Goal: Task Accomplishment & Management: Use online tool/utility

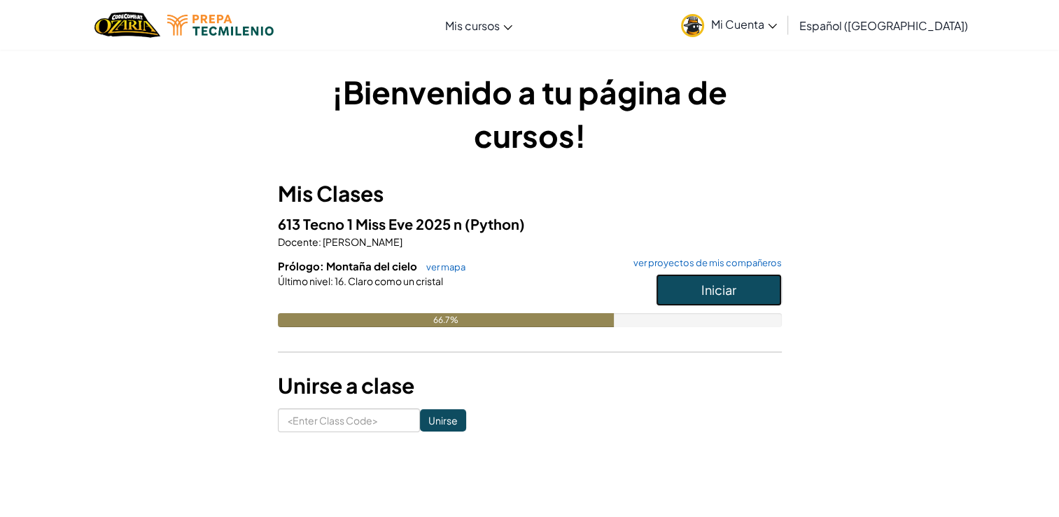
click at [684, 301] on button "Iniciar" at bounding box center [719, 290] width 126 height 32
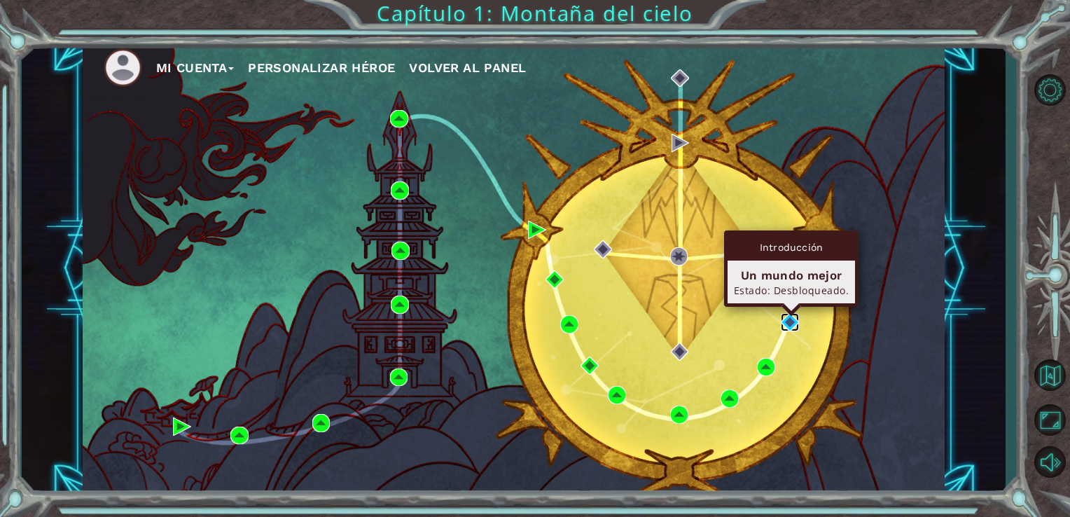
click at [795, 316] on img at bounding box center [790, 322] width 18 height 18
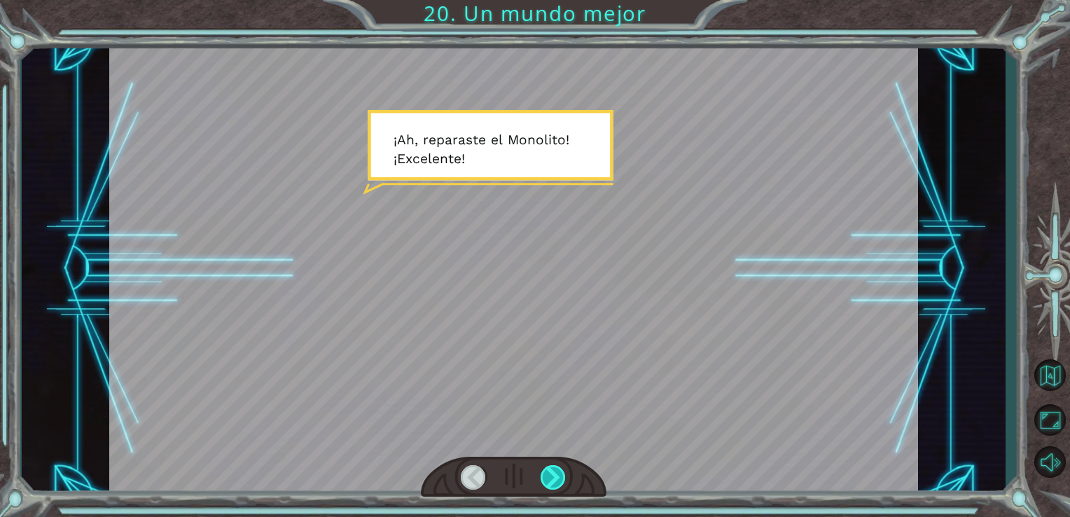
click at [557, 474] on div at bounding box center [554, 477] width 26 height 25
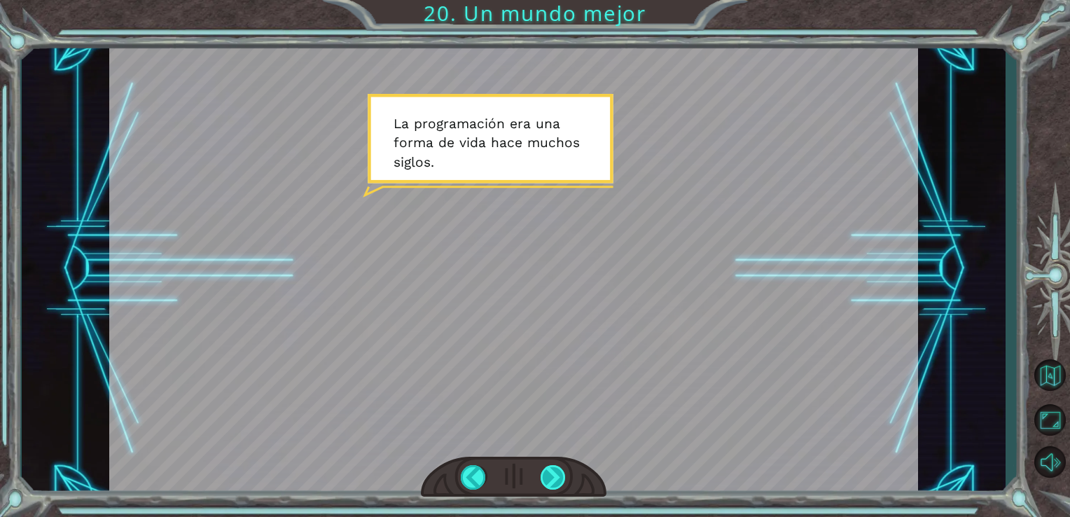
click at [557, 474] on div at bounding box center [554, 477] width 26 height 25
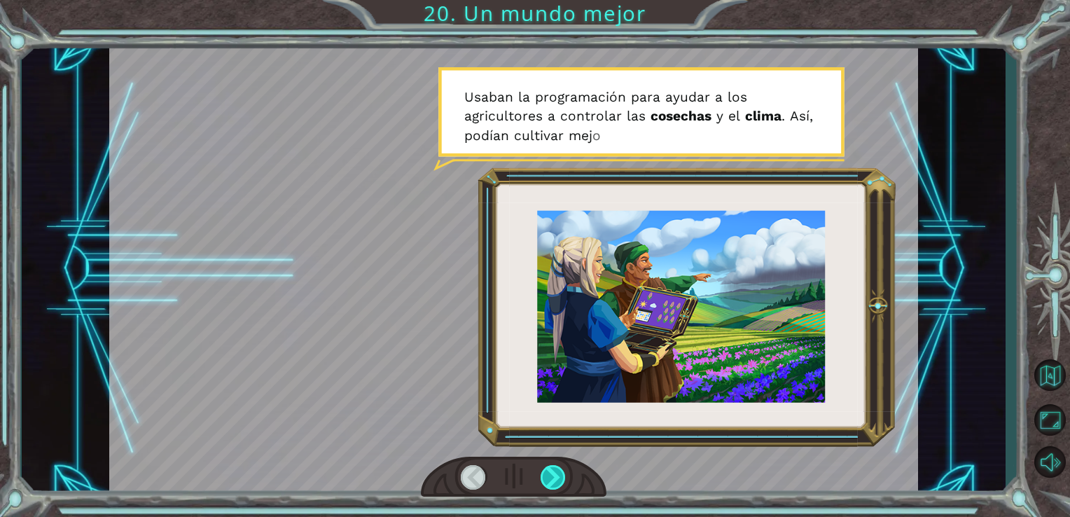
click at [557, 474] on div at bounding box center [554, 477] width 26 height 25
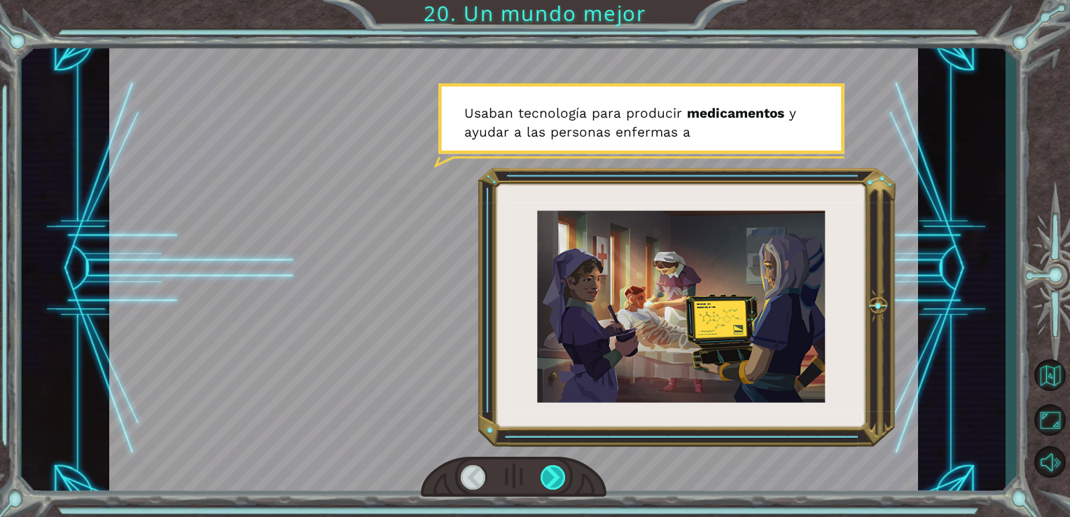
click at [557, 474] on div at bounding box center [554, 477] width 26 height 25
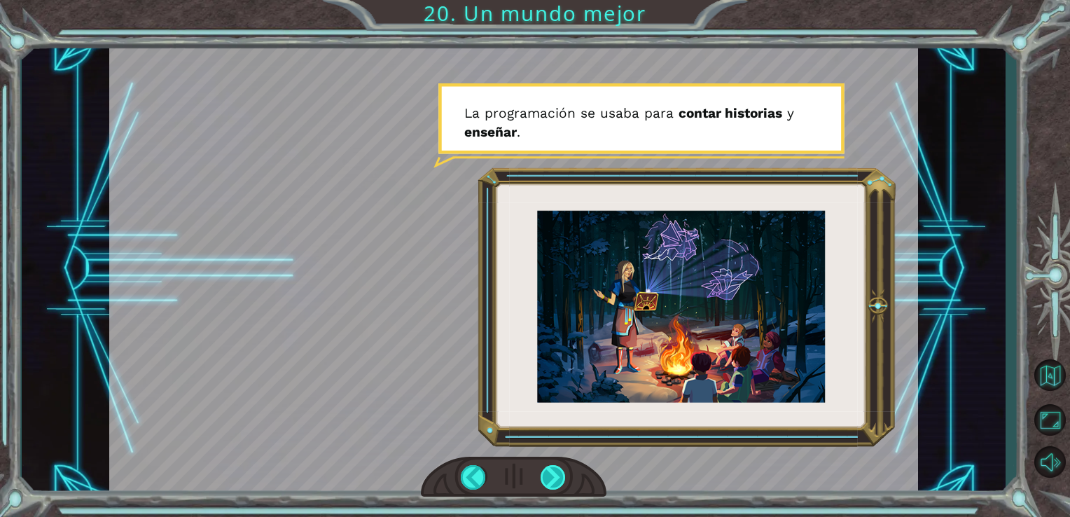
click at [557, 474] on div at bounding box center [554, 477] width 26 height 25
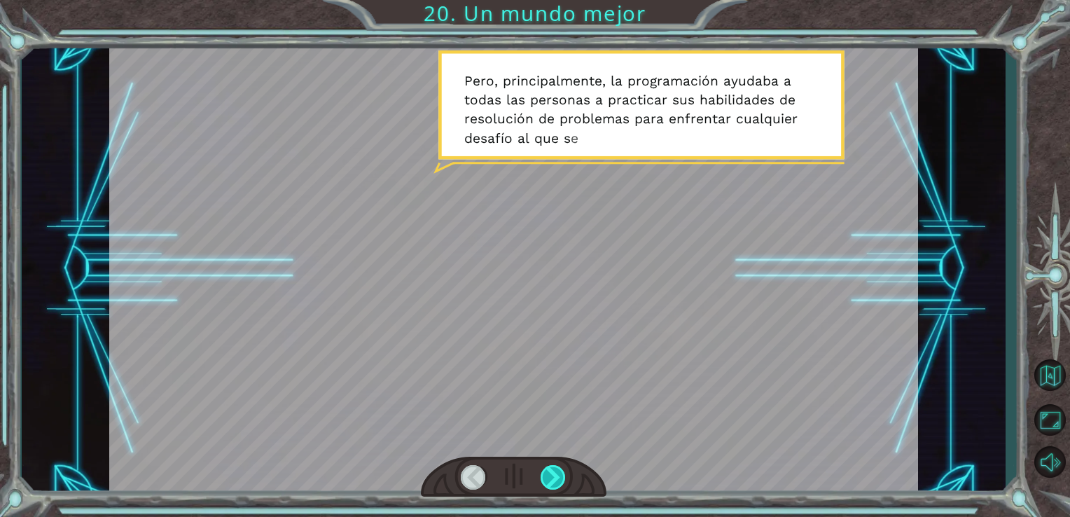
click at [557, 474] on div at bounding box center [554, 477] width 26 height 25
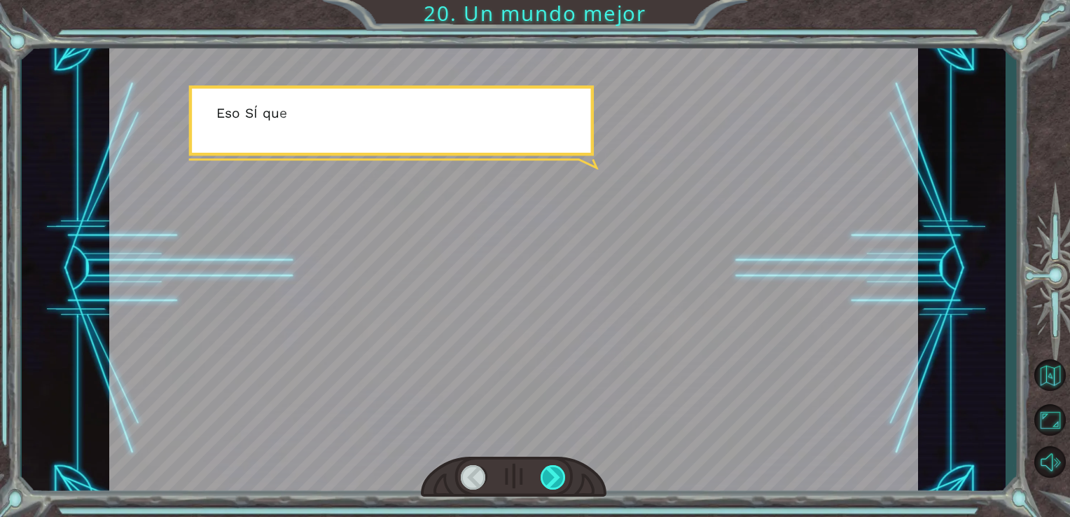
click at [557, 474] on div at bounding box center [554, 477] width 26 height 25
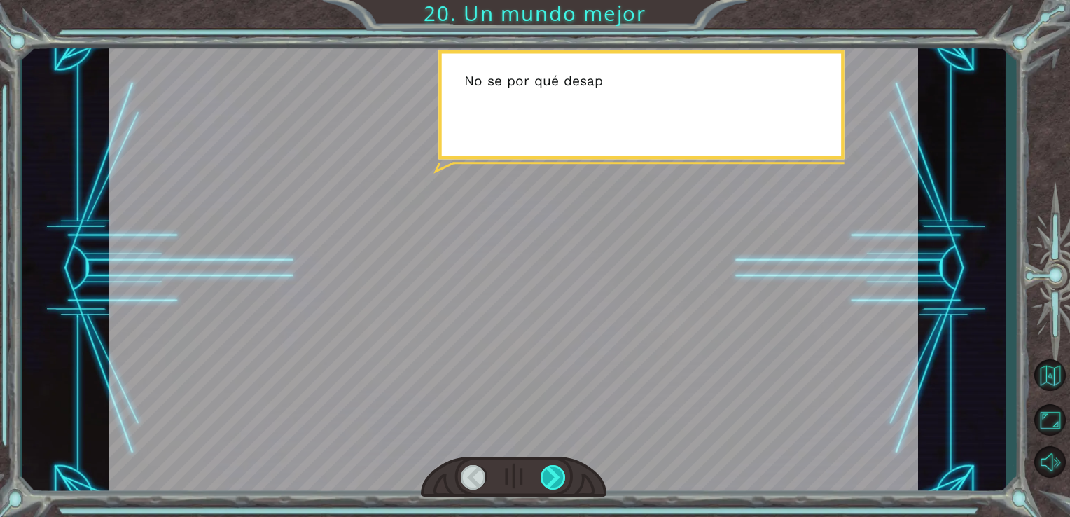
click at [557, 474] on div at bounding box center [554, 477] width 26 height 25
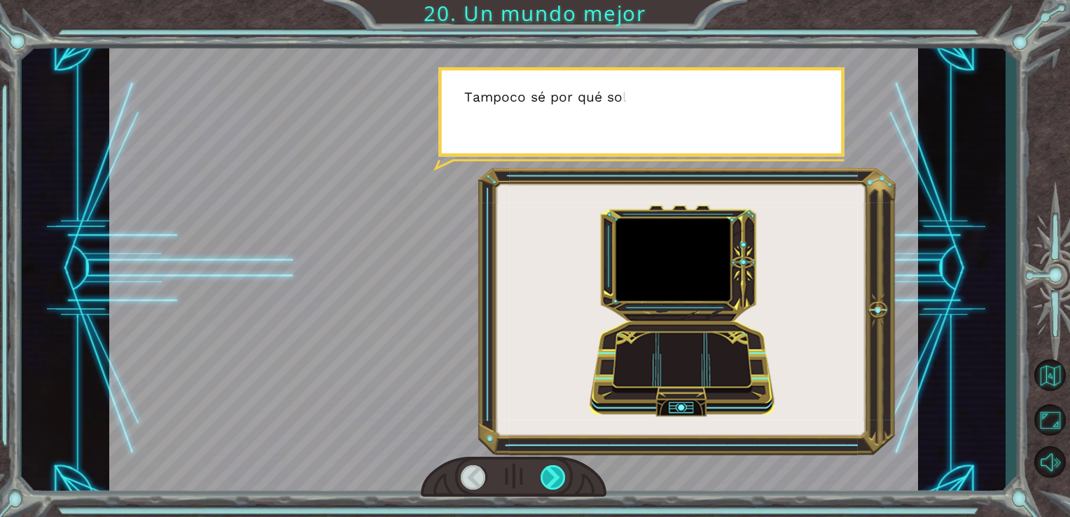
click at [557, 474] on div at bounding box center [554, 477] width 26 height 25
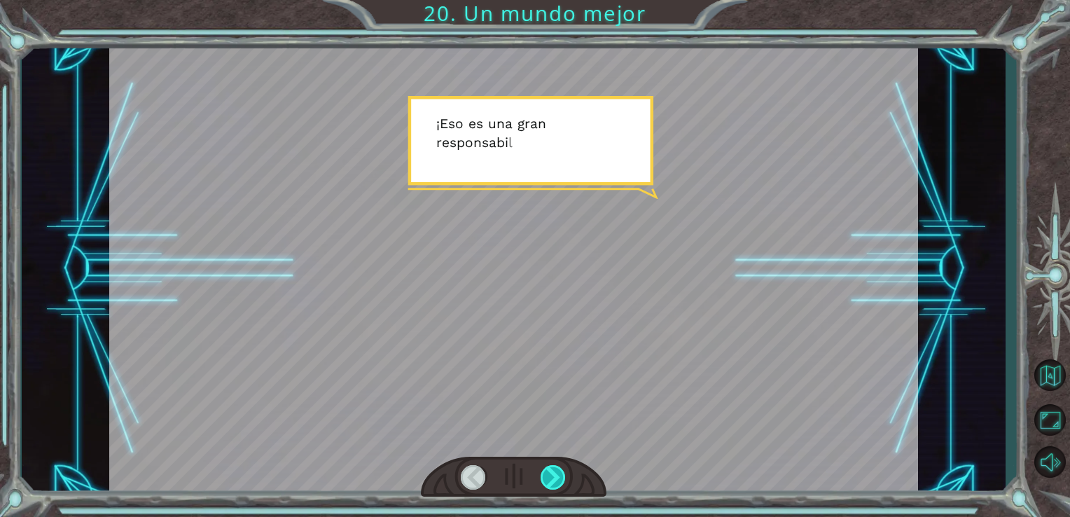
click at [557, 474] on div at bounding box center [554, 477] width 26 height 25
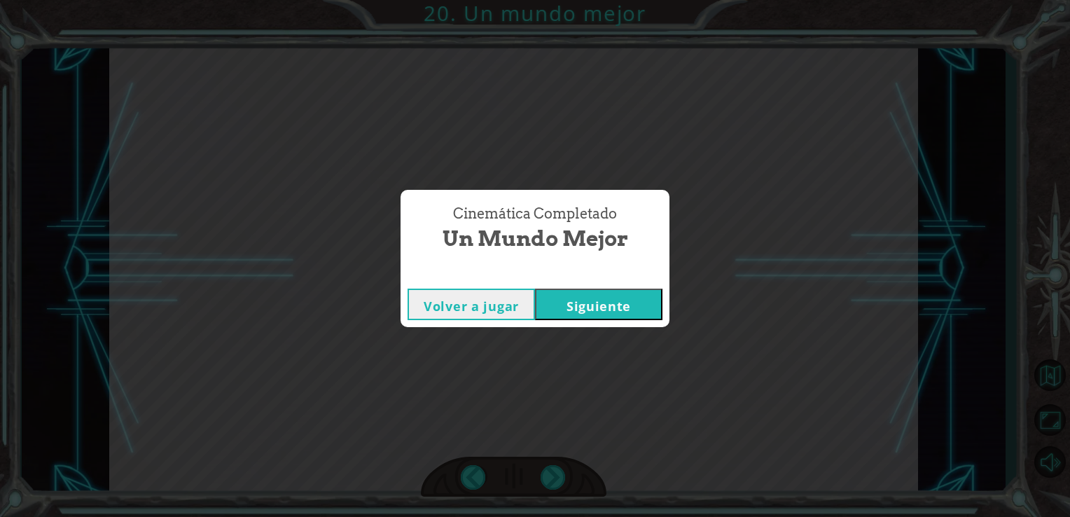
click at [571, 299] on button "Siguiente" at bounding box center [598, 304] width 127 height 32
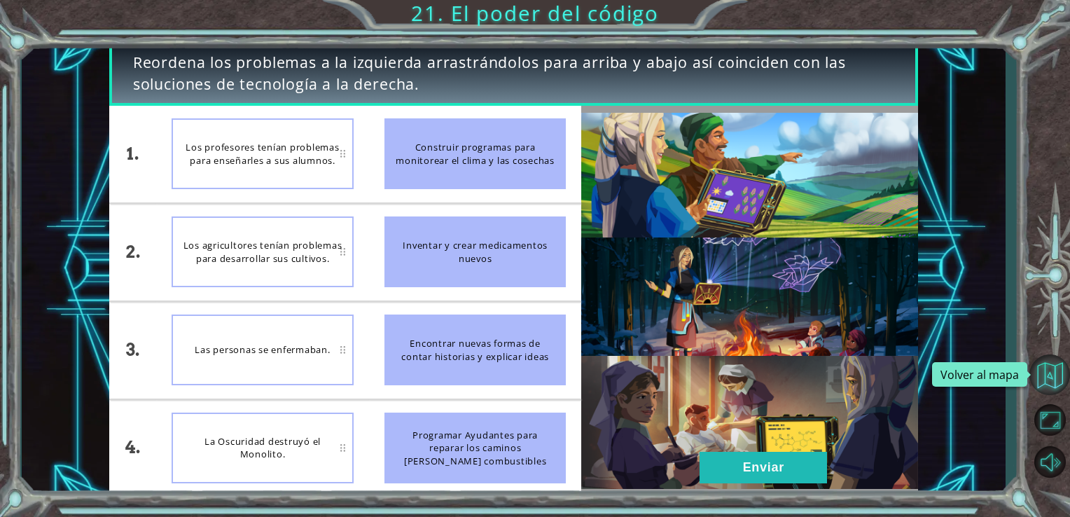
click at [1033, 372] on button "Volver al mapa" at bounding box center [1049, 374] width 41 height 41
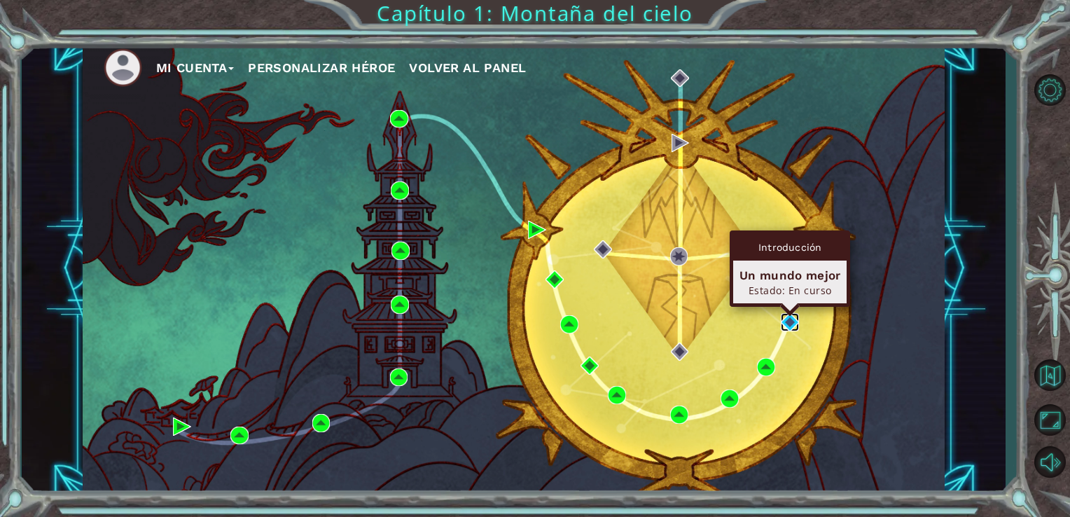
click at [782, 327] on img at bounding box center [790, 322] width 18 height 18
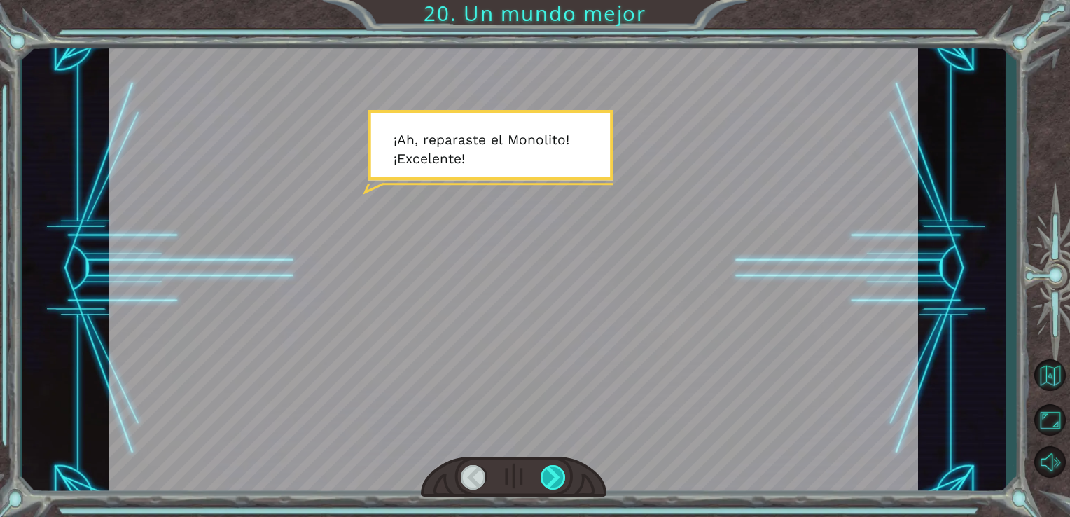
click at [560, 473] on div at bounding box center [554, 477] width 26 height 25
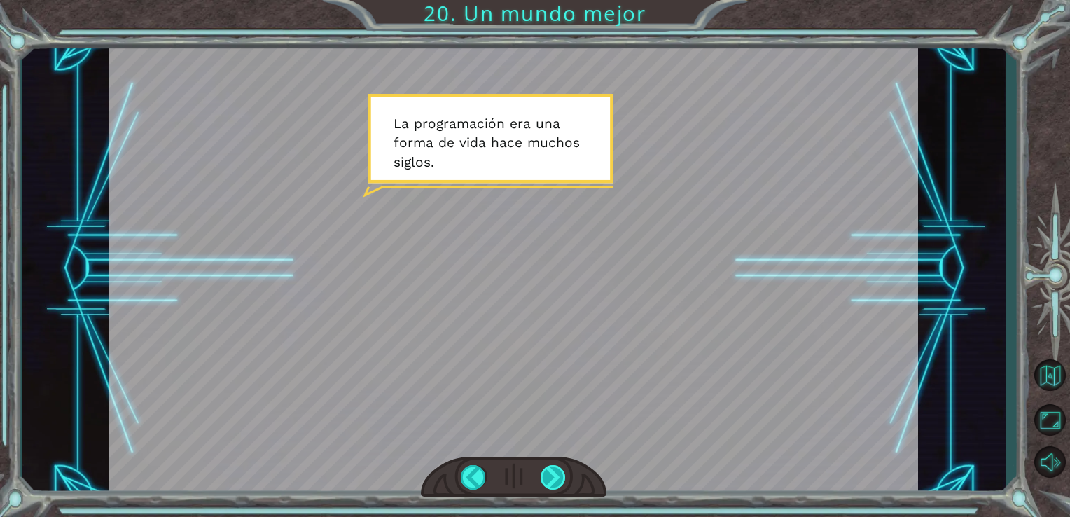
click at [560, 473] on div at bounding box center [554, 477] width 26 height 25
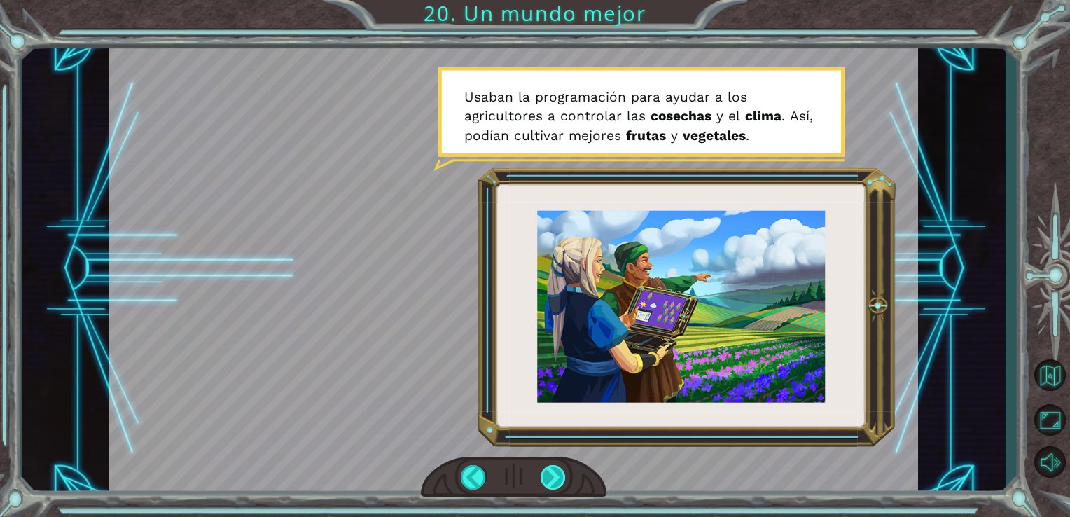
click at [550, 473] on div at bounding box center [554, 477] width 26 height 25
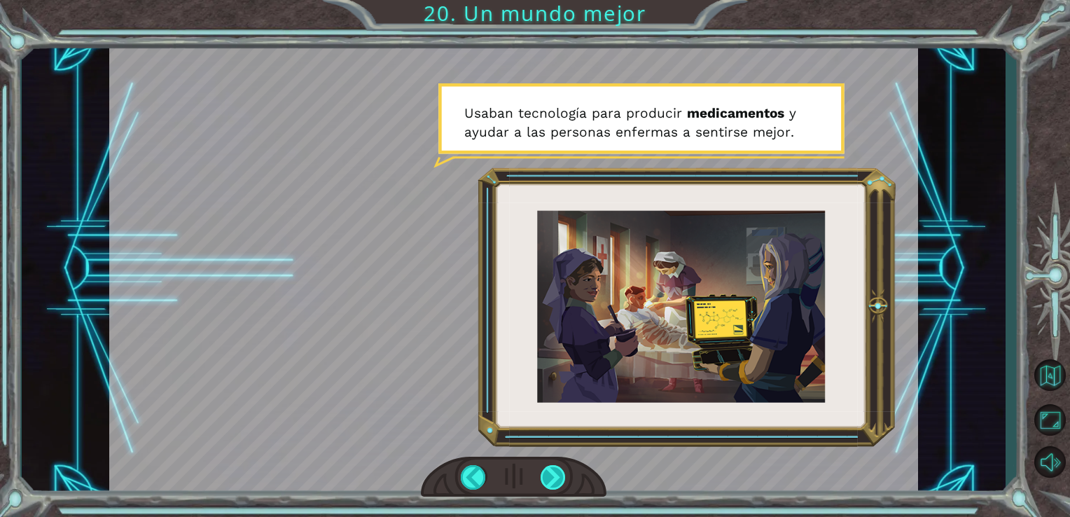
click at [550, 473] on div at bounding box center [554, 477] width 26 height 25
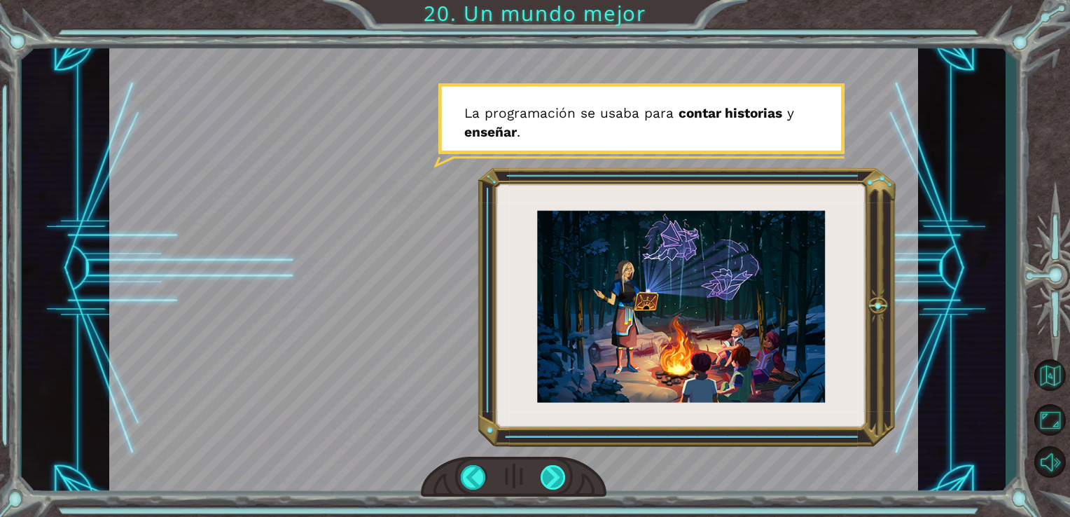
click at [543, 474] on div at bounding box center [554, 477] width 26 height 25
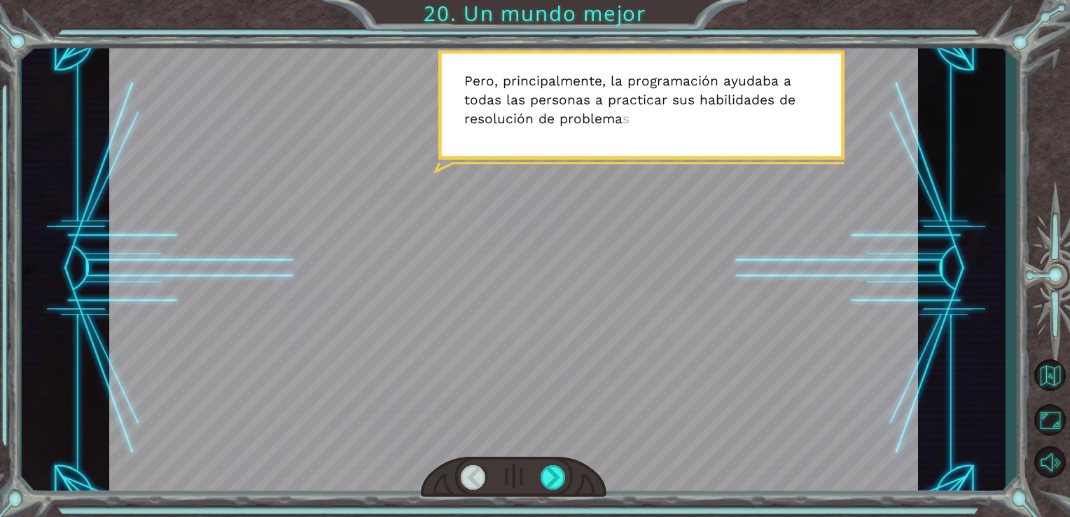
click at [531, 242] on div at bounding box center [513, 268] width 809 height 455
click at [555, 468] on div at bounding box center [554, 477] width 26 height 25
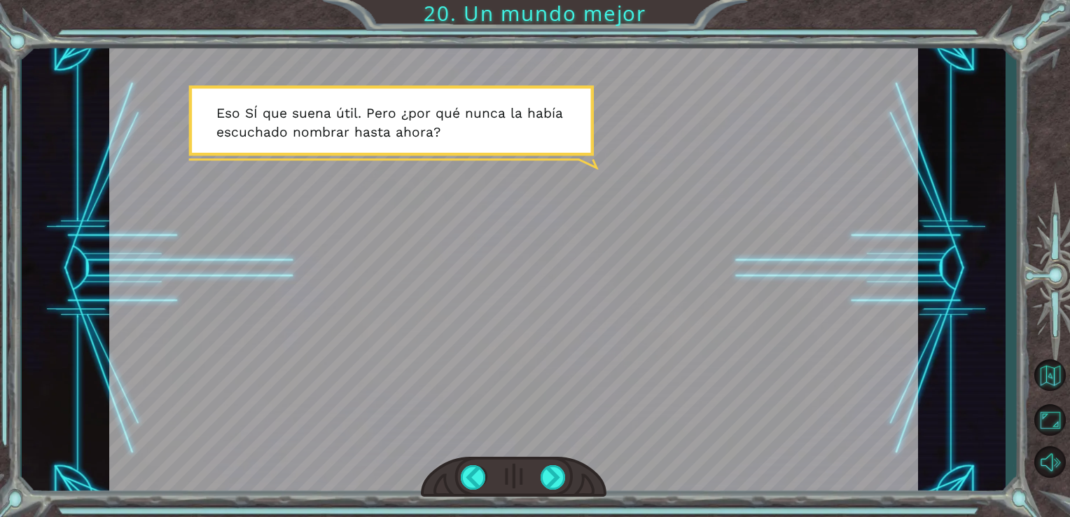
click at [540, 475] on div at bounding box center [514, 476] width 186 height 41
click at [551, 472] on div at bounding box center [554, 477] width 26 height 25
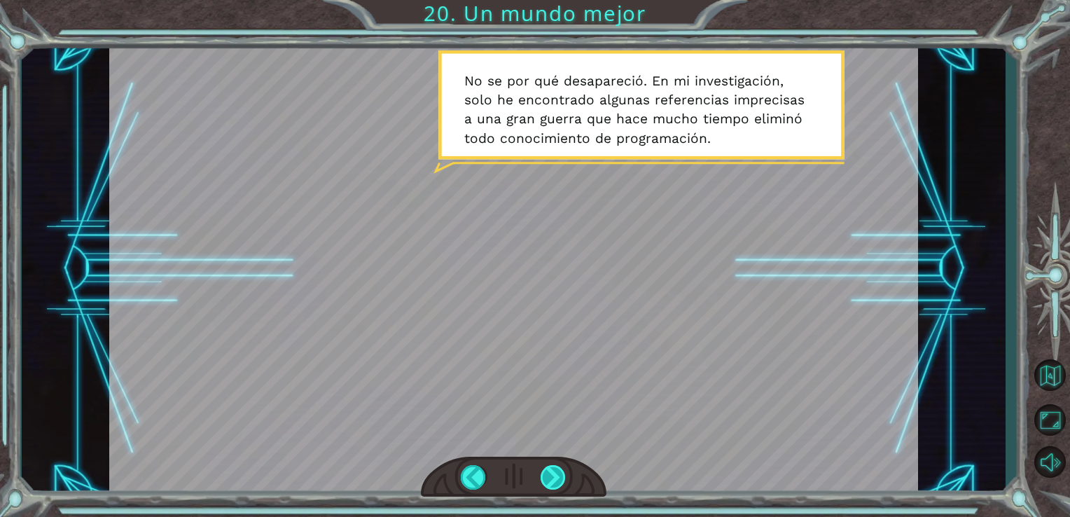
click at [551, 472] on div at bounding box center [554, 477] width 26 height 25
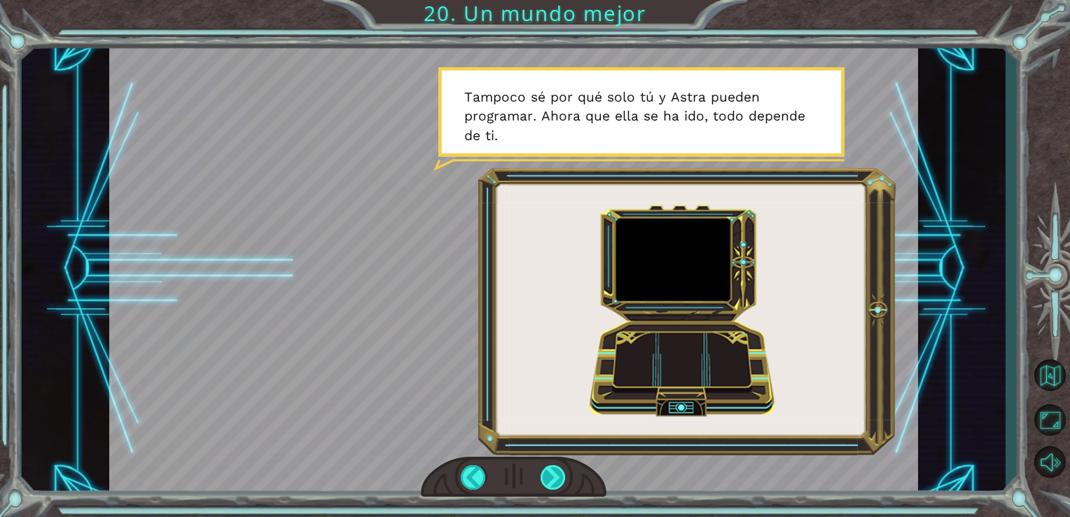
click at [551, 472] on div at bounding box center [554, 477] width 26 height 25
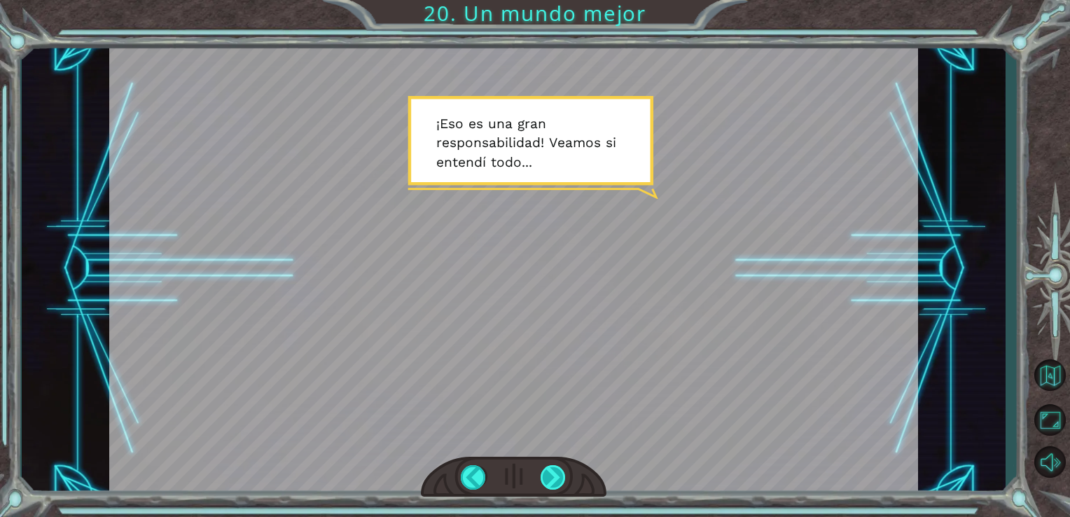
click at [551, 472] on div at bounding box center [554, 477] width 26 height 25
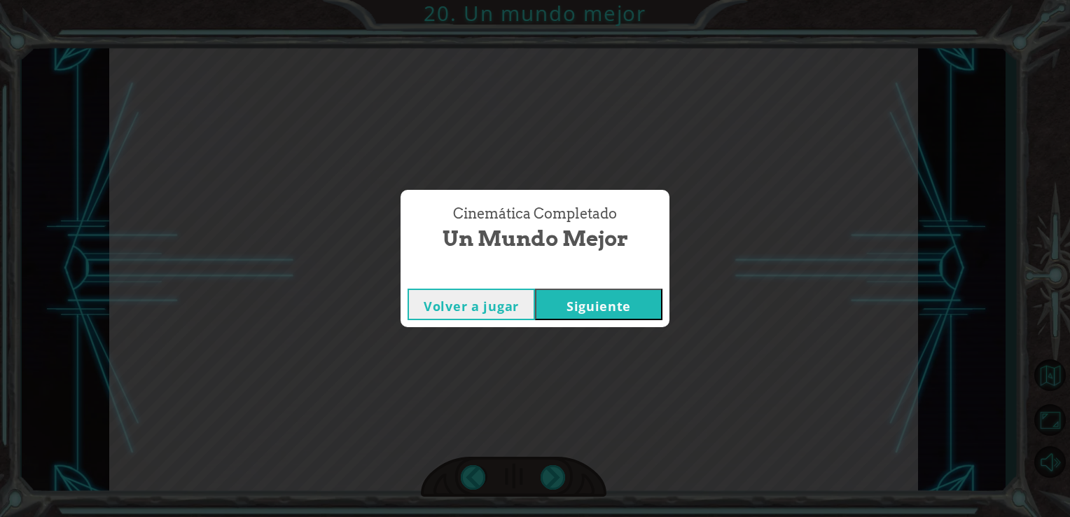
click at [566, 300] on button "Siguiente" at bounding box center [598, 304] width 127 height 32
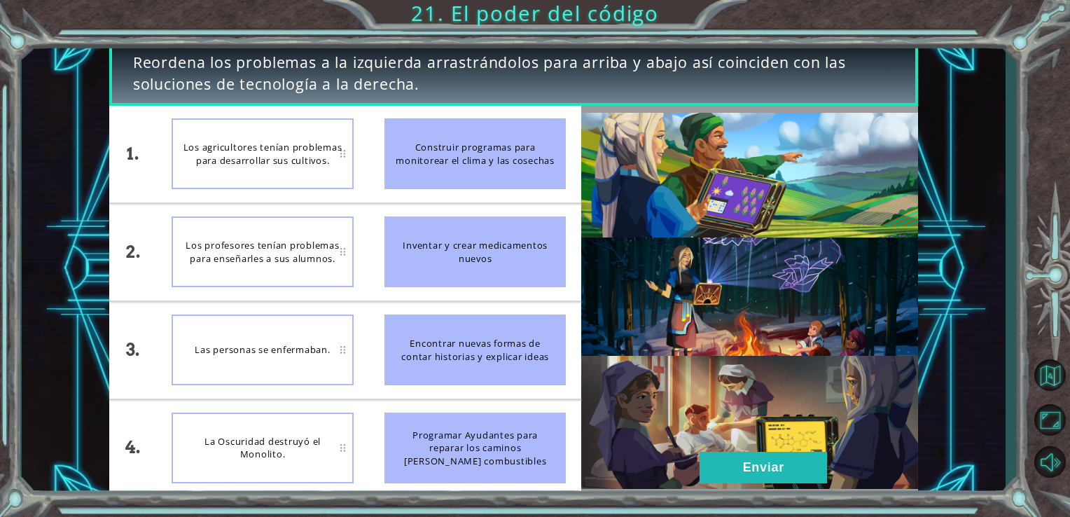
drag, startPoint x: 475, startPoint y: 133, endPoint x: 358, endPoint y: 213, distance: 141.6
click at [358, 213] on div "1. 2. 3. 4. Los agricultores tenían problemas para desarrollar sus cultivos. Lo…" at bounding box center [345, 301] width 473 height 391
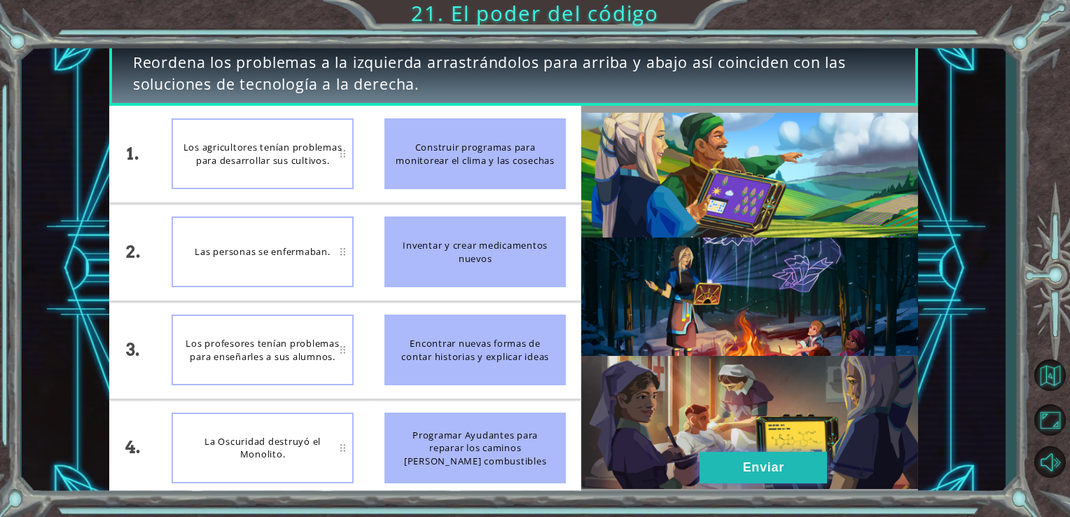
click at [733, 453] on button "Enviar" at bounding box center [762, 468] width 127 height 32
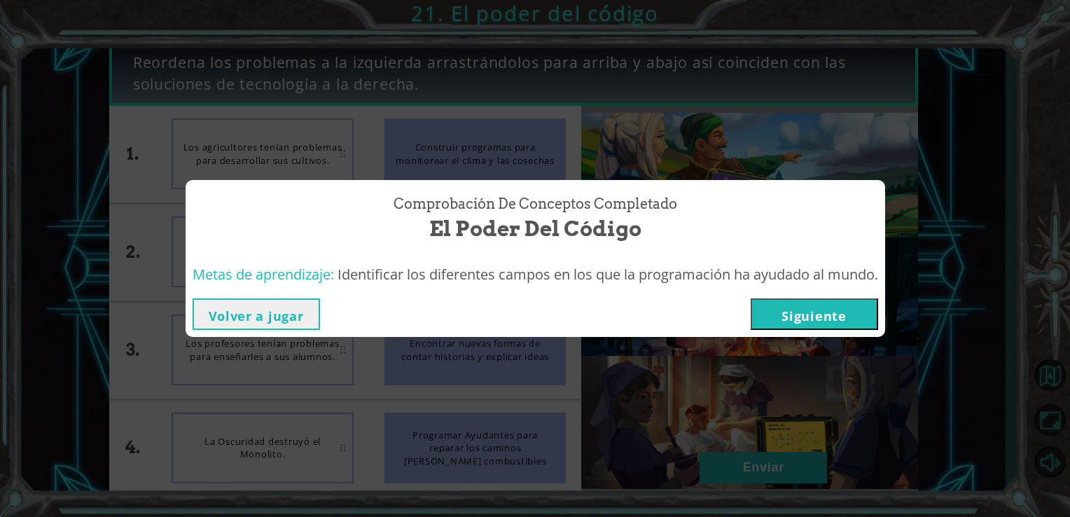
click at [820, 318] on button "Siguiente" at bounding box center [814, 314] width 127 height 32
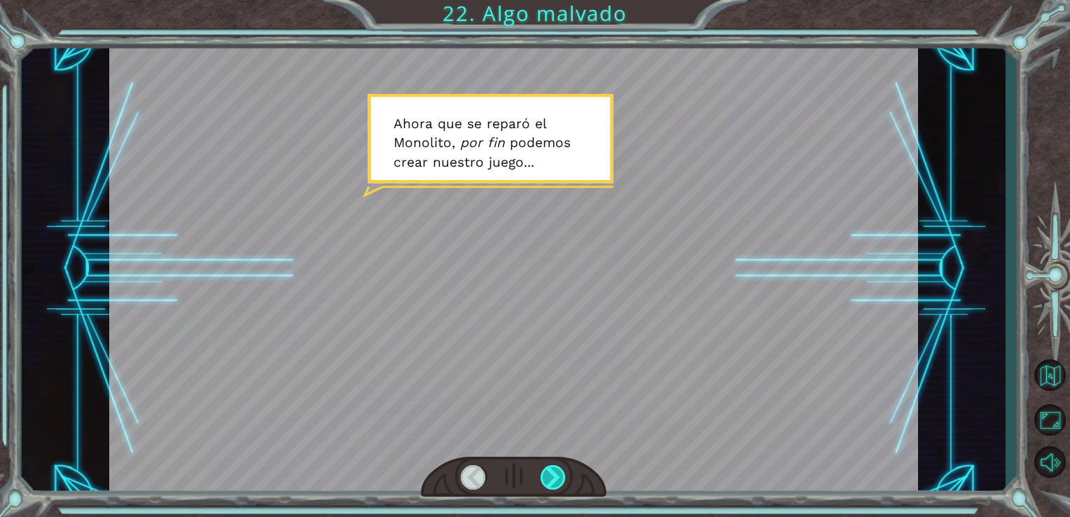
click at [555, 466] on div at bounding box center [554, 477] width 26 height 25
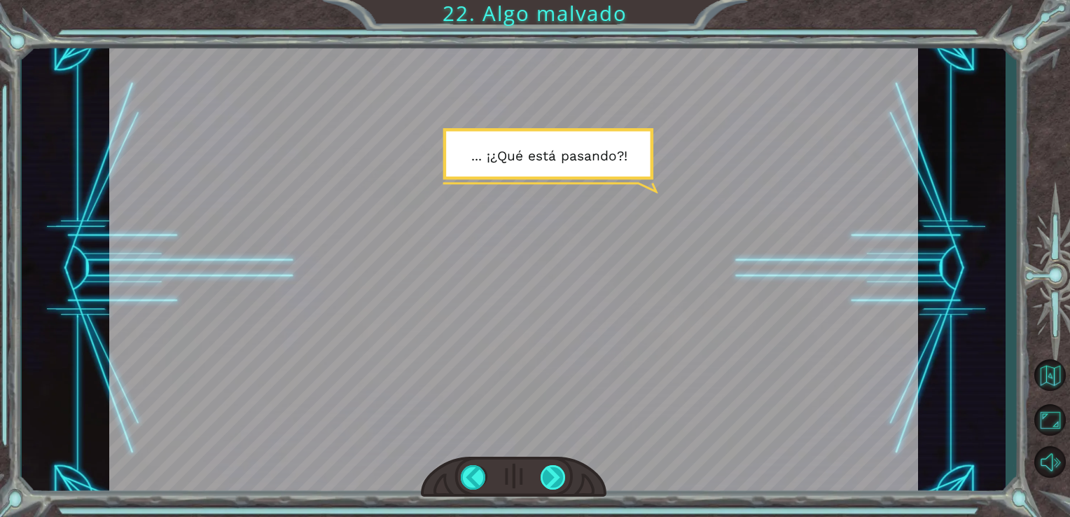
click at [555, 466] on div at bounding box center [554, 477] width 26 height 25
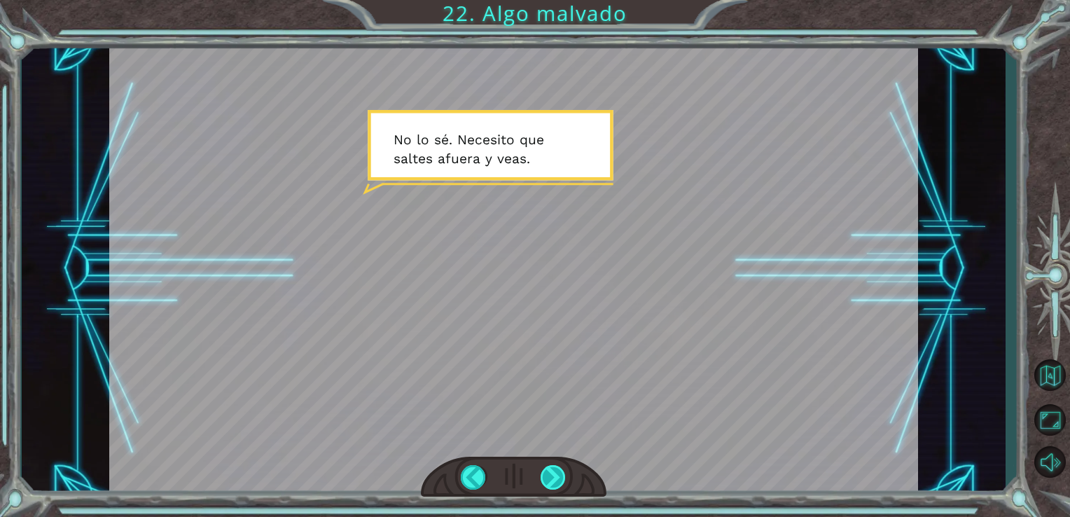
click at [555, 466] on div at bounding box center [554, 477] width 26 height 25
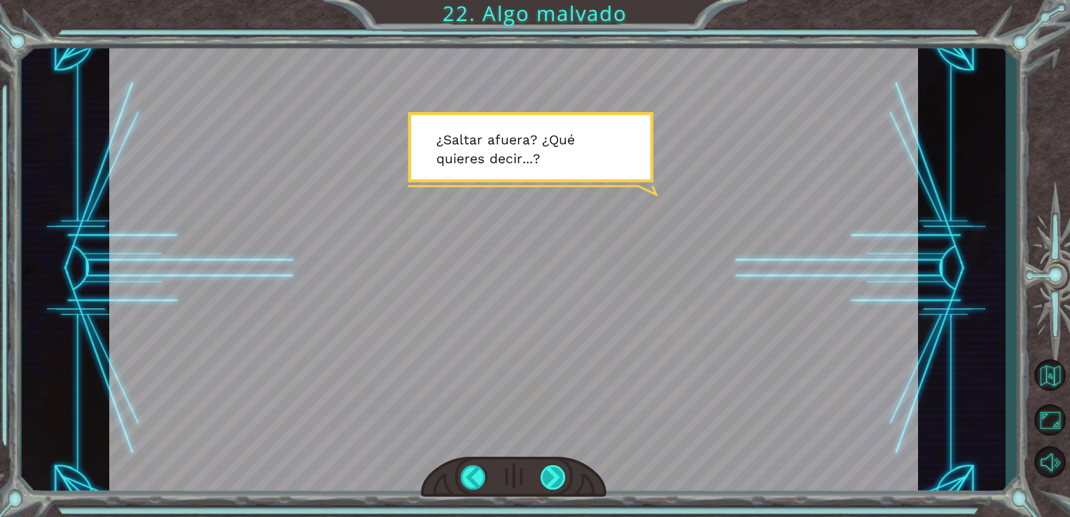
click at [555, 466] on div at bounding box center [554, 477] width 26 height 25
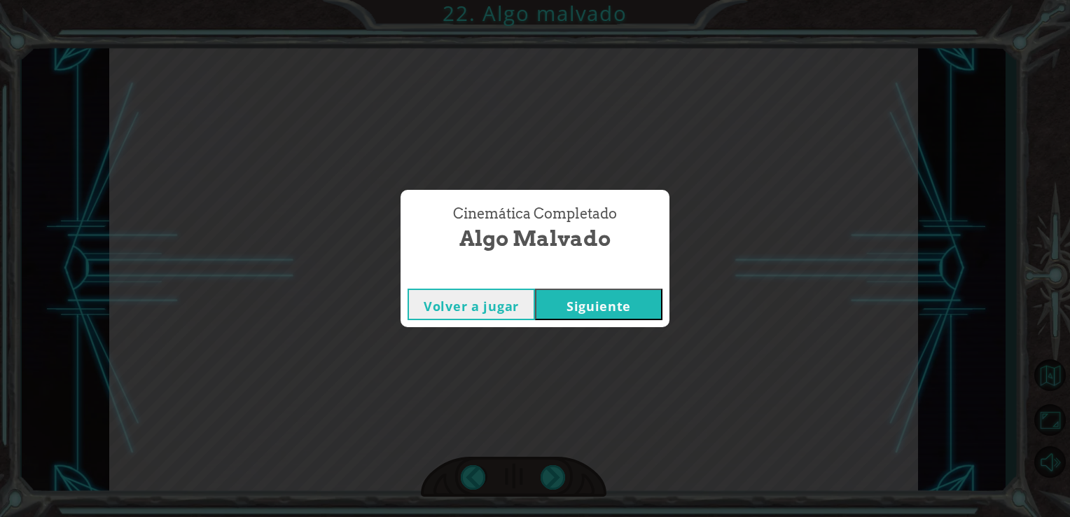
click at [593, 309] on button "Siguiente" at bounding box center [598, 304] width 127 height 32
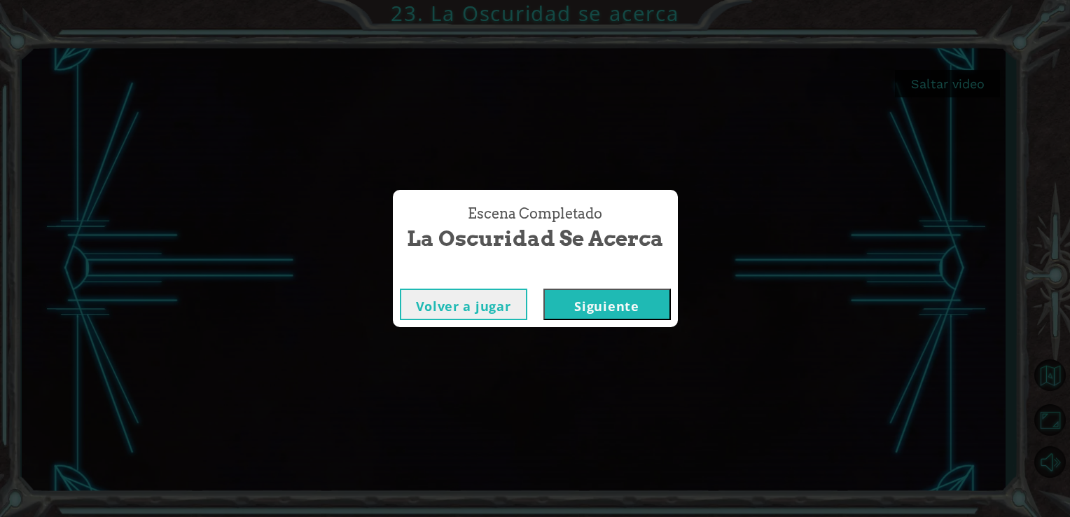
click at [574, 316] on button "Siguiente" at bounding box center [606, 304] width 127 height 32
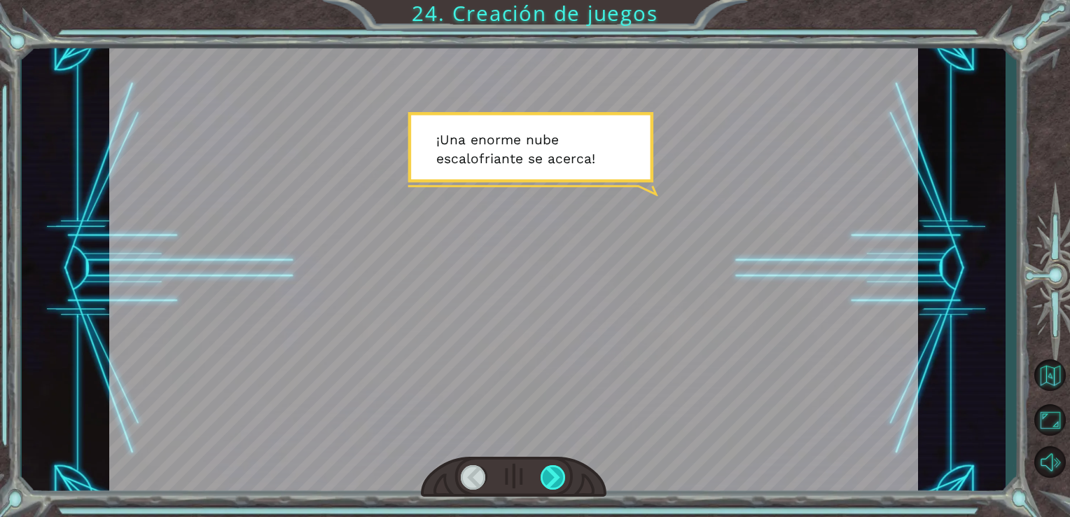
click at [550, 471] on div at bounding box center [554, 477] width 26 height 25
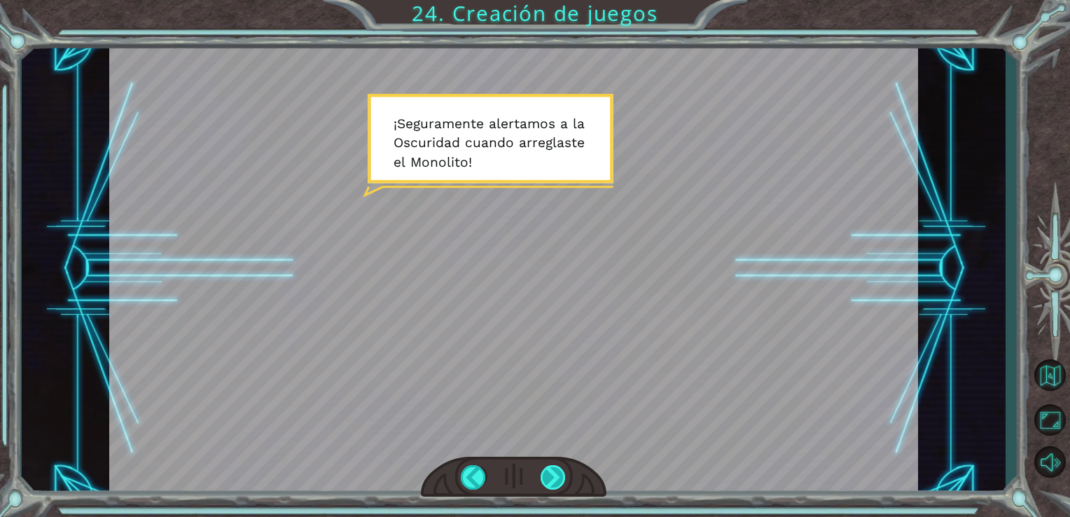
click at [550, 471] on div at bounding box center [554, 477] width 26 height 25
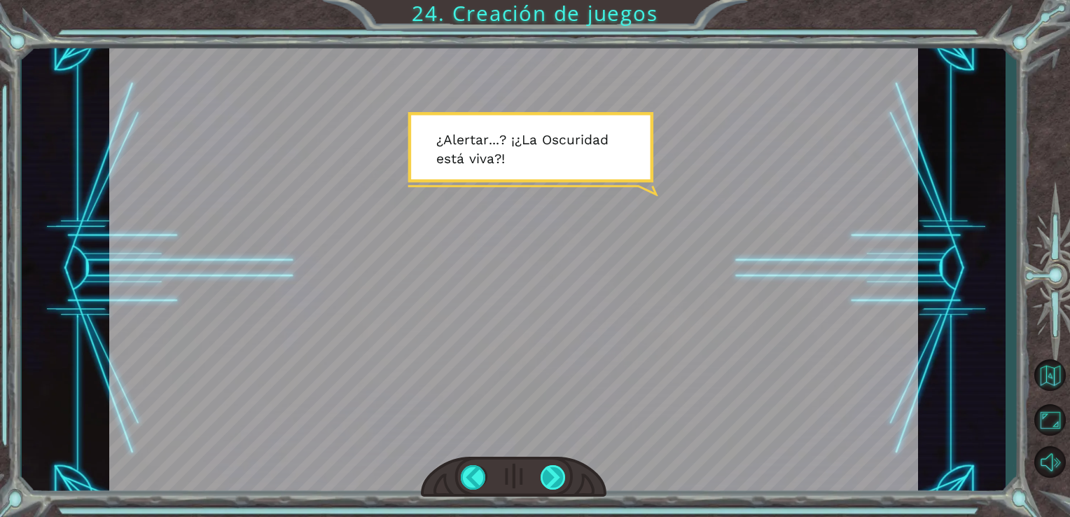
click at [550, 471] on div at bounding box center [554, 477] width 26 height 25
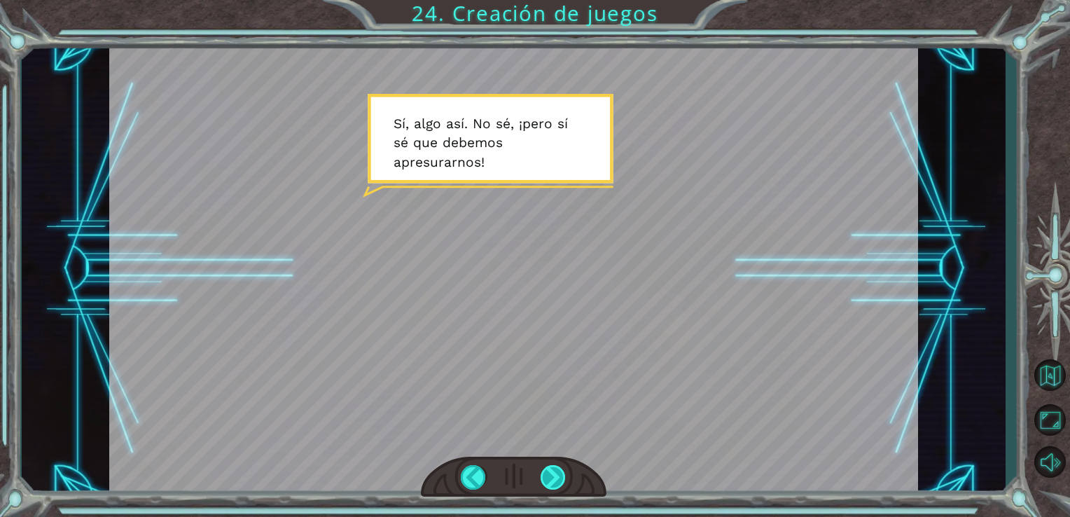
click at [550, 471] on div at bounding box center [554, 477] width 26 height 25
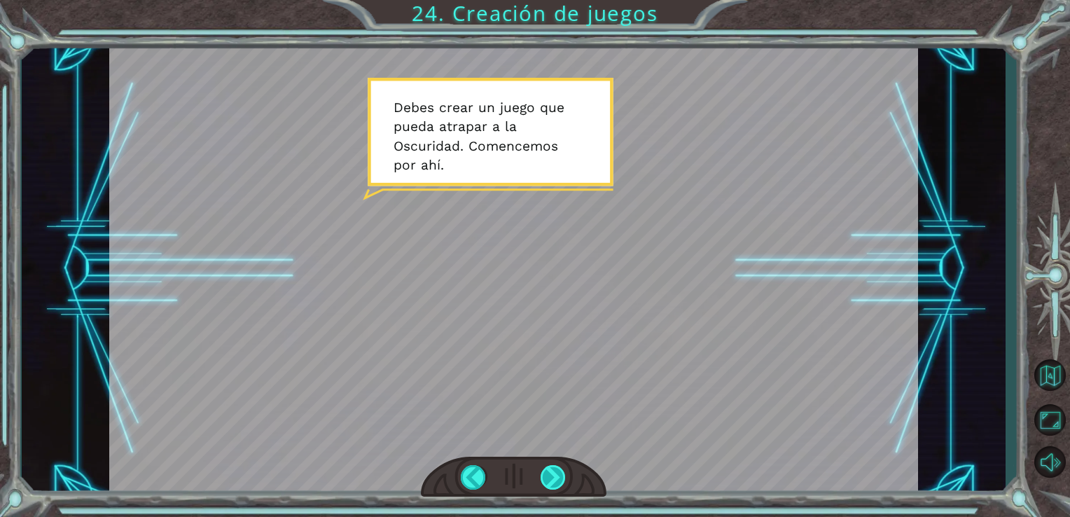
click at [545, 485] on div at bounding box center [554, 477] width 26 height 25
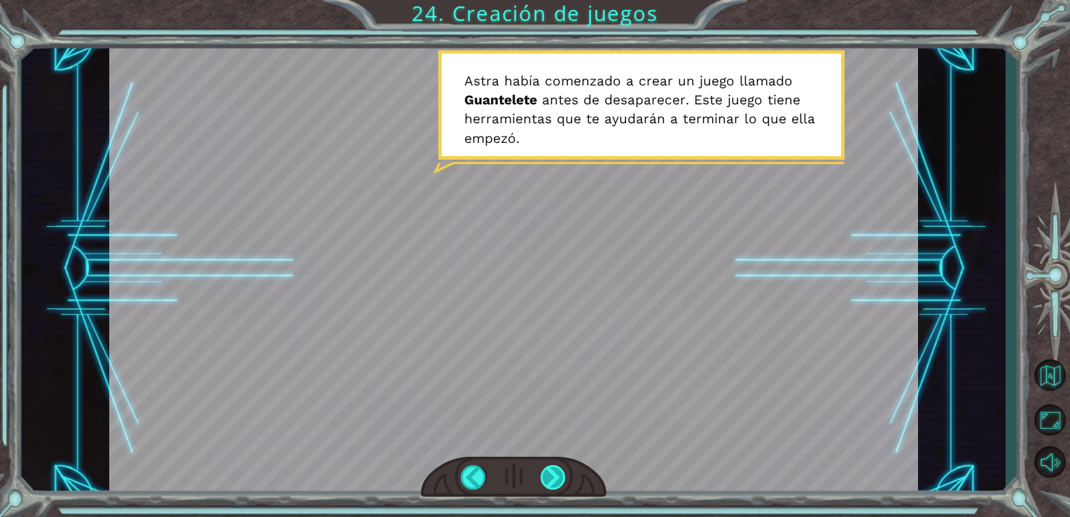
click at [546, 483] on div at bounding box center [554, 477] width 26 height 25
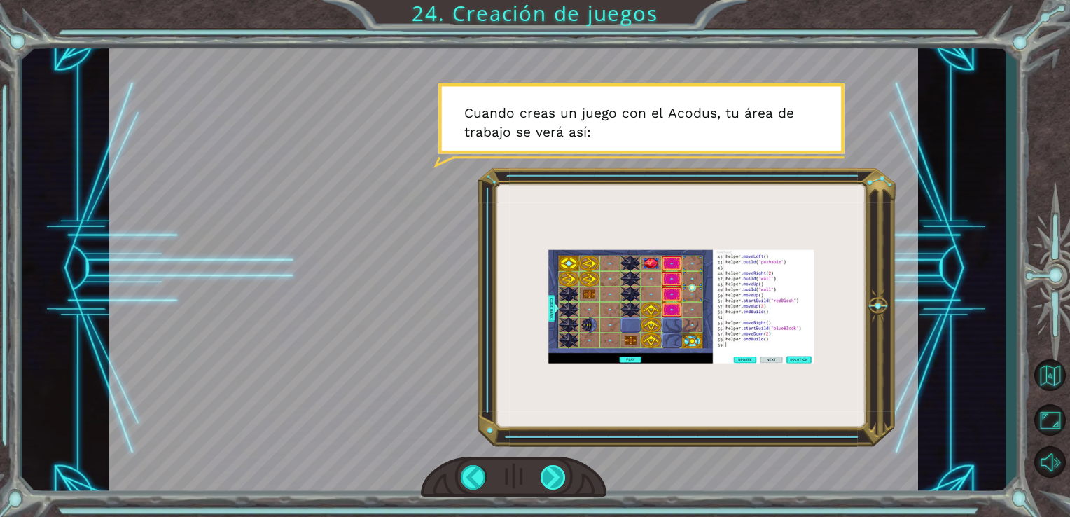
click at [546, 483] on div at bounding box center [554, 477] width 26 height 25
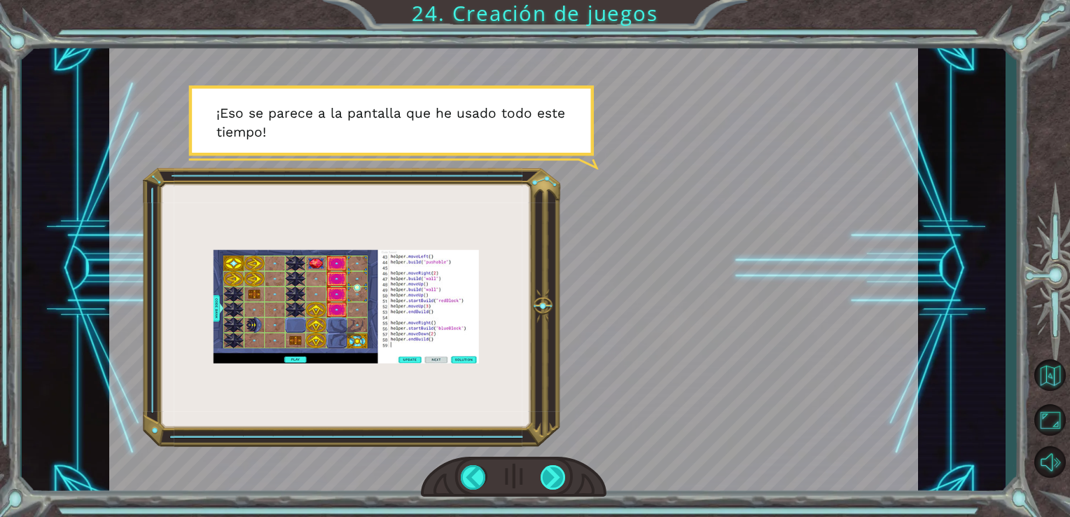
click at [546, 483] on div at bounding box center [554, 477] width 26 height 25
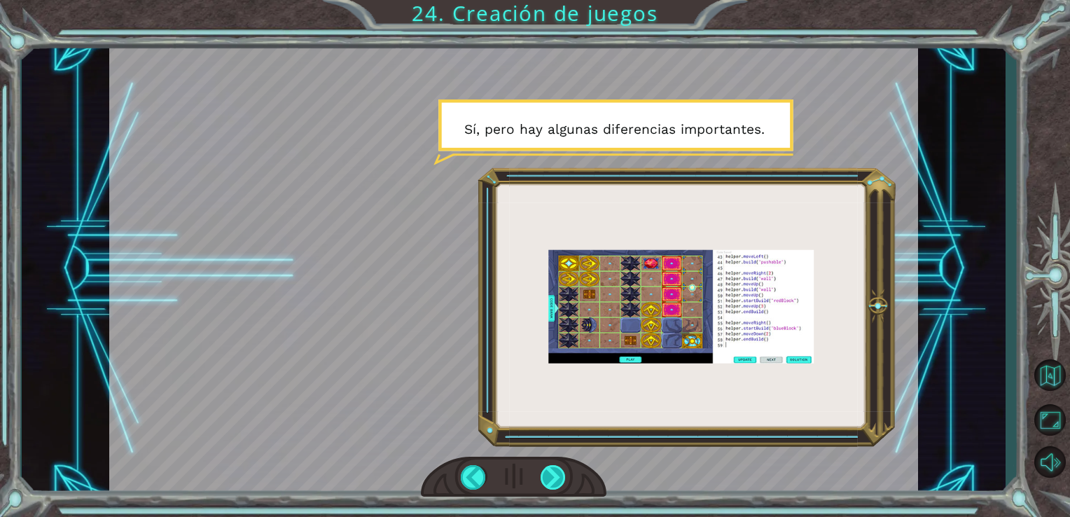
click at [546, 483] on div at bounding box center [554, 477] width 26 height 25
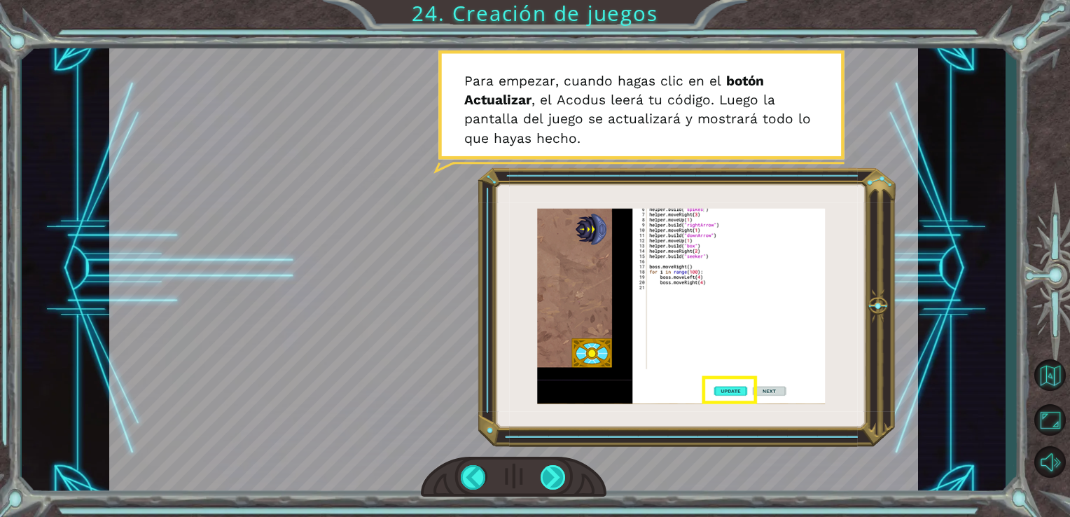
click at [546, 483] on div at bounding box center [554, 477] width 26 height 25
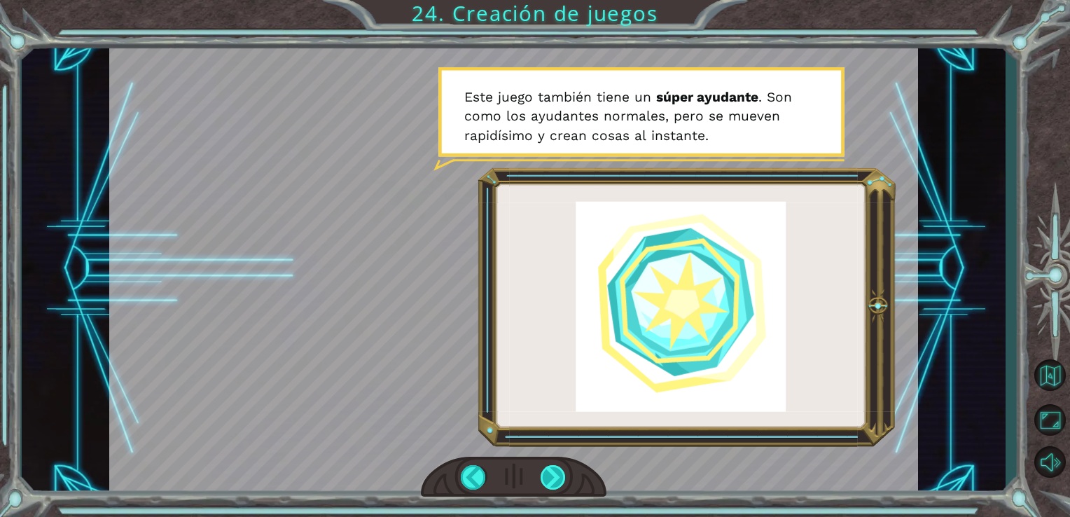
click at [559, 482] on div at bounding box center [554, 477] width 26 height 25
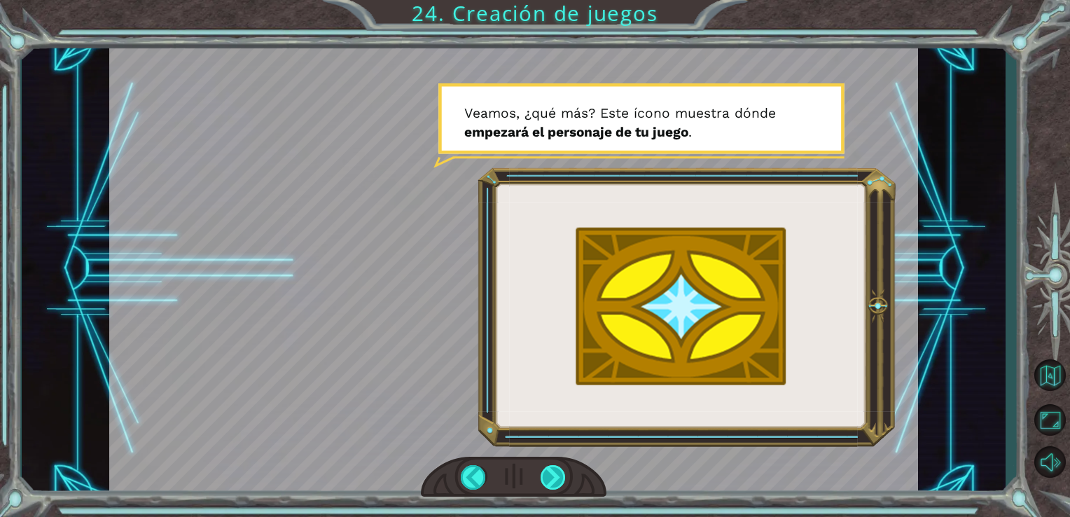
click at [559, 482] on div at bounding box center [554, 477] width 26 height 25
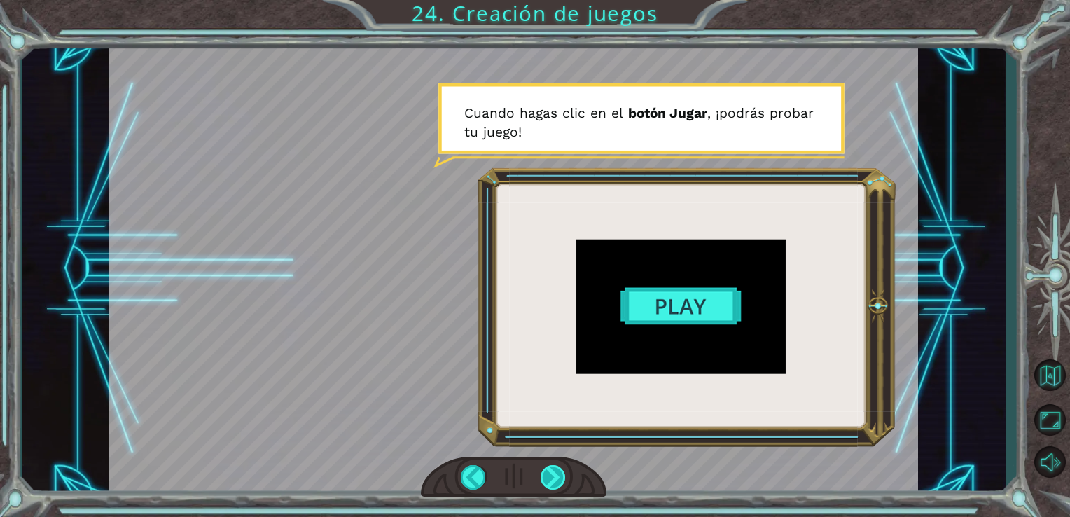
click at [559, 482] on div at bounding box center [554, 477] width 26 height 25
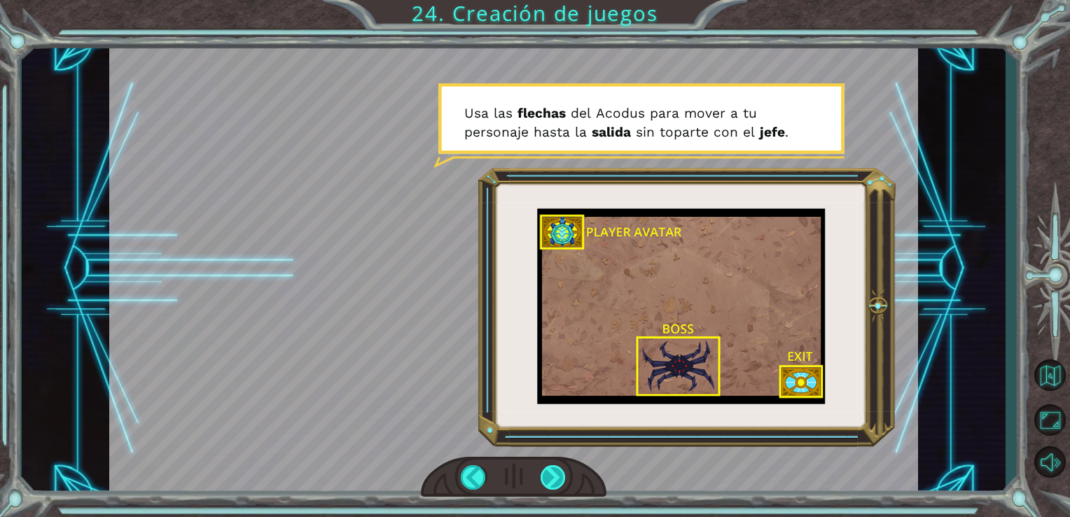
click at [559, 482] on div at bounding box center [554, 477] width 26 height 25
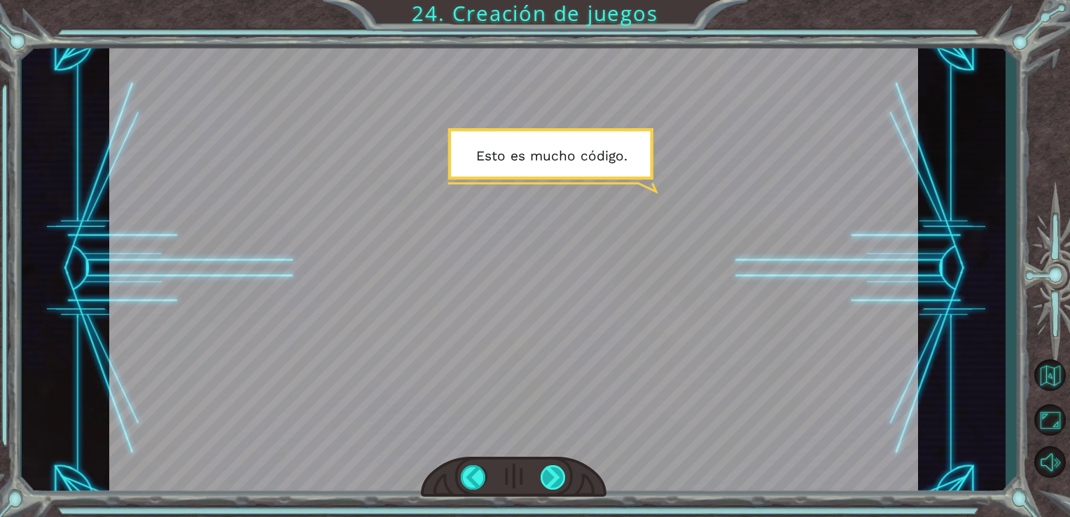
click at [545, 475] on div at bounding box center [554, 477] width 26 height 25
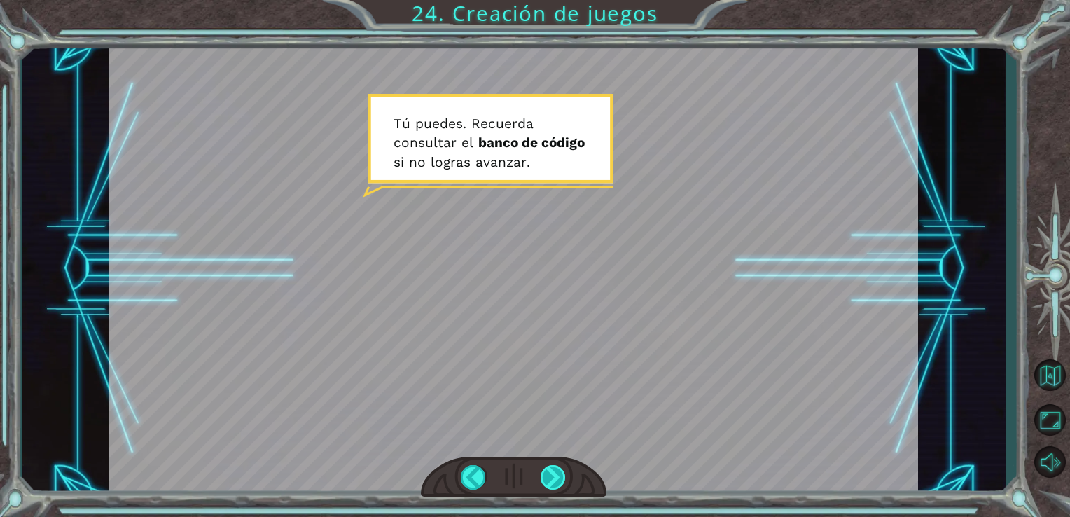
click at [545, 475] on div at bounding box center [554, 477] width 26 height 25
click at [550, 479] on div at bounding box center [554, 477] width 26 height 25
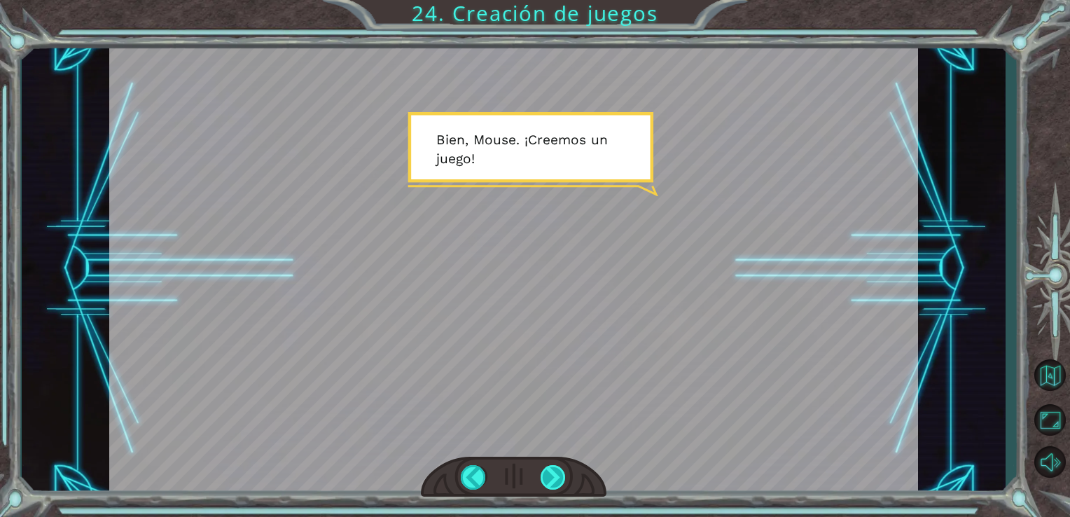
click at [550, 486] on div at bounding box center [554, 477] width 26 height 25
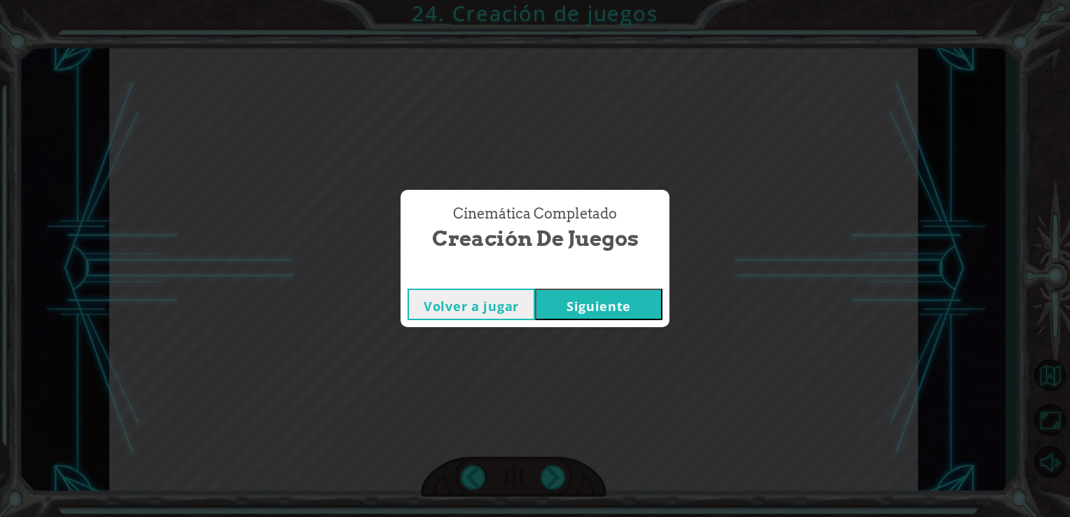
click at [608, 299] on button "Siguiente" at bounding box center [598, 304] width 127 height 32
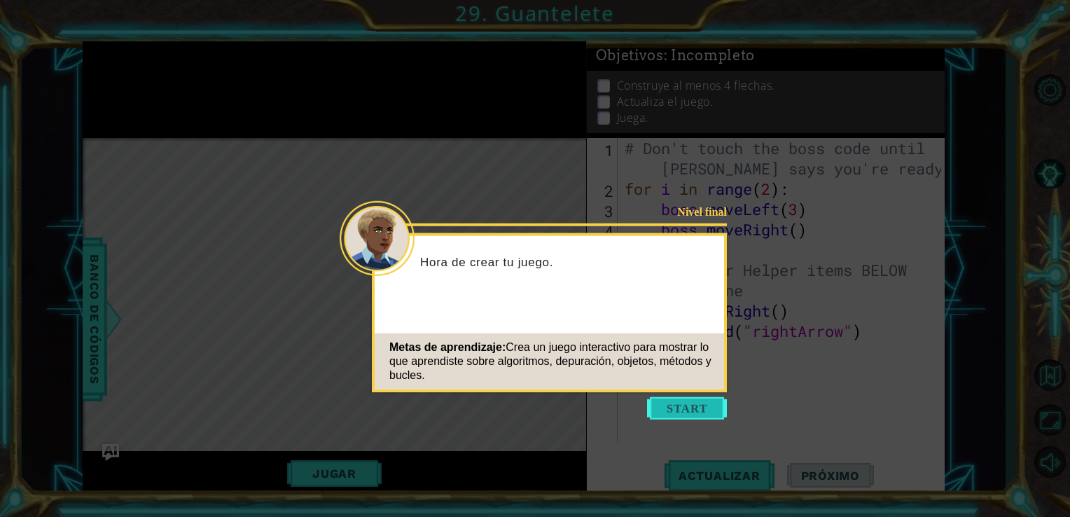
click at [683, 405] on button "Start" at bounding box center [687, 408] width 80 height 22
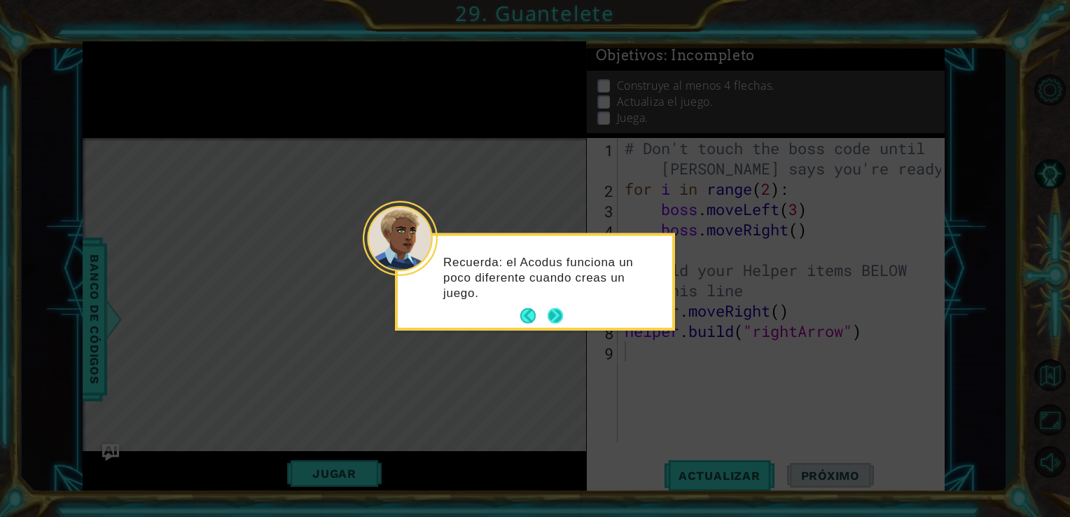
click at [557, 311] on button "Next" at bounding box center [556, 316] width 16 height 16
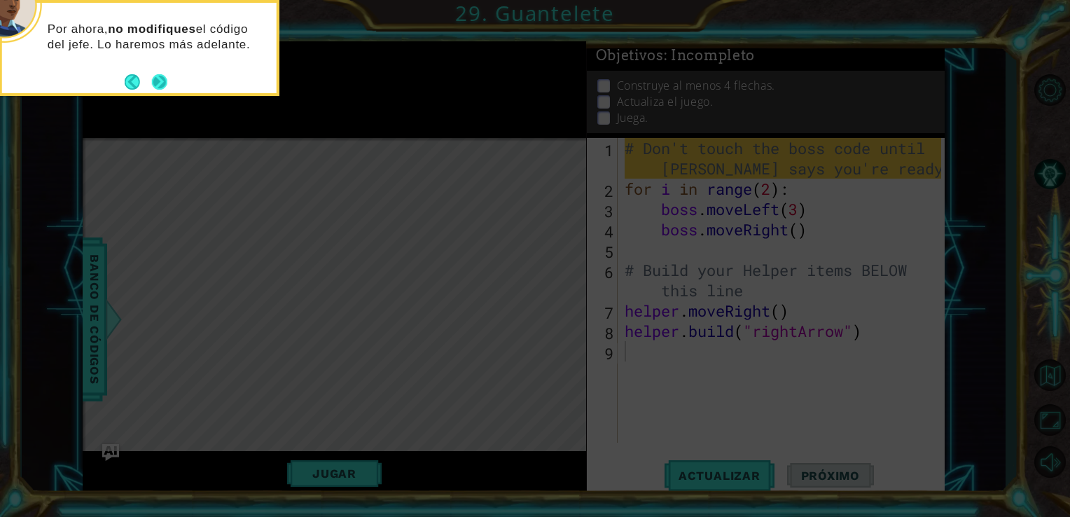
click at [161, 78] on button "Next" at bounding box center [159, 82] width 16 height 16
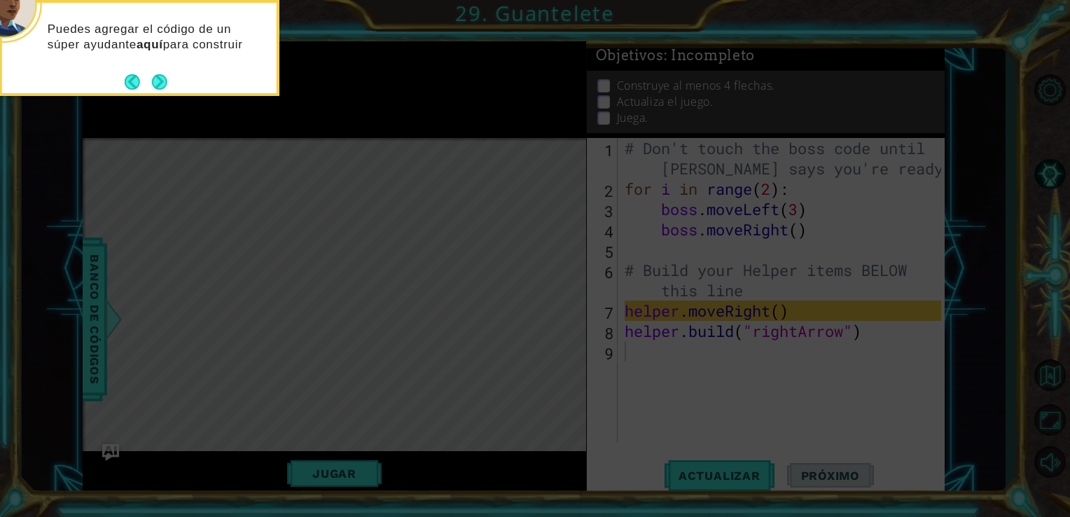
click at [161, 78] on button "Next" at bounding box center [159, 82] width 16 height 16
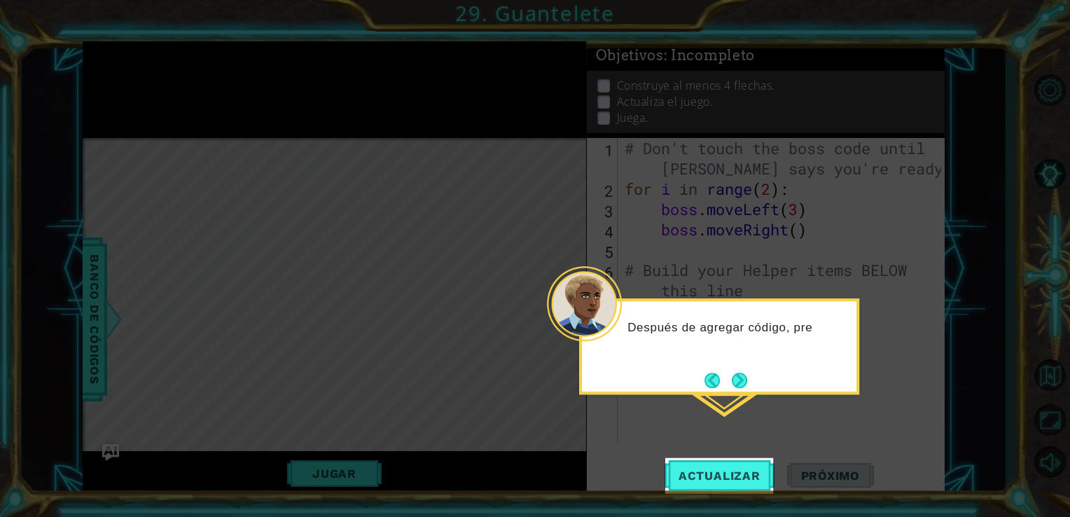
click at [745, 419] on icon at bounding box center [535, 258] width 1070 height 517
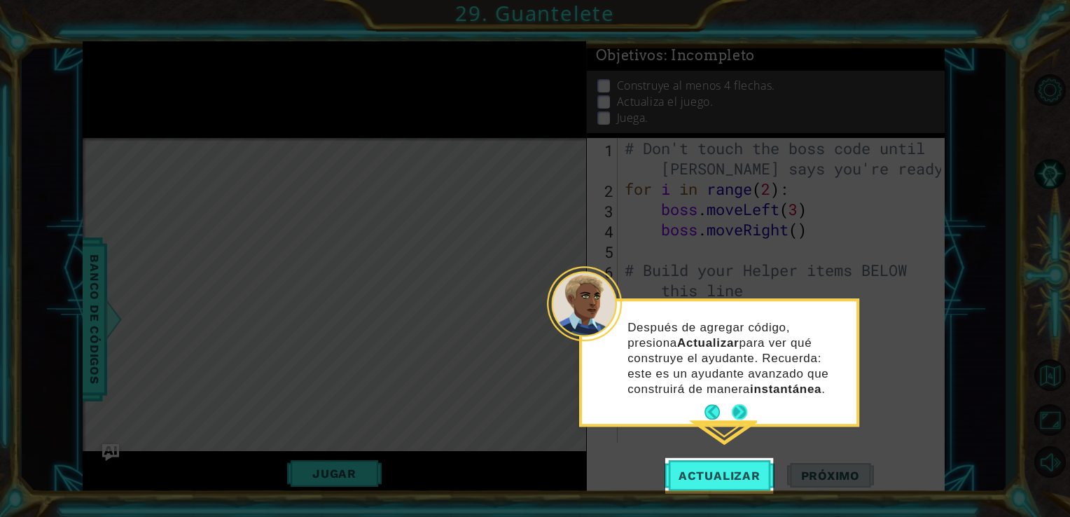
click at [734, 414] on button "Next" at bounding box center [739, 411] width 15 height 15
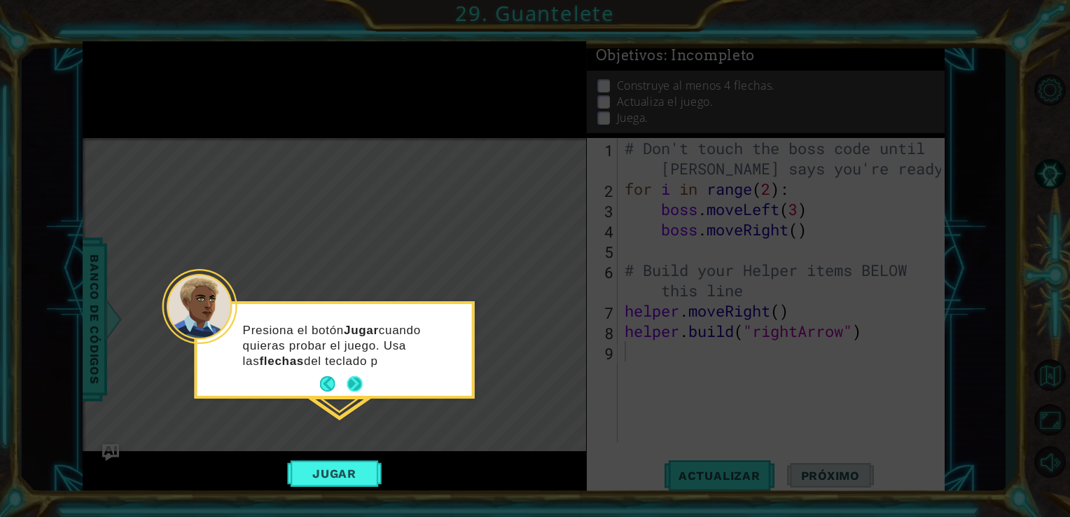
click at [361, 386] on button "Next" at bounding box center [354, 383] width 15 height 15
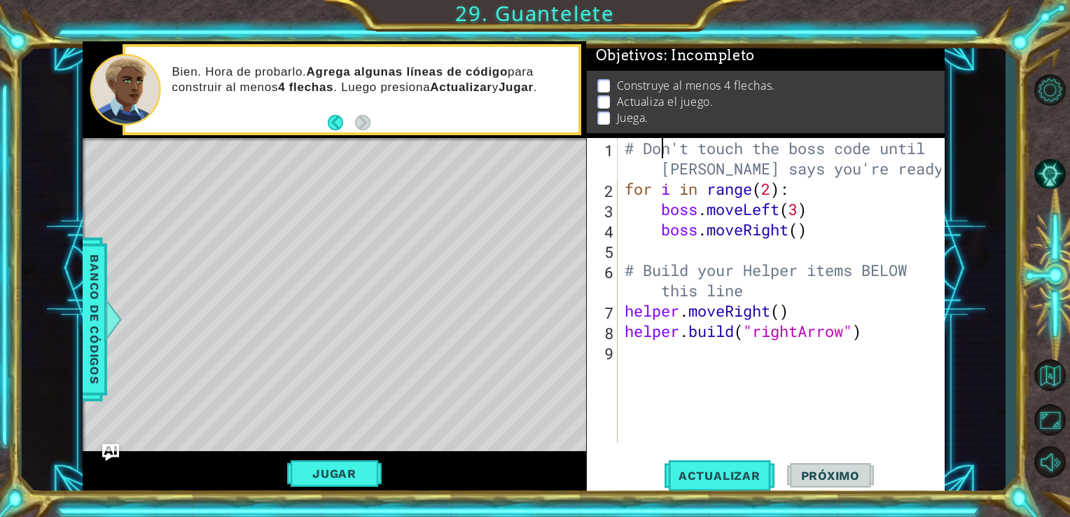
click at [658, 157] on div "# Don't touch the boss code until [PERSON_NAME] says you're ready! for i in ran…" at bounding box center [785, 320] width 327 height 365
click at [631, 179] on div "# Don't touch the boss code until [PERSON_NAME] says you're ready! for i in ran…" at bounding box center [785, 320] width 327 height 365
click at [623, 186] on div "# Don't touch the boss code until [PERSON_NAME] says you're ready! for i in ran…" at bounding box center [785, 320] width 327 height 365
click at [635, 149] on div "# Don't touch the boss code until [PERSON_NAME] says you're ready! for i in ran…" at bounding box center [785, 320] width 327 height 365
click at [624, 177] on div "# Don't touch the boss code until [PERSON_NAME] says you're ready! for i in ran…" at bounding box center [785, 320] width 327 height 365
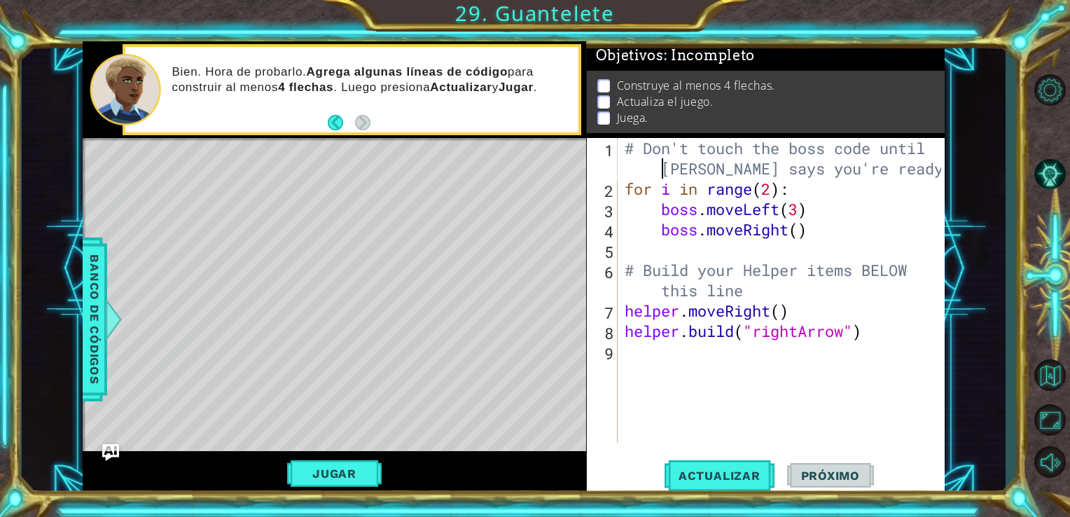
click at [875, 211] on div "# Don't touch the boss code until [PERSON_NAME] says you're ready! for i in ran…" at bounding box center [785, 320] width 327 height 365
click at [623, 188] on div "# Don't touch the boss code until [PERSON_NAME] says you're ready! for i in ran…" at bounding box center [785, 320] width 327 height 365
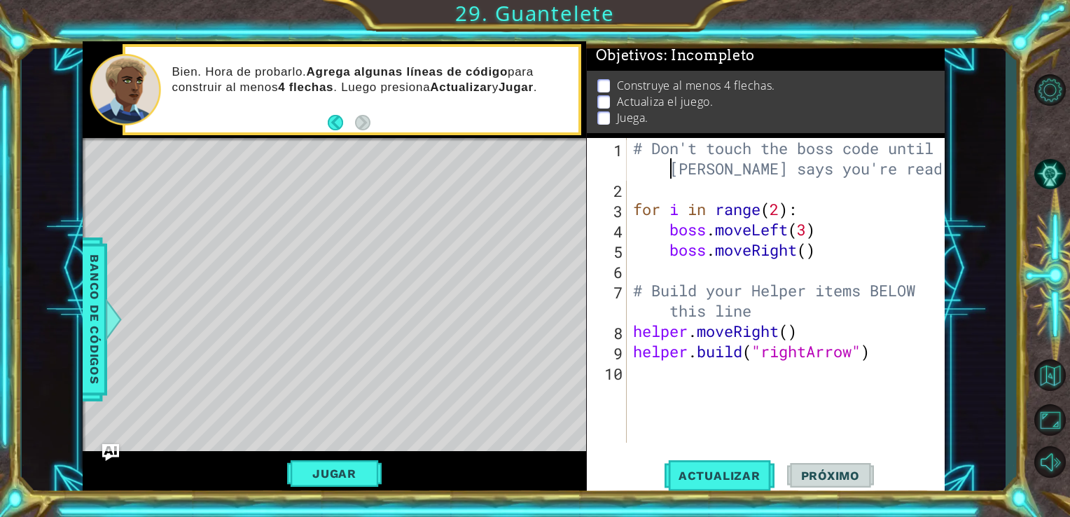
click at [636, 178] on div "# Don't touch the boss code until [PERSON_NAME] says you're ready! for i in ran…" at bounding box center [789, 320] width 319 height 365
type textarea "# Don't touch the boss code until [PERSON_NAME] says you're ready!"
click at [635, 185] on div "# Don't touch the boss code until [PERSON_NAME] says you're ready! for i in ran…" at bounding box center [789, 320] width 319 height 365
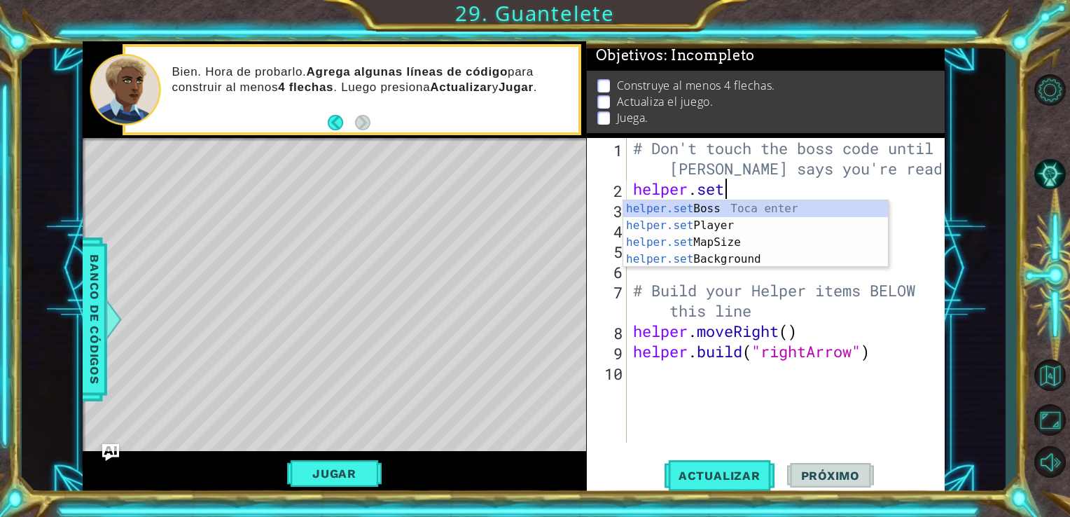
scroll to position [0, 3]
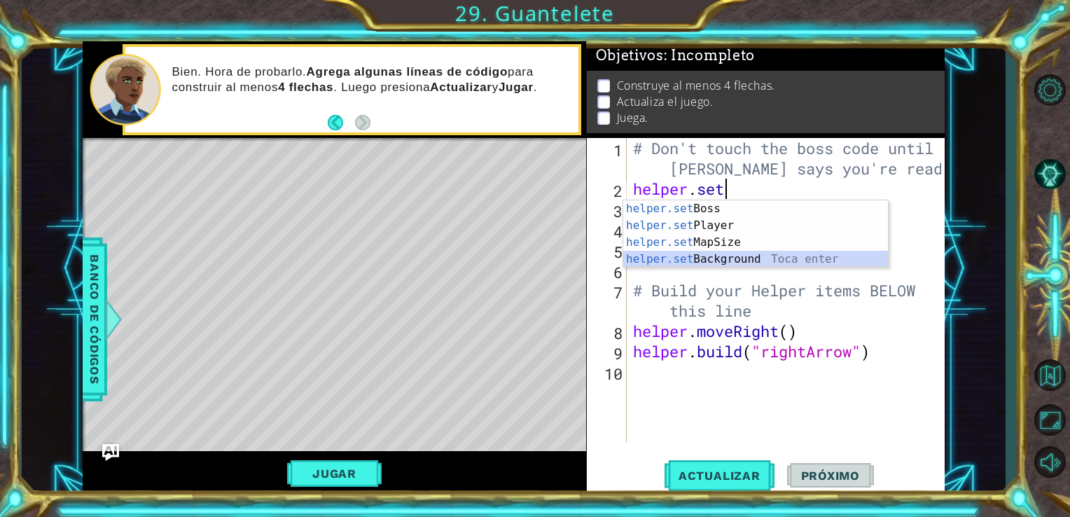
click at [672, 262] on div "helper.set Boss Toca enter helper.set Player Toca enter helper.set MapSize Toca…" at bounding box center [755, 250] width 265 height 101
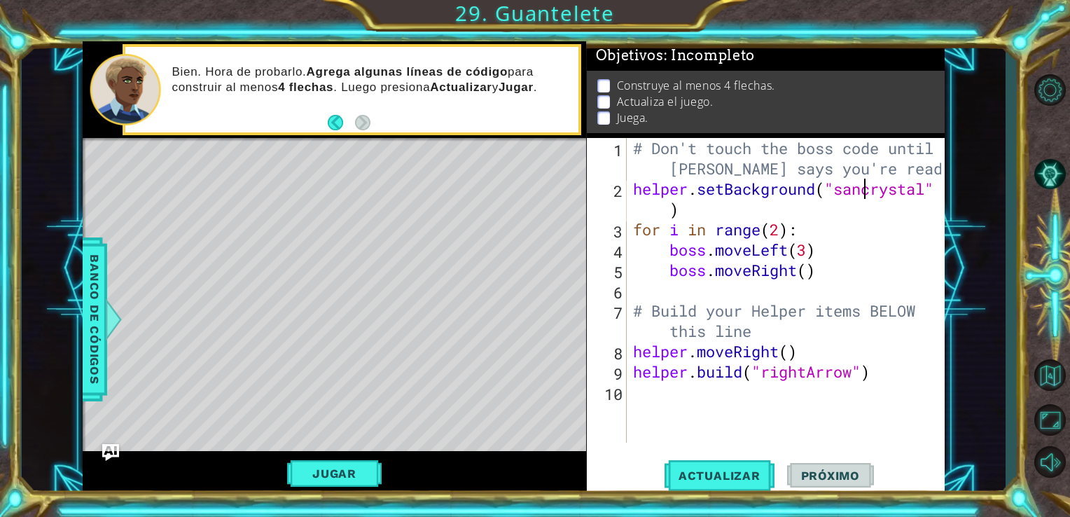
scroll to position [0, 11]
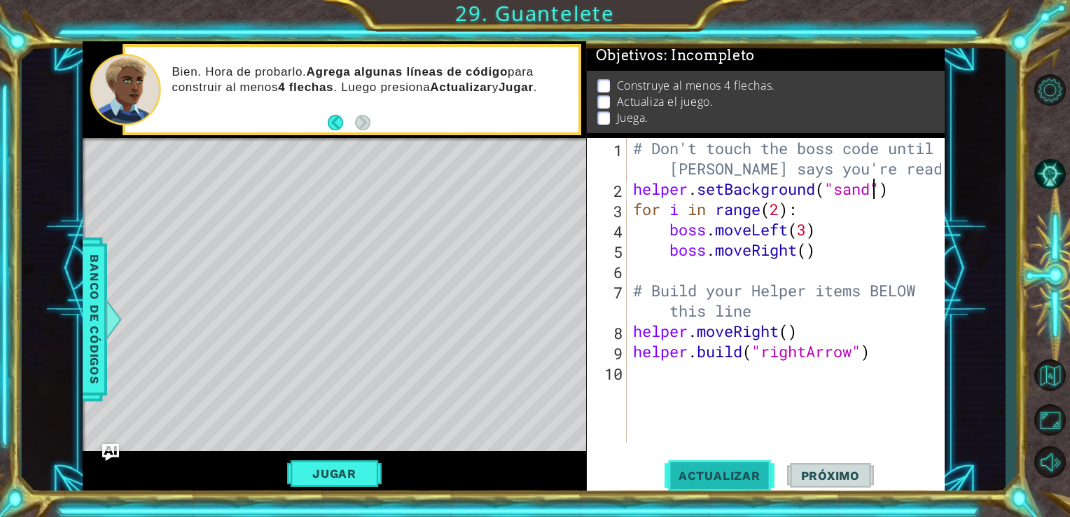
type textarea "helper.setBackground("sand")"
click at [709, 487] on button "Actualizar" at bounding box center [719, 475] width 110 height 36
click at [500, 396] on div "Level Map" at bounding box center [406, 344] width 647 height 412
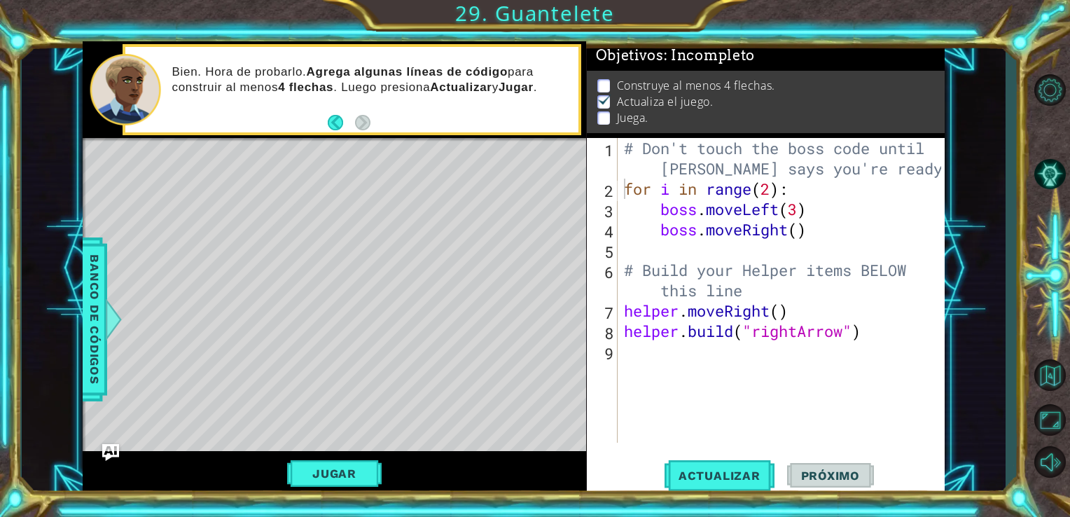
scroll to position [0, 0]
click at [723, 368] on div "# Don't touch the boss code until [PERSON_NAME] says you're ready! for i in ran…" at bounding box center [785, 320] width 328 height 365
type textarea "[DOMAIN_NAME]("rightArrow")"
click at [769, 187] on div "# Don't touch the boss code until [PERSON_NAME] says you're ready! for i in ran…" at bounding box center [785, 320] width 328 height 365
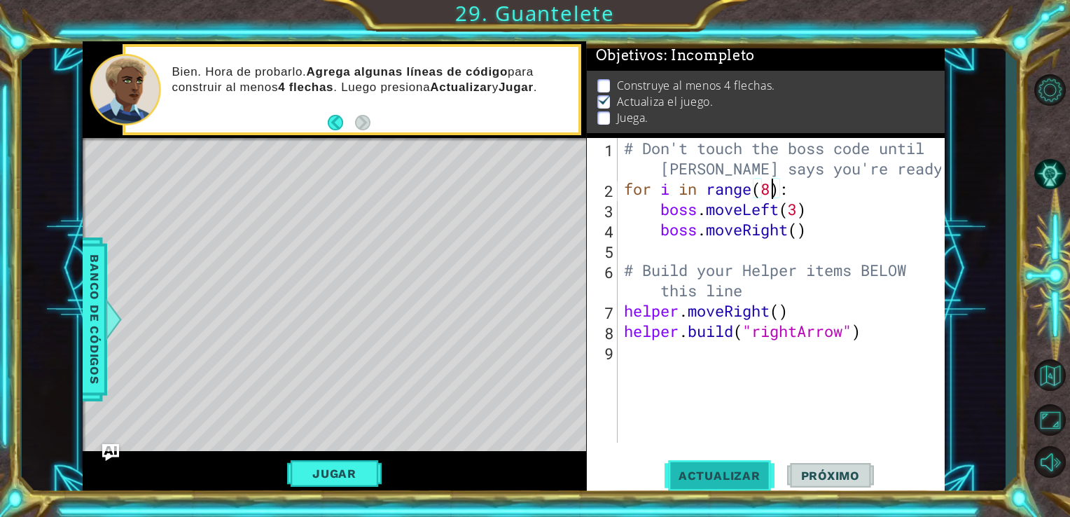
type textarea "for i in range(8):"
click at [705, 482] on span "Actualizar" at bounding box center [719, 475] width 110 height 14
click at [355, 475] on button "Jugar" at bounding box center [334, 473] width 95 height 27
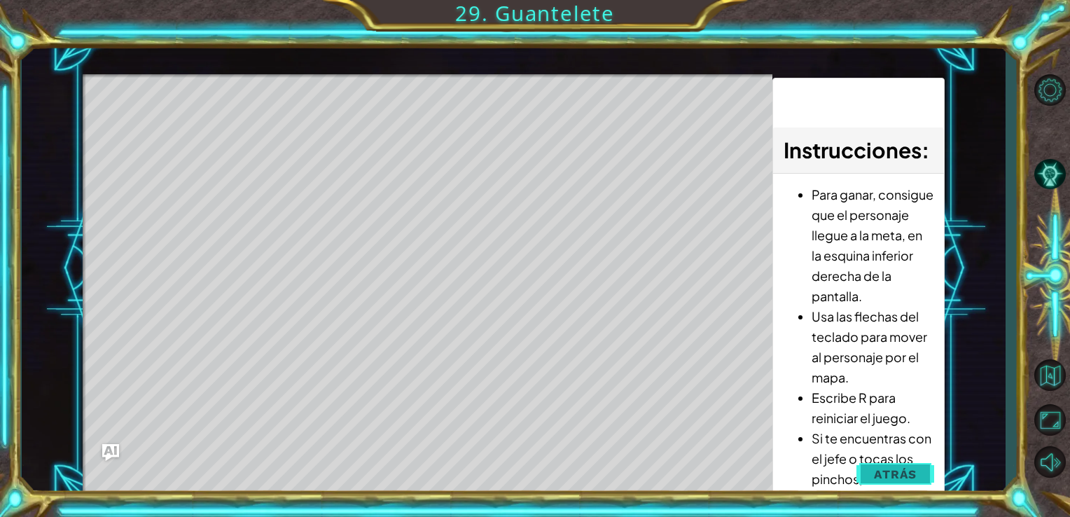
click at [884, 473] on span "Atrás" at bounding box center [895, 474] width 43 height 14
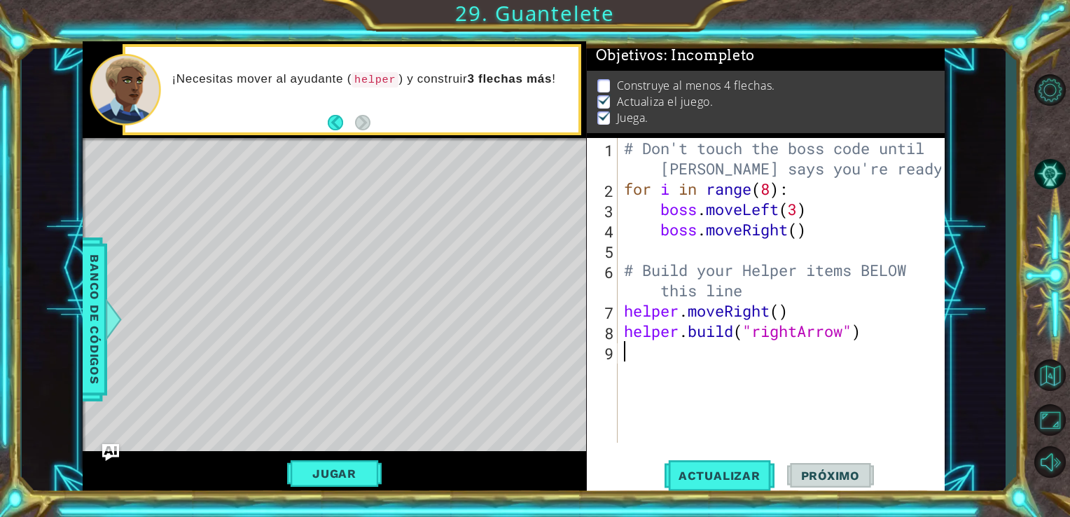
click at [636, 368] on div "# Don't touch the boss code until [PERSON_NAME] says you're ready! for i in ran…" at bounding box center [785, 320] width 328 height 365
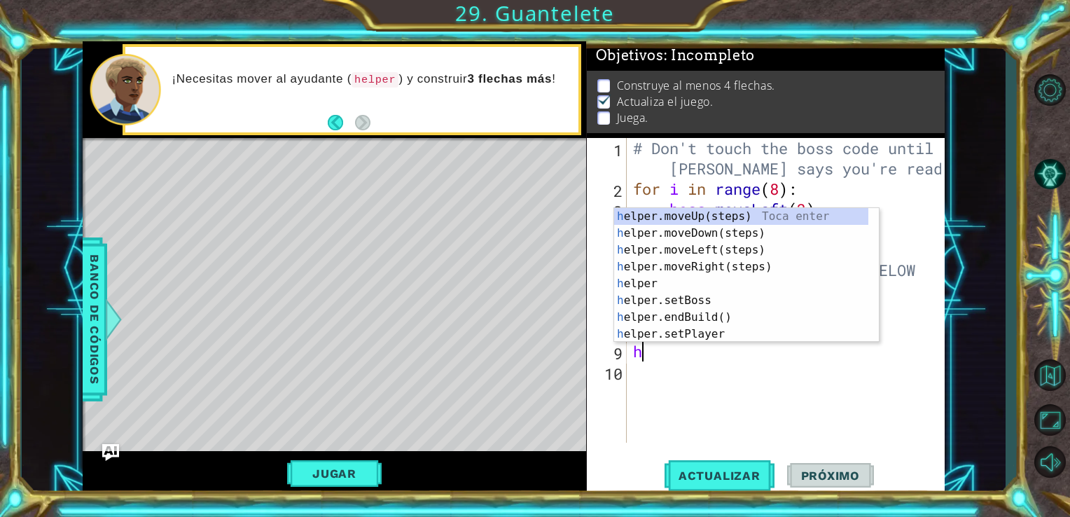
type textarea "he"
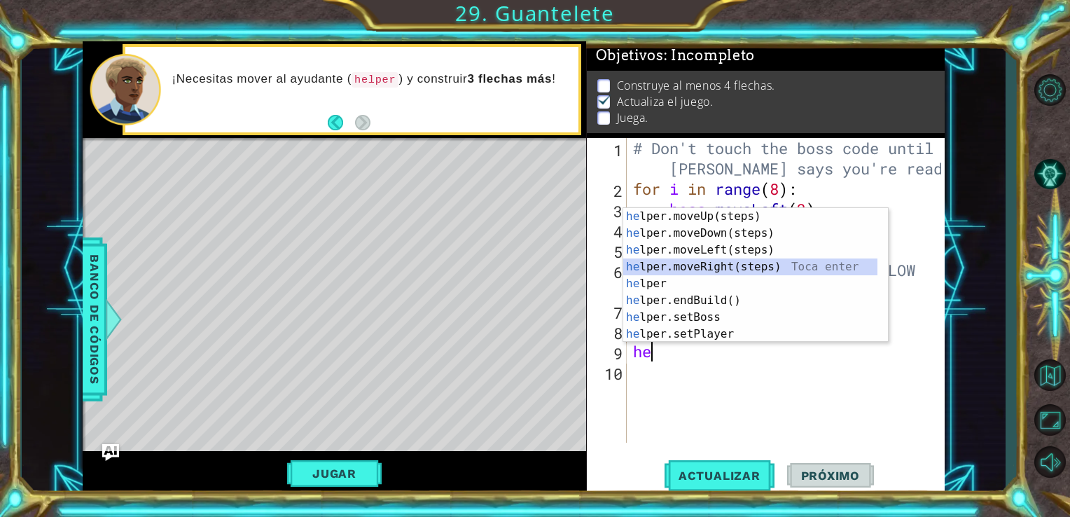
click at [703, 267] on div "he lper.moveUp(steps) Toca enter he lper.moveDown(steps) Toca enter he lper.mov…" at bounding box center [750, 292] width 254 height 168
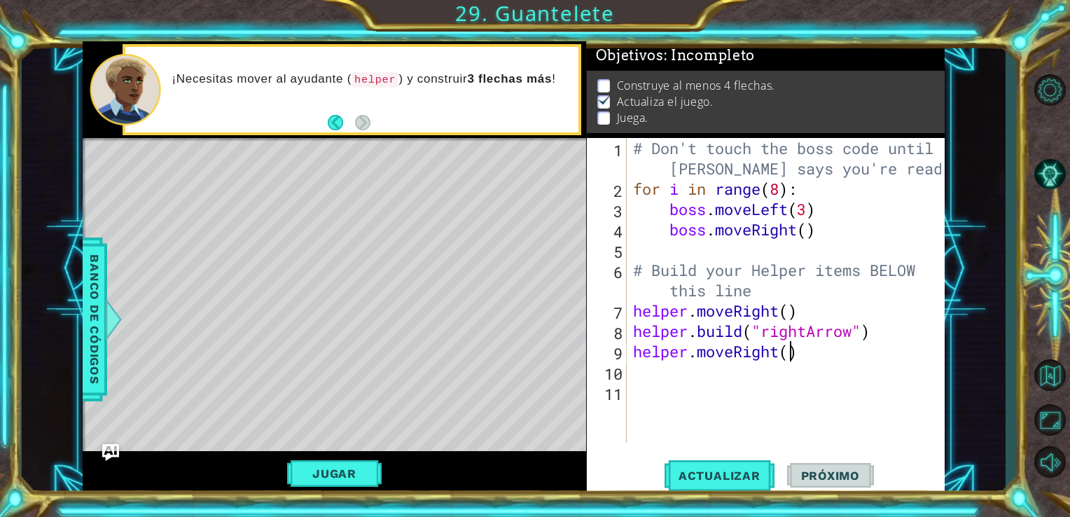
click at [788, 351] on div "# Don't touch the boss code until [PERSON_NAME] says you're ready! for i in ran…" at bounding box center [789, 320] width 319 height 365
type textarea "helper.moveRight(3)"
click at [748, 478] on span "Actualizar" at bounding box center [719, 475] width 110 height 14
click at [334, 461] on button "Jugar" at bounding box center [334, 473] width 95 height 27
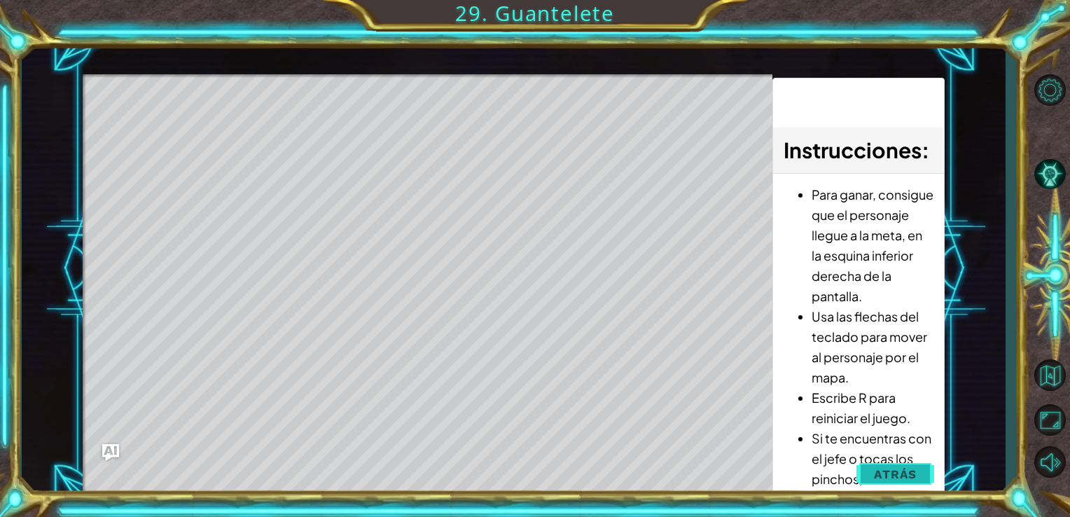
click at [909, 461] on button "Atrás" at bounding box center [895, 474] width 78 height 28
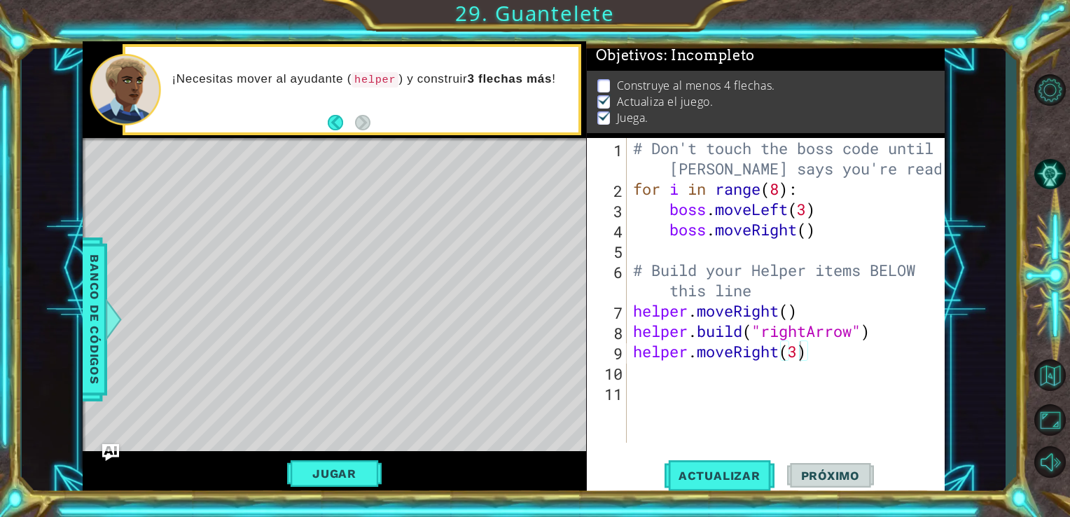
scroll to position [0, 0]
click at [843, 368] on div "# Don't touch the boss code until [PERSON_NAME] says you're ready! for i in ran…" at bounding box center [789, 320] width 319 height 365
click at [818, 354] on div "# Don't touch the boss code until [PERSON_NAME] says you're ready! for i in ran…" at bounding box center [789, 320] width 319 height 365
click at [706, 477] on span "Actualizar" at bounding box center [719, 475] width 110 height 14
click at [791, 318] on div "# Don't touch the boss code until [PERSON_NAME] says you're ready! for i in ran…" at bounding box center [789, 320] width 319 height 365
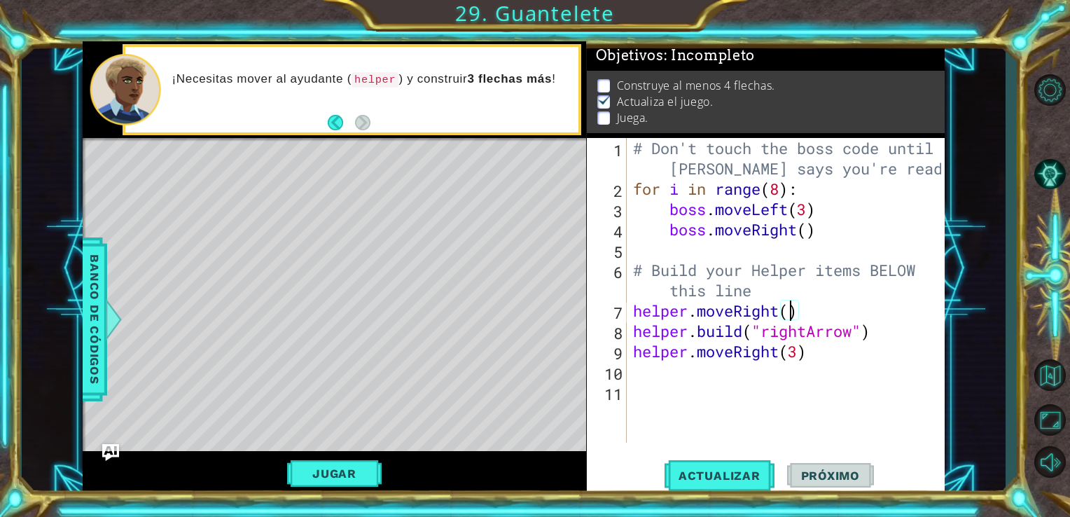
scroll to position [0, 7]
click at [816, 358] on div "# Don't touch the boss code until [PERSON_NAME] says you're ready! for i in ran…" at bounding box center [789, 320] width 319 height 365
click at [699, 475] on span "Actualizar" at bounding box center [719, 475] width 110 height 14
type textarea "h"
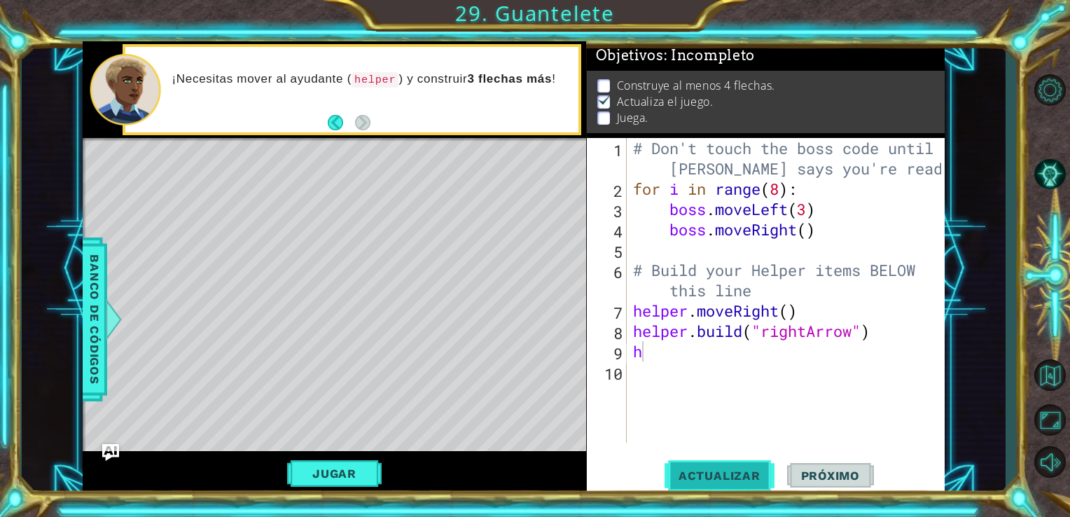
click at [700, 475] on span "Actualizar" at bounding box center [719, 475] width 110 height 14
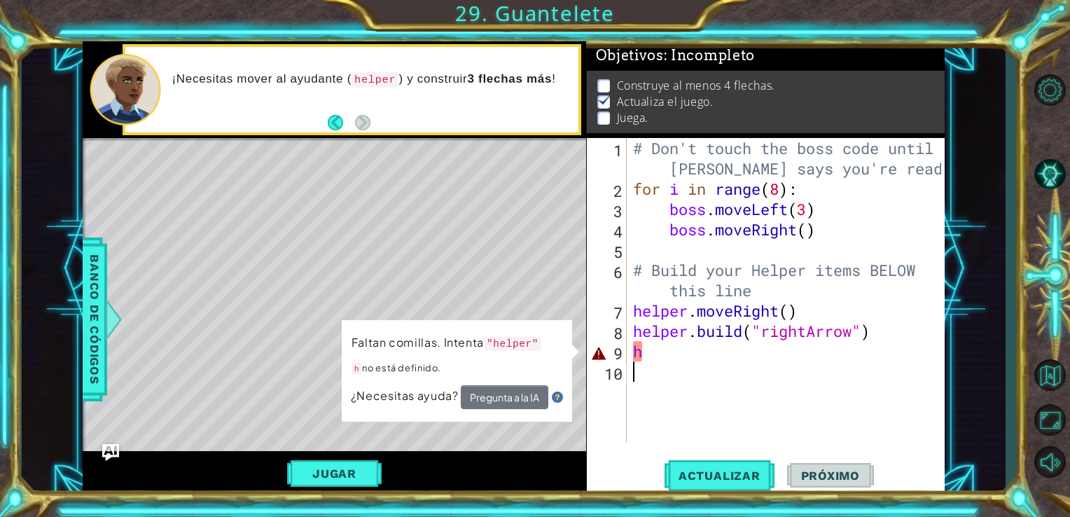
click at [679, 374] on div "# Don't touch the boss code until [PERSON_NAME] says you're ready! for i in ran…" at bounding box center [789, 320] width 319 height 365
click at [654, 357] on div "# Don't touch the boss code until [PERSON_NAME] says you're ready! for i in ran…" at bounding box center [789, 320] width 319 height 365
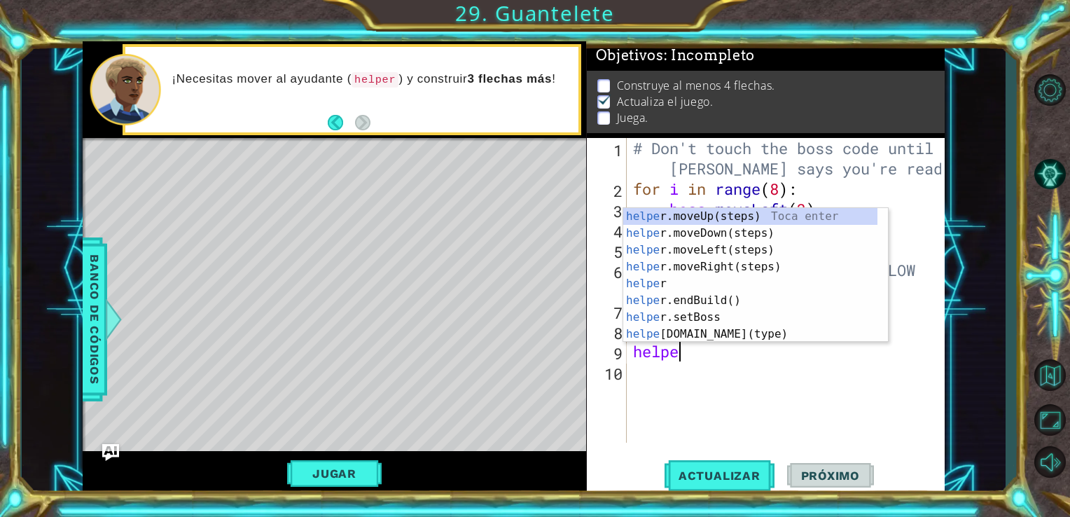
type textarea "helper"
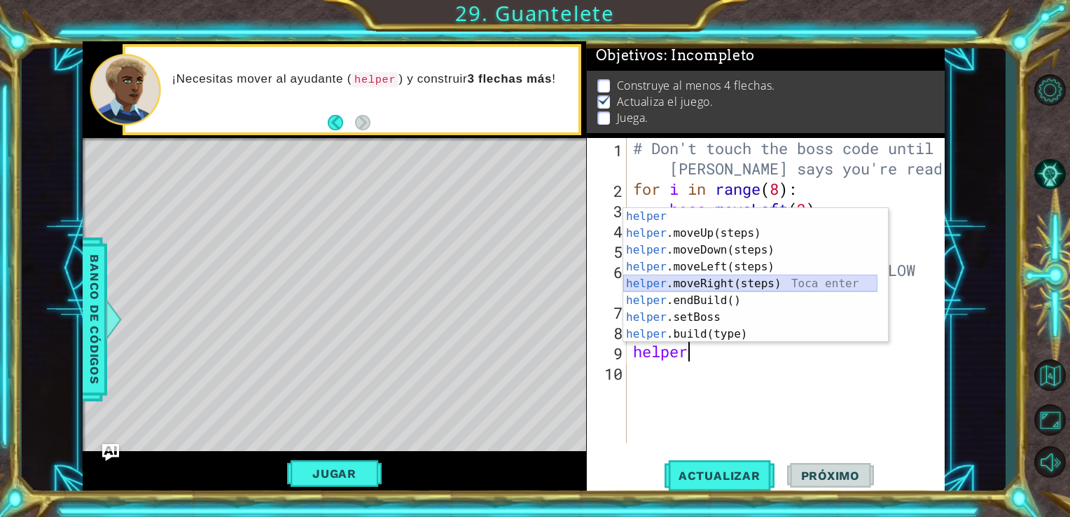
drag, startPoint x: 703, startPoint y: 284, endPoint x: 718, endPoint y: 284, distance: 14.7
click at [718, 284] on div "helper Toca enter helper .moveUp(steps) Toca enter helper .moveDown(steps) Toca…" at bounding box center [750, 292] width 254 height 168
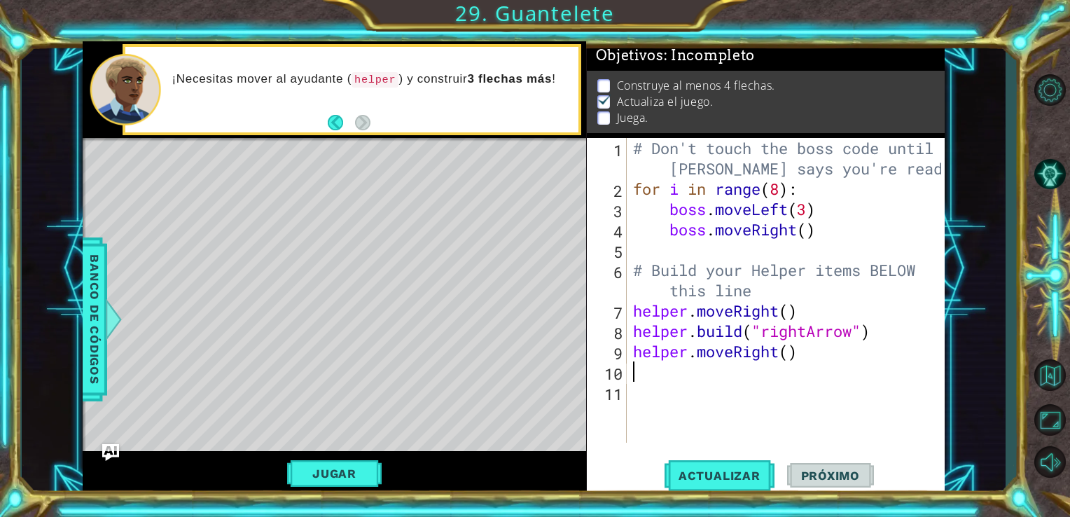
scroll to position [0, 0]
click at [718, 284] on div "# Don't touch the boss code until [PERSON_NAME] says you're ready! for i in ran…" at bounding box center [789, 320] width 319 height 365
click at [790, 354] on div "# Don't touch the boss code until [PERSON_NAME] says you're ready! for i in ran…" at bounding box center [789, 320] width 319 height 365
click at [707, 472] on span "Actualizar" at bounding box center [719, 475] width 110 height 14
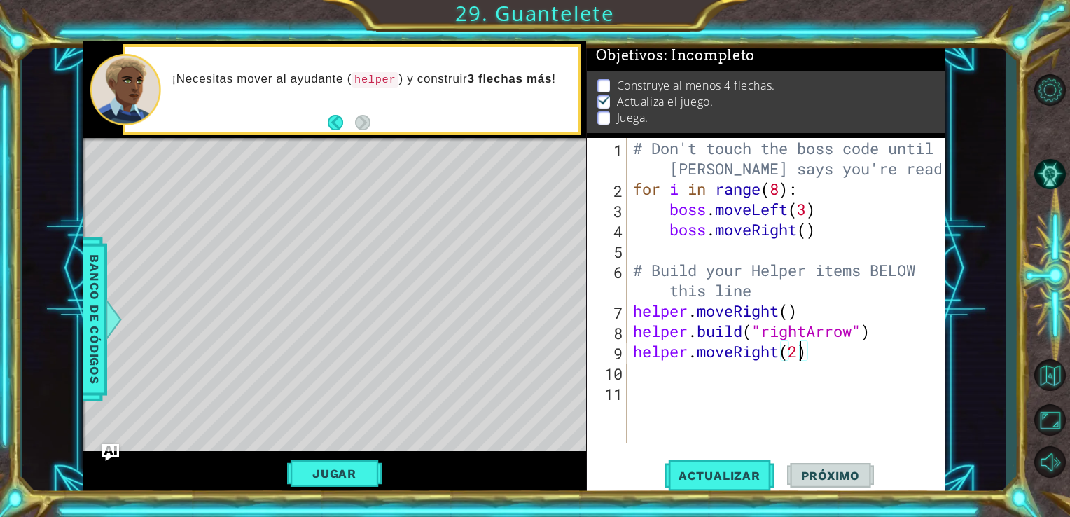
type textarea "helper.moveRight()"
click at [829, 356] on div "# Don't touch the boss code until [PERSON_NAME] says you're ready! for i in ran…" at bounding box center [789, 320] width 319 height 365
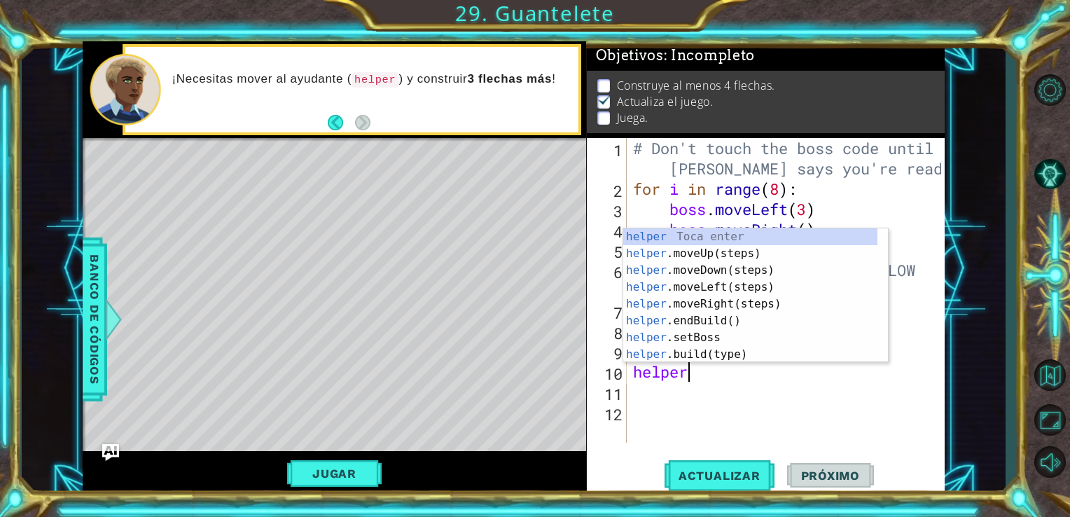
scroll to position [0, 1]
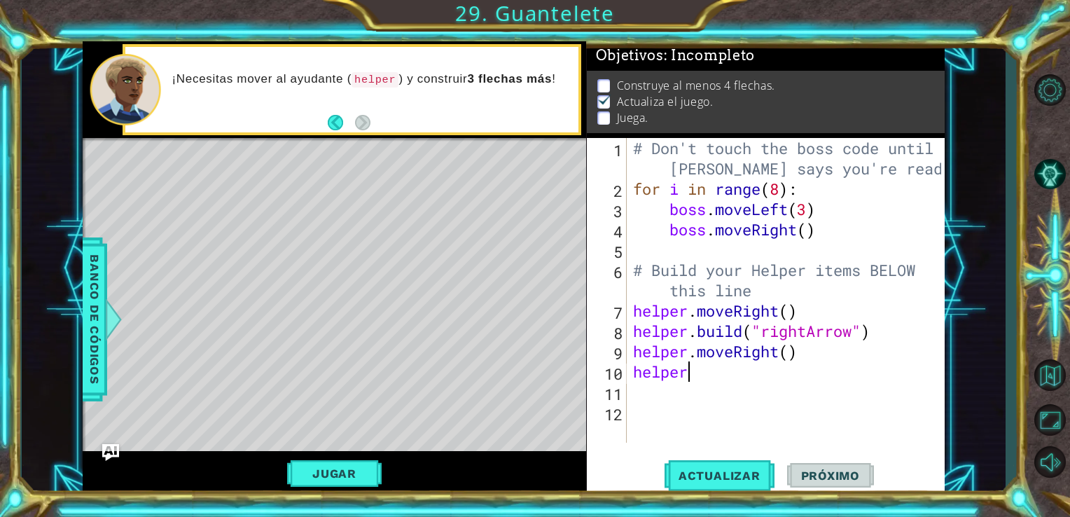
click at [728, 382] on div "# Don't touch the boss code until [PERSON_NAME] says you're ready! for i in ran…" at bounding box center [789, 320] width 319 height 365
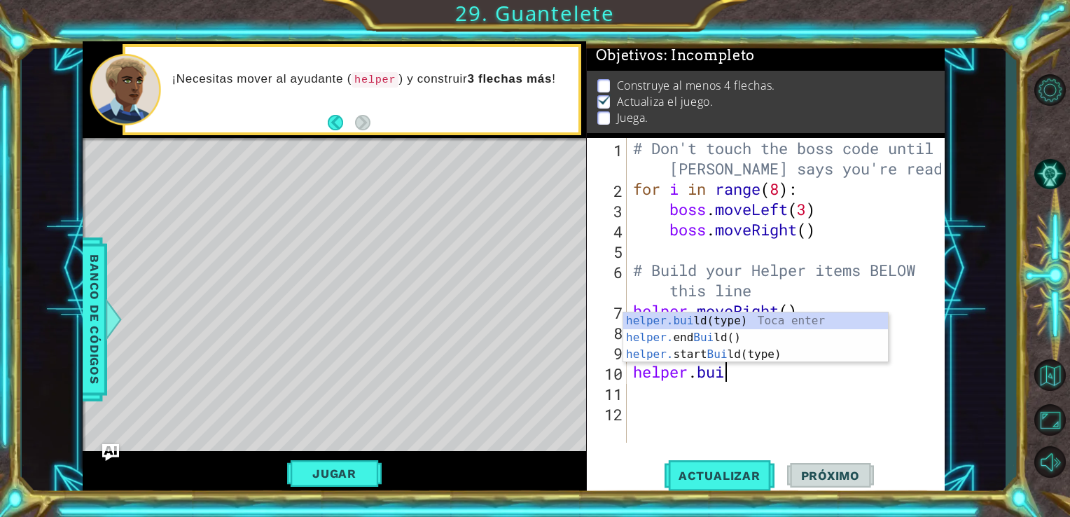
scroll to position [0, 4]
click at [723, 322] on div "[DOMAIN_NAME] (type) Toca enter helper. end Build () Toca enter helper. start B…" at bounding box center [755, 354] width 265 height 84
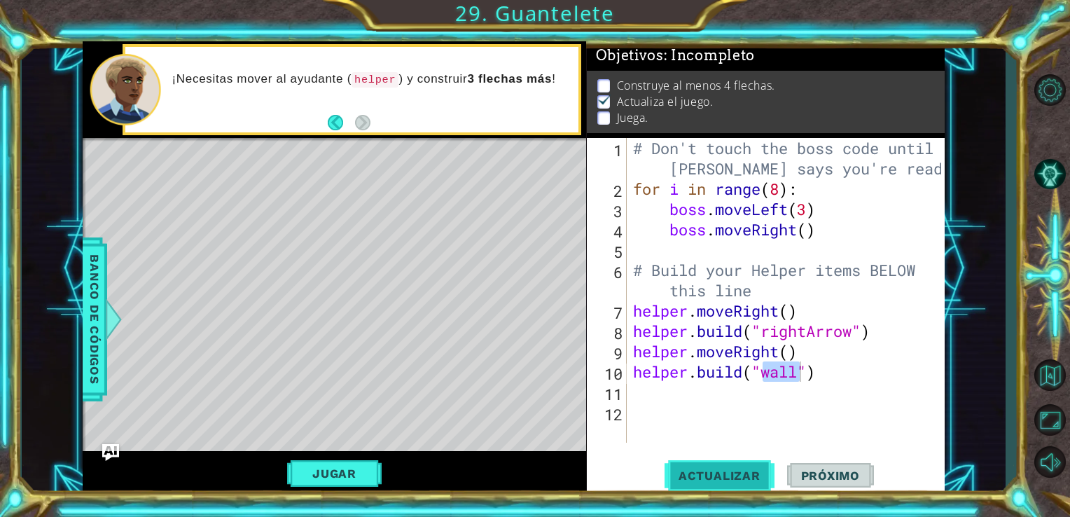
click at [719, 483] on button "Actualizar" at bounding box center [719, 475] width 110 height 36
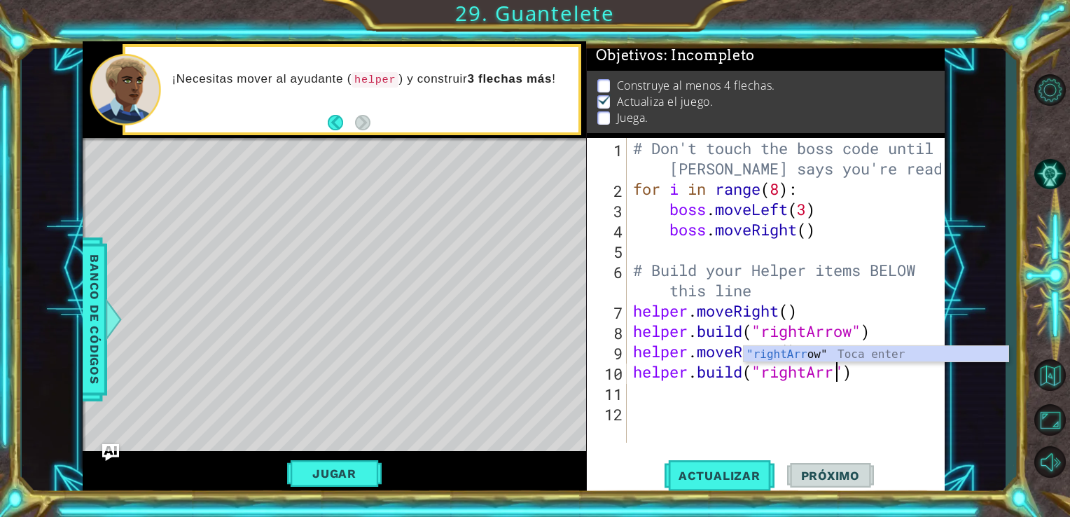
scroll to position [0, 9]
type textarea "[DOMAIN_NAME]("rightArrow")"
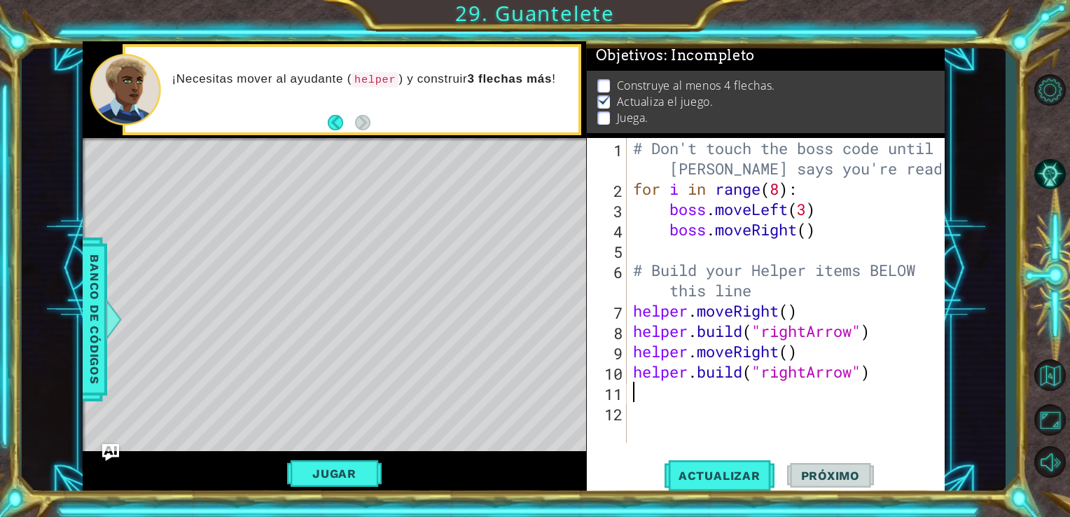
click at [863, 388] on div "# Don't touch the boss code until [PERSON_NAME] says you're ready! for i in ran…" at bounding box center [789, 320] width 319 height 365
click at [874, 386] on div "# Don't touch the boss code until [PERSON_NAME] says you're ready! for i in ran…" at bounding box center [789, 320] width 319 height 365
click at [874, 379] on div "# Don't touch the boss code until [PERSON_NAME] says you're ready! for i in ran…" at bounding box center [789, 320] width 319 height 365
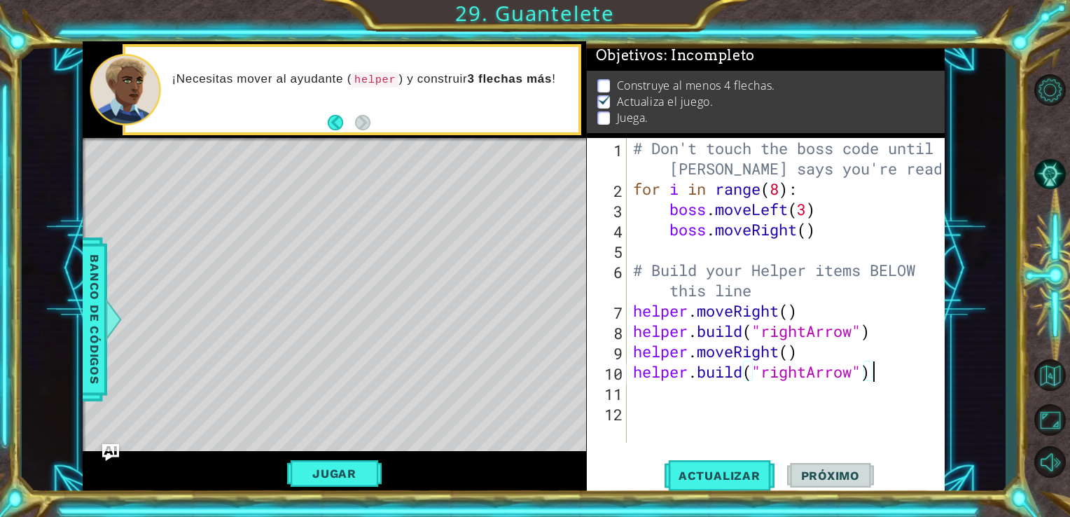
click at [877, 375] on div "# Don't touch the boss code until [PERSON_NAME] says you're ready! for i in ran…" at bounding box center [789, 320] width 319 height 365
type textarea "[DOMAIN_NAME]("rightArrow")(2)"
click at [748, 472] on span "Actualizar" at bounding box center [719, 475] width 110 height 14
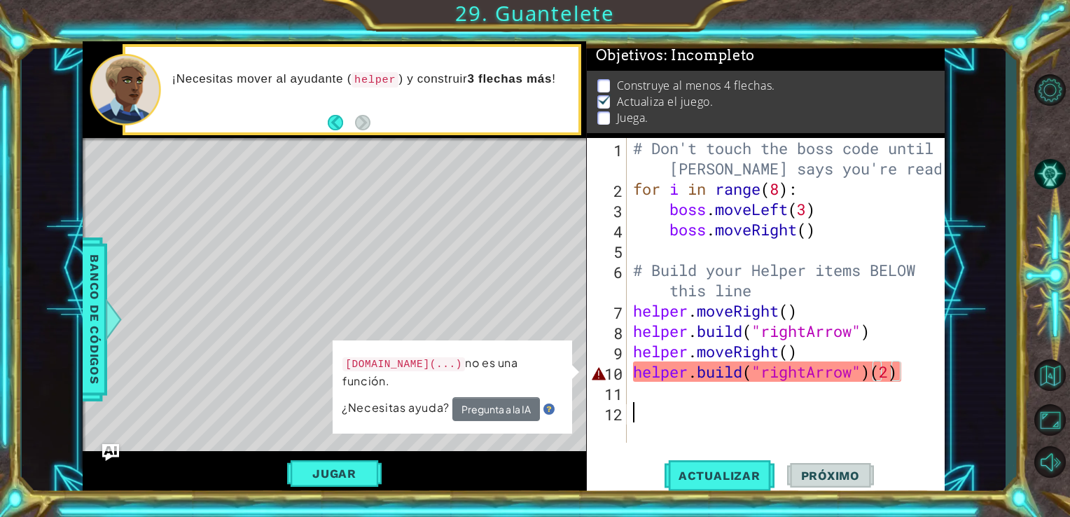
click at [736, 409] on div "# Don't touch the boss code until [PERSON_NAME] says you're ready! for i in ran…" at bounding box center [789, 320] width 319 height 365
click at [897, 385] on div "# Don't touch the boss code until [PERSON_NAME] says you're ready! for i in ran…" at bounding box center [789, 320] width 319 height 365
click at [906, 375] on div "# Don't touch the boss code until [PERSON_NAME] says you're ready! for i in ran…" at bounding box center [789, 320] width 319 height 365
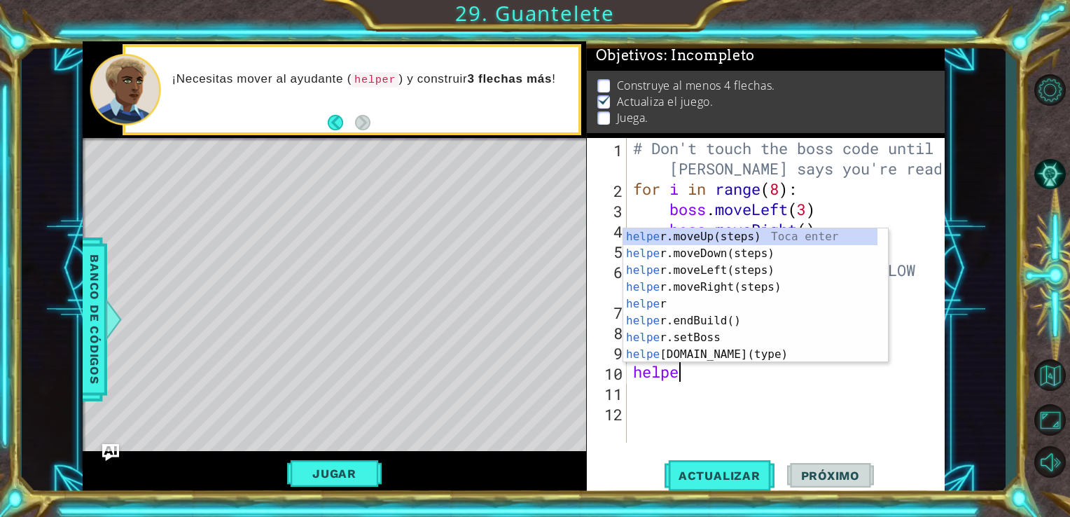
type textarea "h"
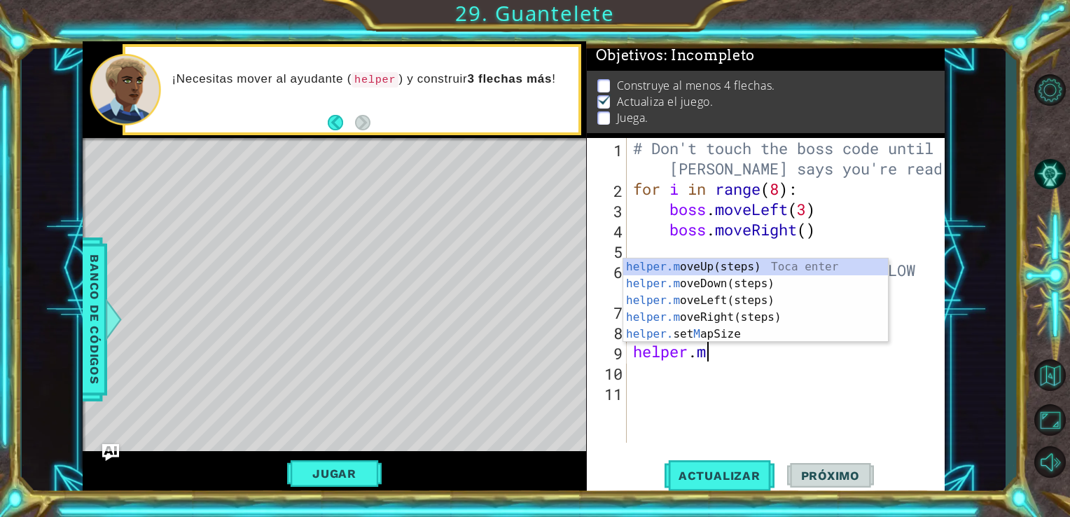
type textarea "h"
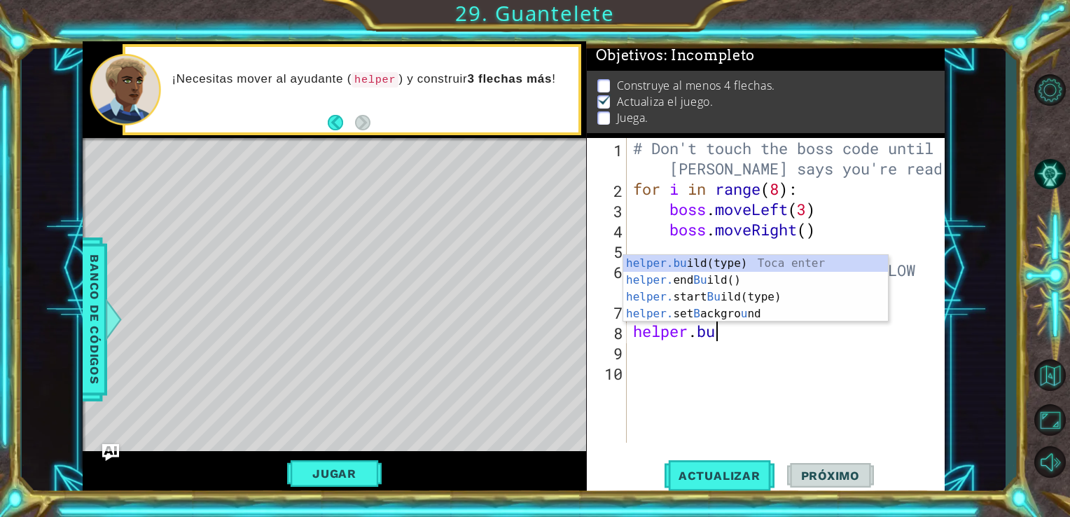
type textarea "h"
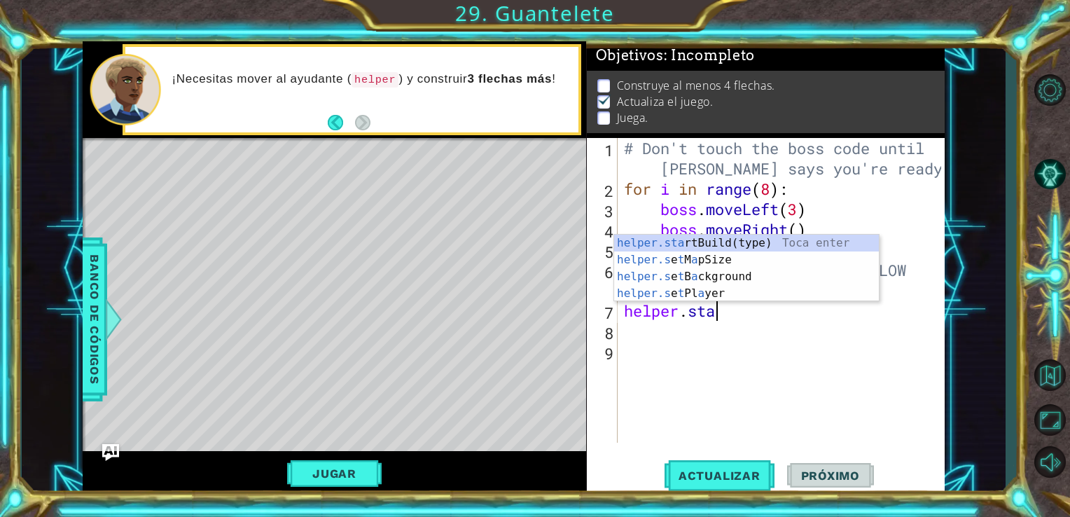
scroll to position [0, 4]
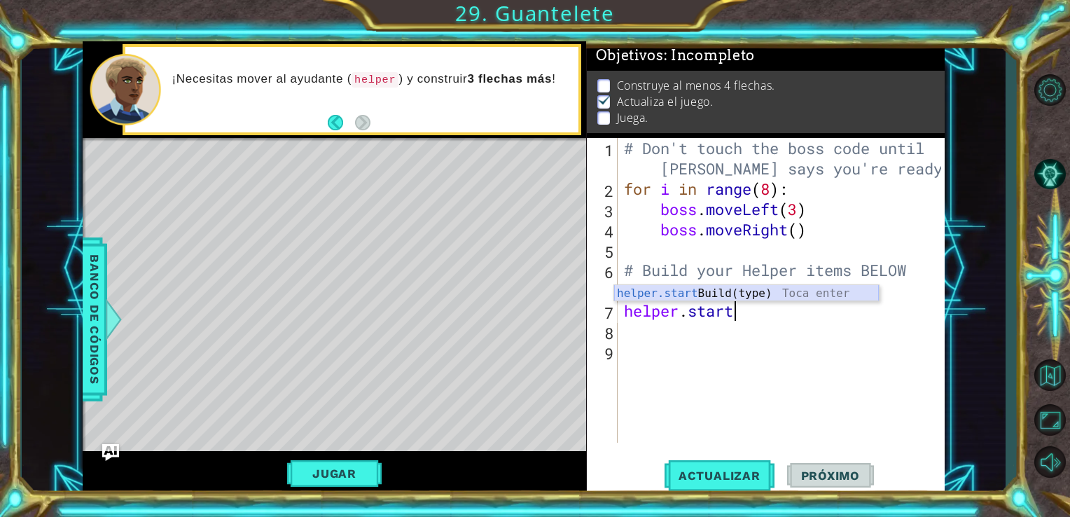
click at [722, 290] on div "helper.start Build(type) Toca enter" at bounding box center [746, 310] width 265 height 50
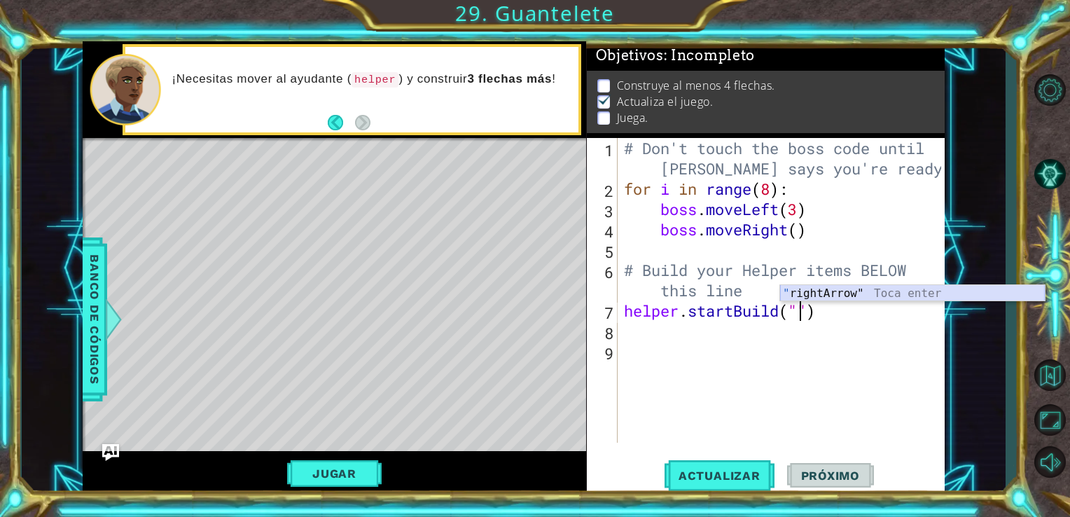
click at [804, 293] on div "" rightArrow" Toca enter" at bounding box center [912, 310] width 265 height 50
type textarea "helper.startBuild("rightArrow")"
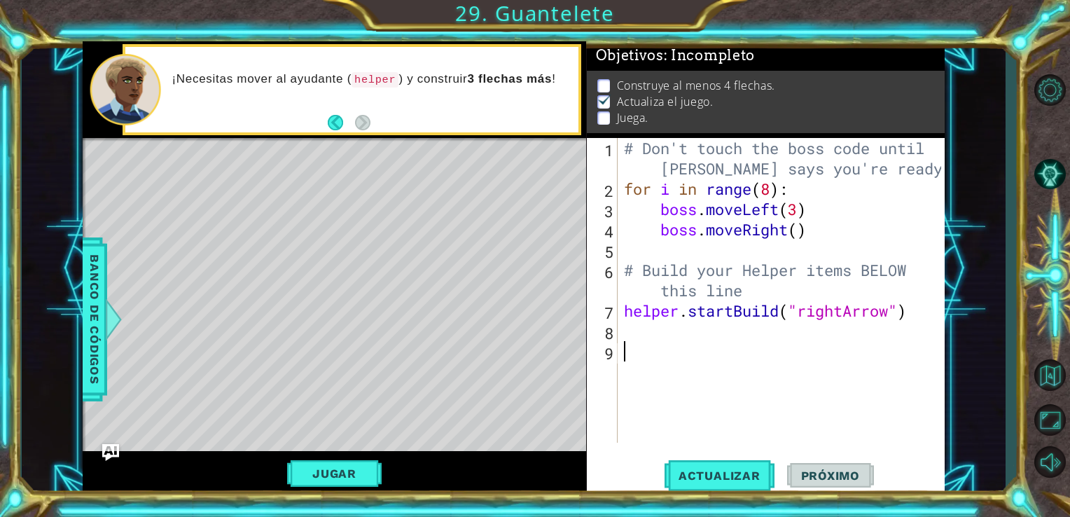
click at [677, 346] on div "# Don't touch the boss code until [PERSON_NAME] says you're ready! for i in ran…" at bounding box center [785, 320] width 328 height 365
click at [619, 339] on div "1 2 3 4 5 6 7 8 9 # Don't touch the boss code until [PERSON_NAME] says you're r…" at bounding box center [764, 290] width 355 height 305
click at [622, 331] on div "# Don't touch the boss code until [PERSON_NAME] says you're ready! for i in ran…" at bounding box center [785, 320] width 328 height 365
type textarea "h"
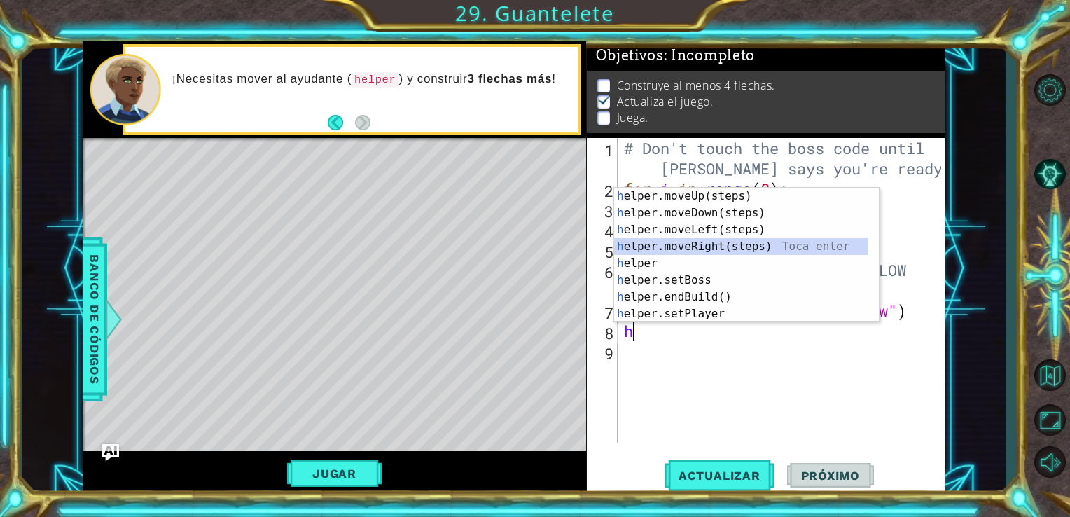
click at [699, 242] on div "h elper.moveUp(steps) Toca enter h elper.moveDown(steps) Toca enter h elper.mov…" at bounding box center [746, 272] width 265 height 168
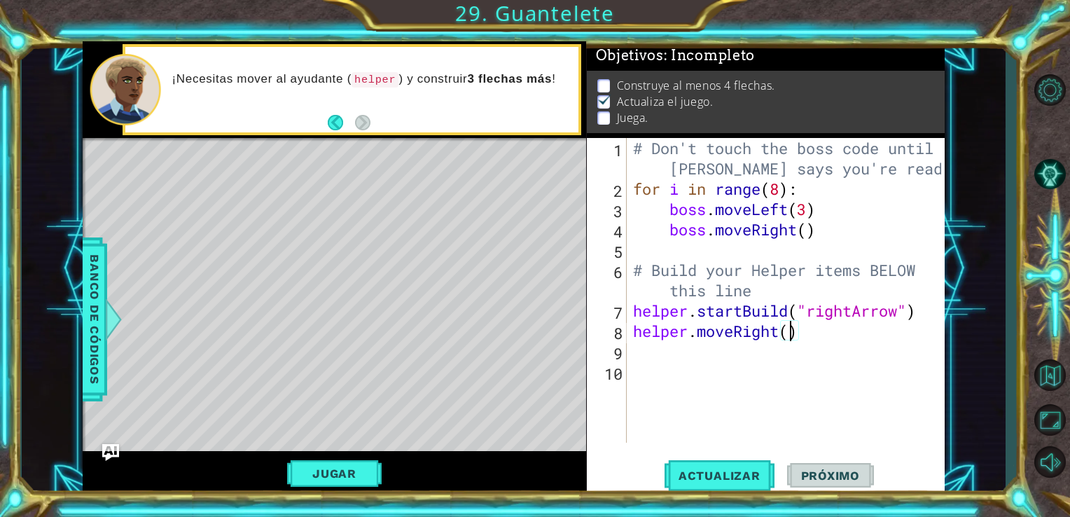
click at [790, 337] on div "# Don't touch the boss code until [PERSON_NAME] says you're ready! for i in ran…" at bounding box center [789, 320] width 319 height 365
type textarea "helper.moveRight(4)"
click at [706, 359] on div "# Don't touch the boss code until [PERSON_NAME] says you're ready! for i in ran…" at bounding box center [789, 320] width 319 height 365
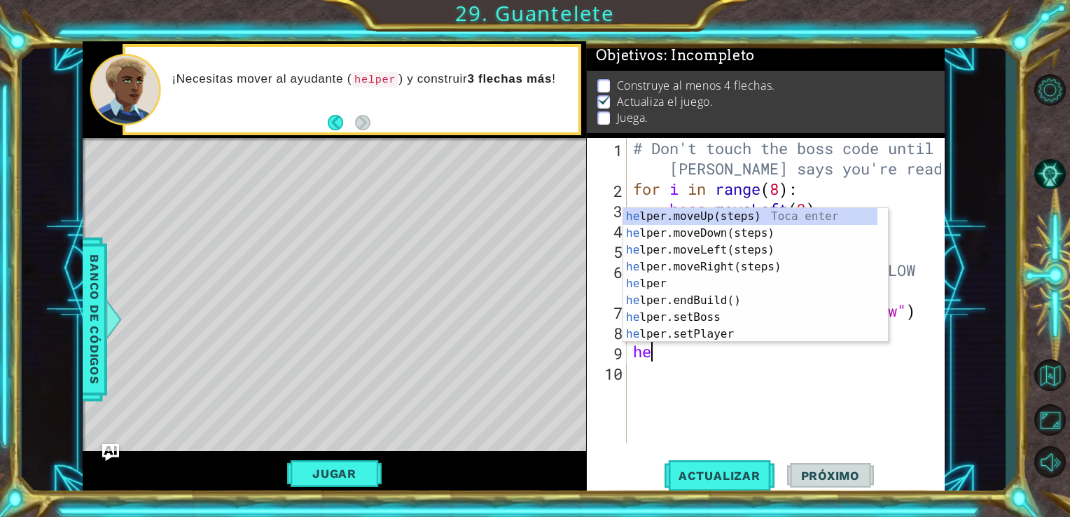
type textarea "hel"
click at [694, 301] on div "hel per.moveUp(steps) Toca enter hel per.moveDown(steps) Toca enter hel per.mov…" at bounding box center [750, 292] width 254 height 168
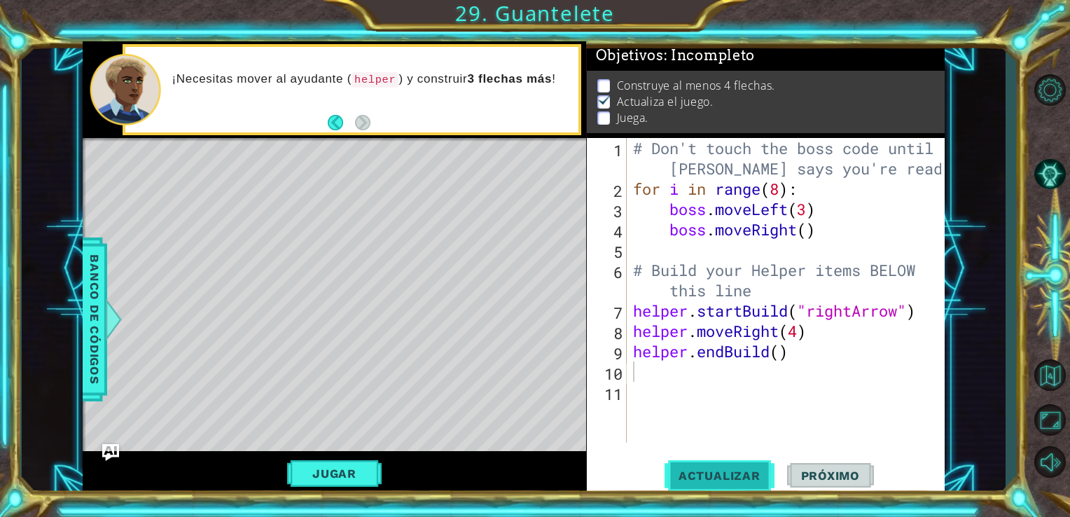
click at [714, 470] on span "Actualizar" at bounding box center [719, 475] width 110 height 14
click at [627, 195] on div "1 2 3 4 5 6 7 8 9 10 11 # Don't touch the boss code until [PERSON_NAME] says yo…" at bounding box center [764, 290] width 355 height 305
click at [635, 190] on div "# Don't touch the boss code until [PERSON_NAME] says you're ready! for i in ran…" at bounding box center [789, 320] width 319 height 365
type textarea "for i in range(8):"
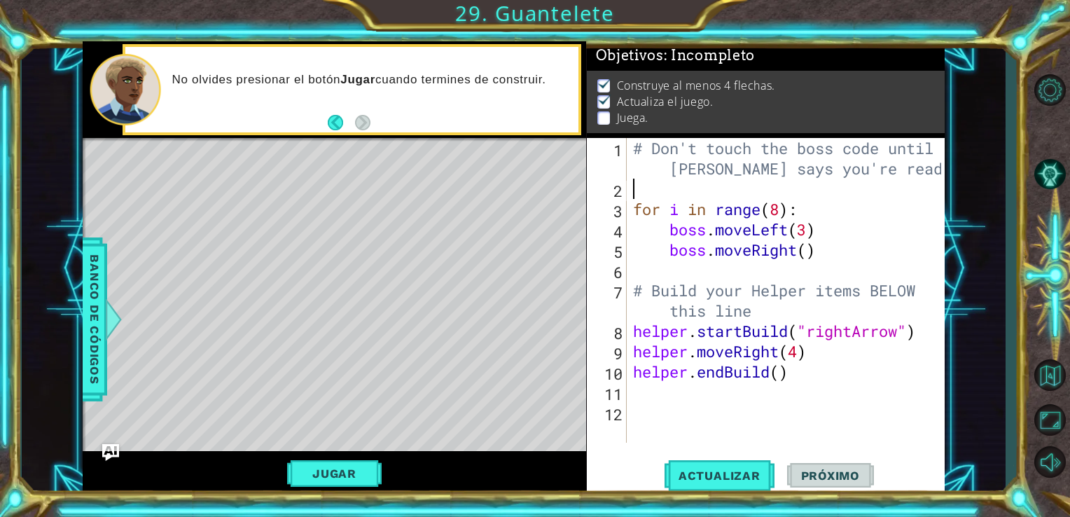
click at [634, 191] on div "# Don't touch the boss code until [PERSON_NAME] says you're ready! for i in ran…" at bounding box center [789, 320] width 319 height 365
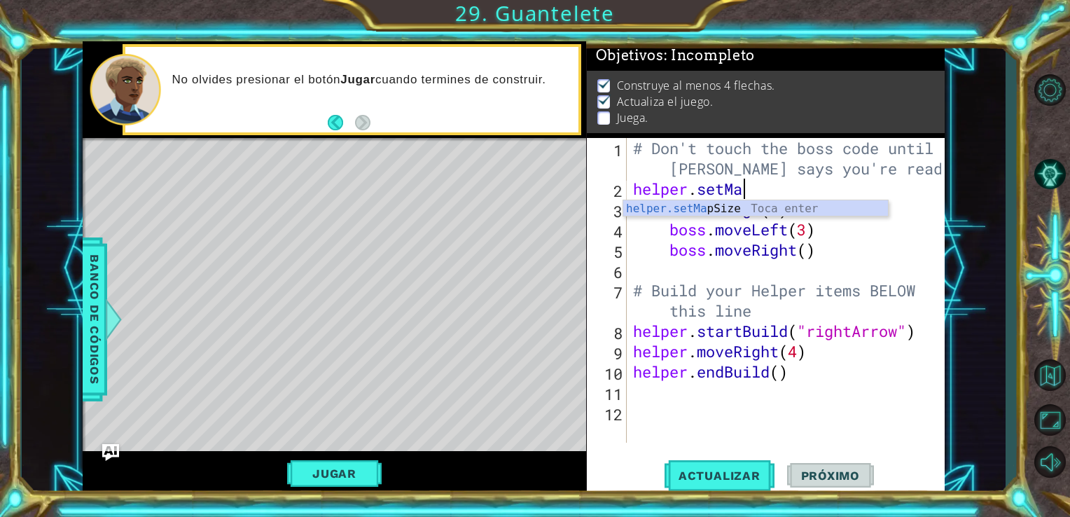
scroll to position [0, 4]
click at [688, 201] on div "helper.setMap Size Toca enter" at bounding box center [755, 225] width 265 height 50
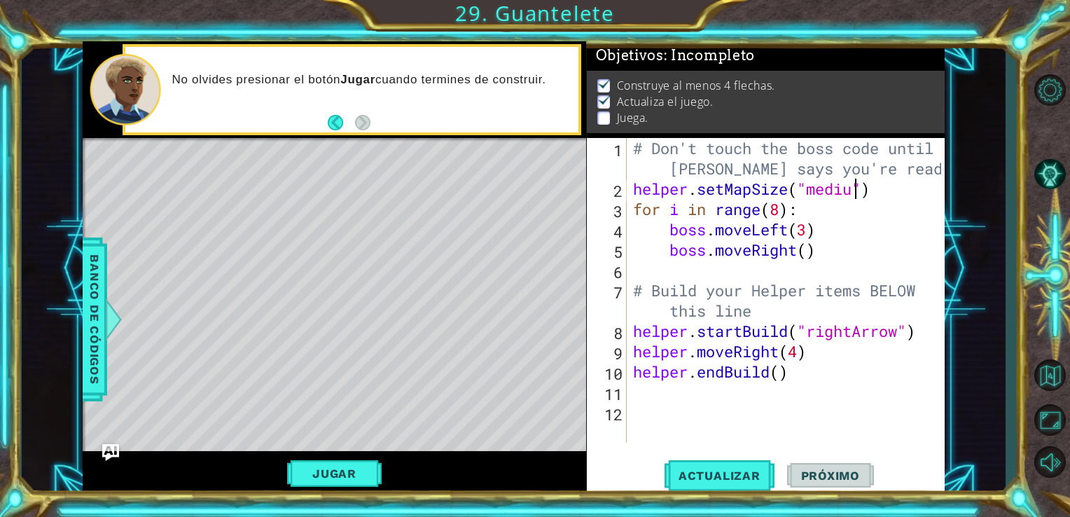
type textarea "helper.setMapSize("medium")"
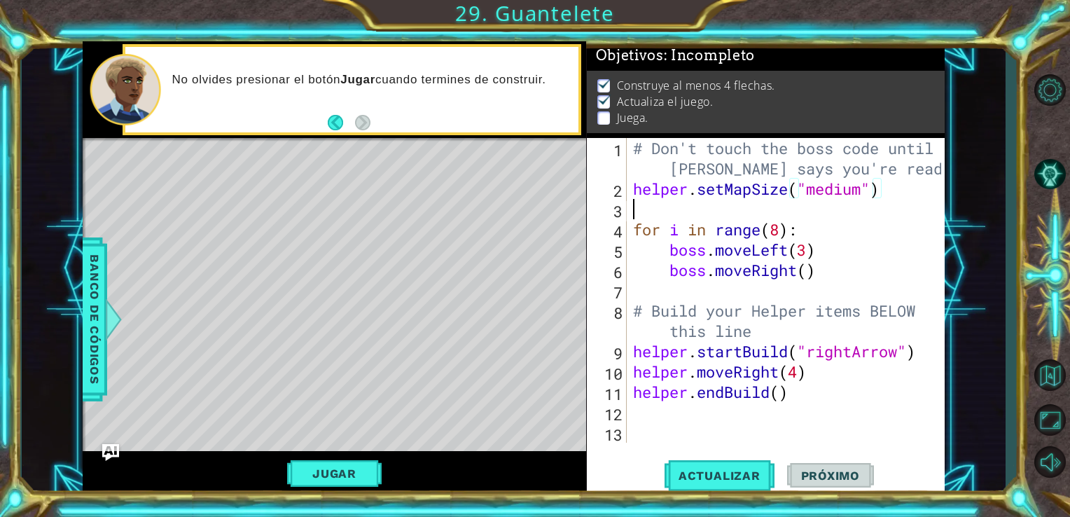
scroll to position [0, 0]
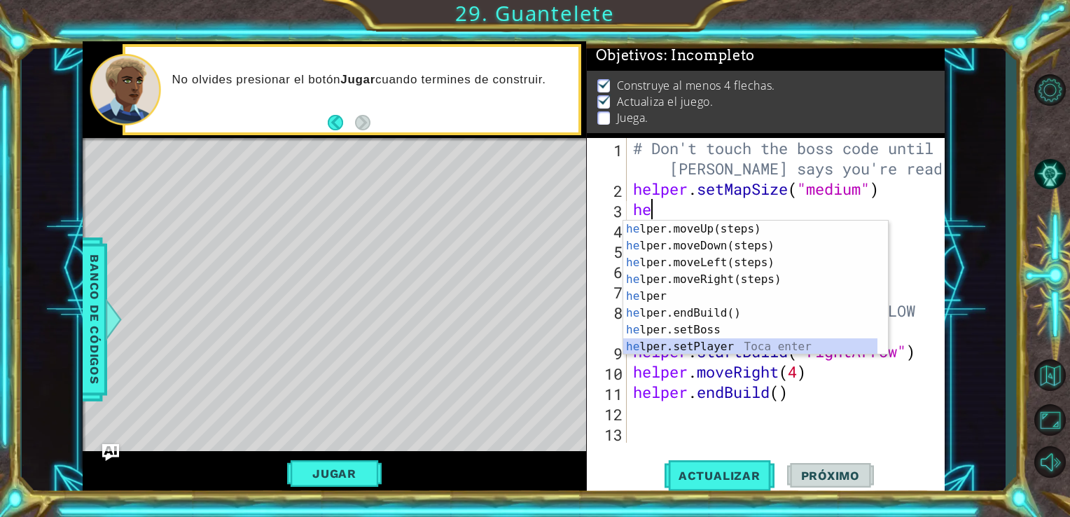
click at [716, 349] on div "he lper.moveUp(steps) Toca enter he lper.moveDown(steps) Toca enter he lper.mov…" at bounding box center [750, 305] width 254 height 168
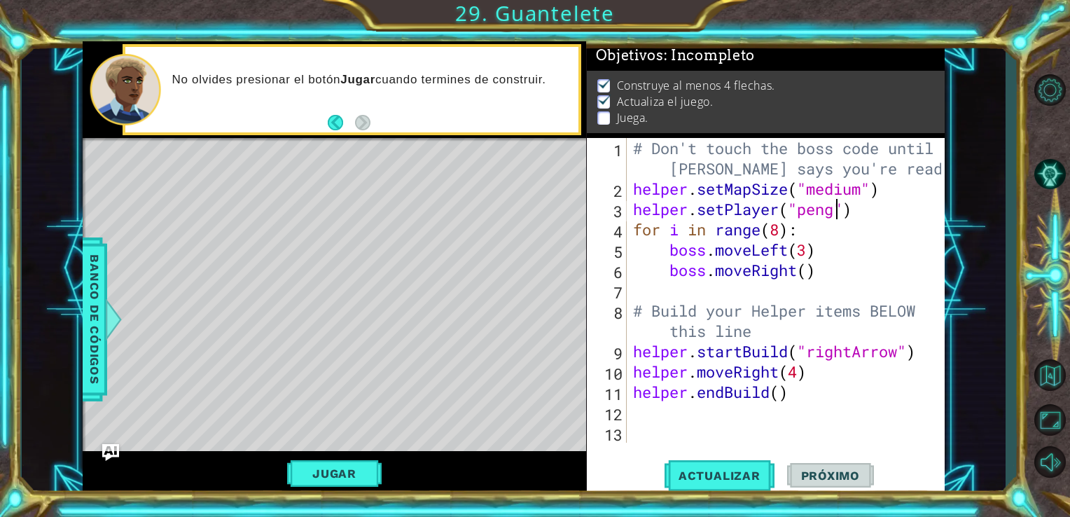
scroll to position [0, 9]
type textarea "helper.setPlayer("penguin")"
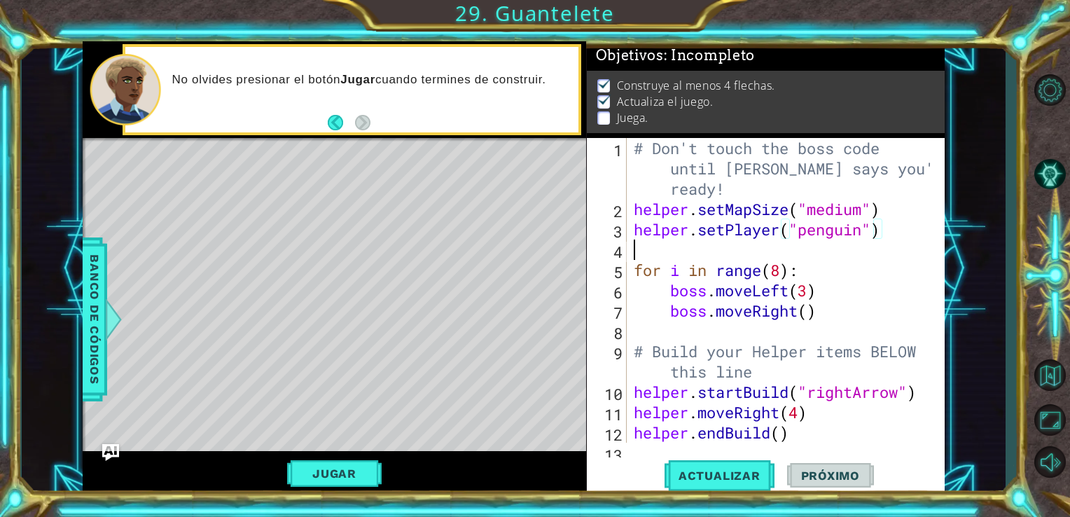
scroll to position [0, 0]
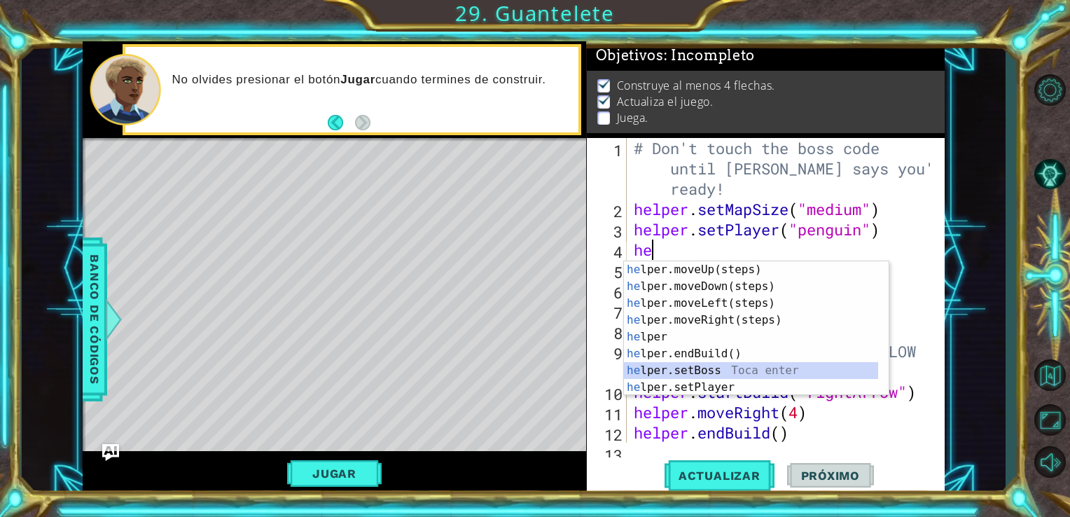
click at [685, 375] on div "he lper.moveUp(steps) Toca enter he lper.moveDown(steps) Toca enter he lper.mov…" at bounding box center [751, 345] width 254 height 168
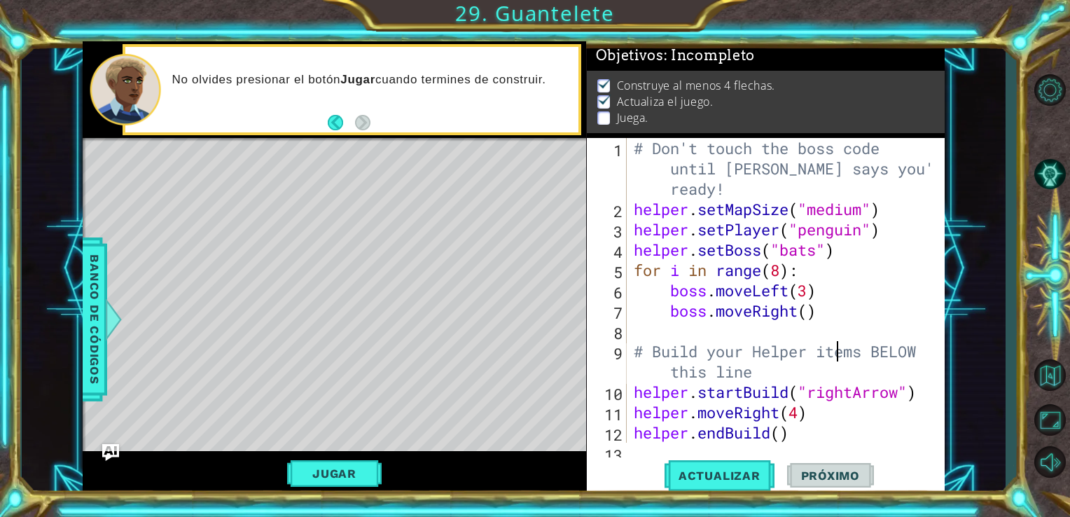
click at [833, 347] on div "# Don't touch the boss code until [PERSON_NAME] says you're ready! helper . set…" at bounding box center [784, 331] width 307 height 386
click at [716, 478] on span "Actualizar" at bounding box center [719, 475] width 110 height 14
click at [401, 177] on div "Level Map" at bounding box center [406, 344] width 647 height 412
click at [340, 480] on button "Jugar" at bounding box center [334, 473] width 95 height 27
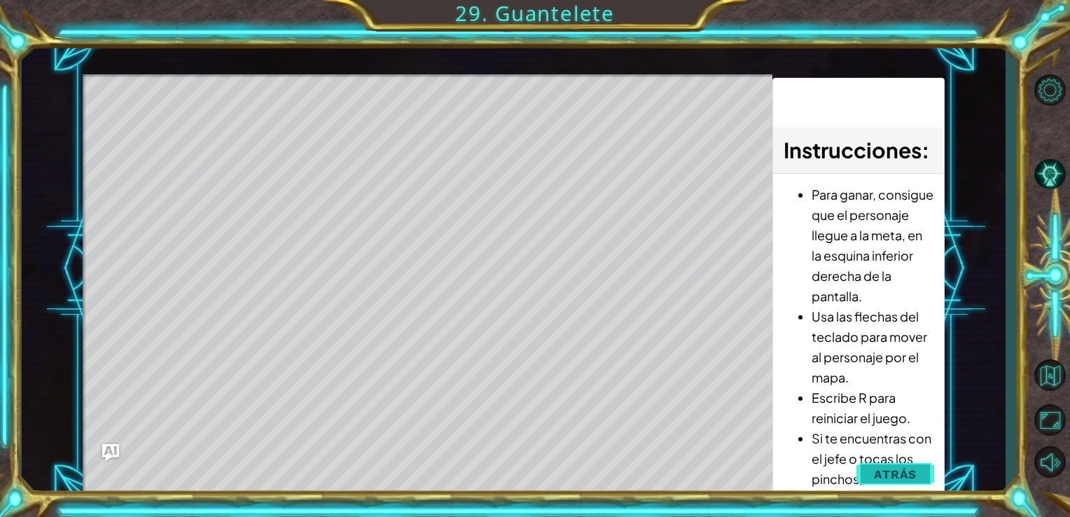
click at [902, 474] on span "Atrás" at bounding box center [895, 474] width 43 height 14
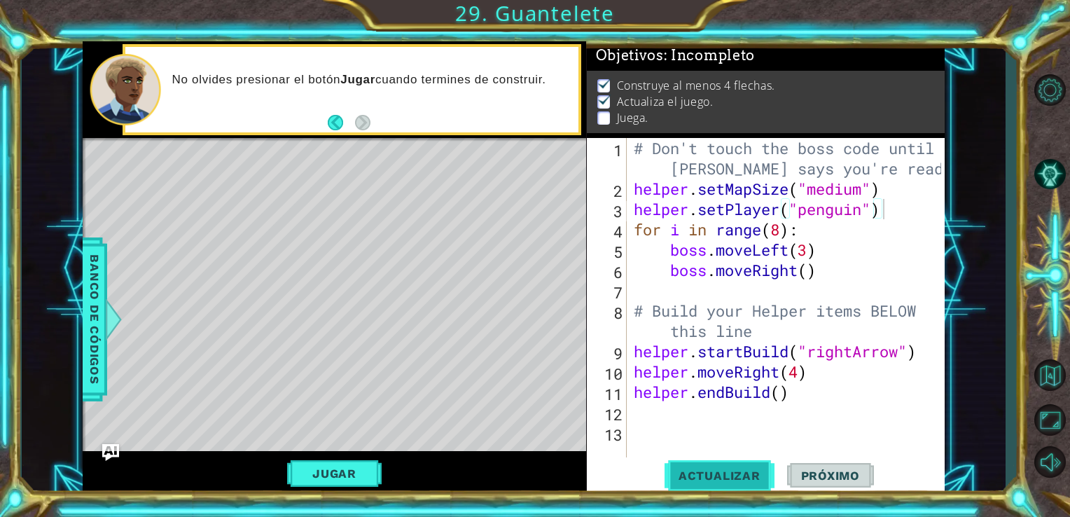
click at [729, 469] on span "Actualizar" at bounding box center [719, 475] width 110 height 14
click at [361, 472] on button "Jugar" at bounding box center [334, 473] width 95 height 27
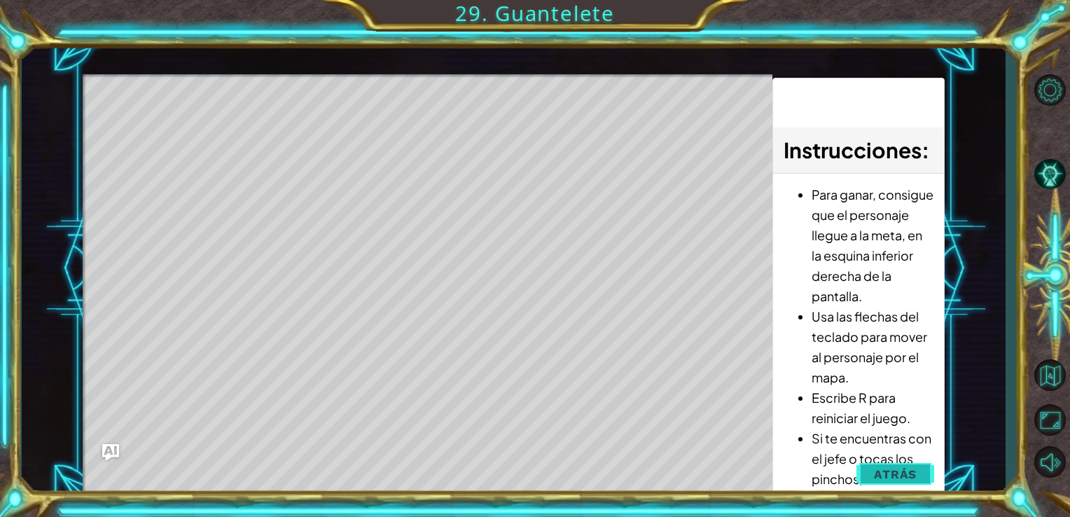
click at [914, 480] on span "Atrás" at bounding box center [895, 474] width 43 height 14
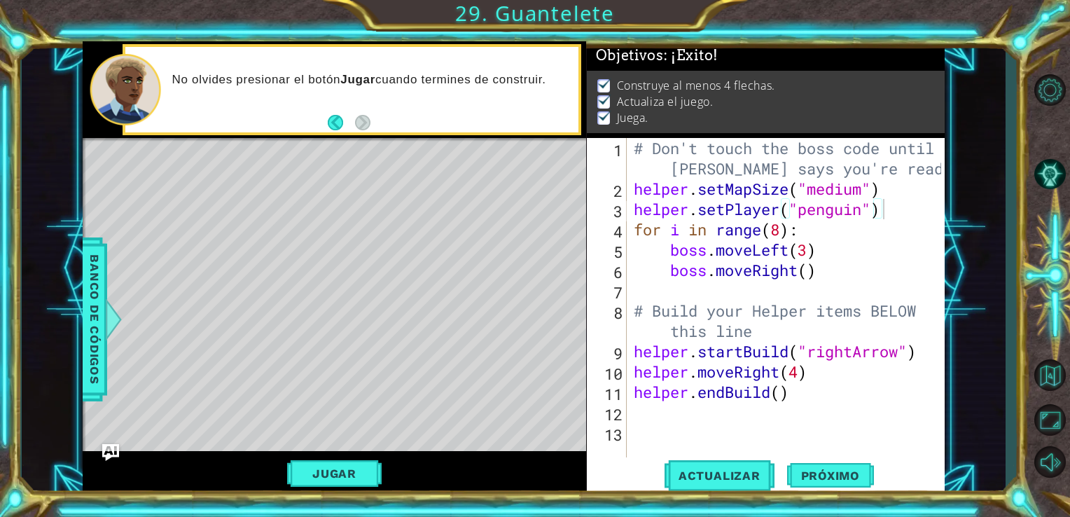
type textarea "boss.moveRight()"
click at [812, 277] on div "# Don't touch the boss code until [PERSON_NAME] says you're ready! helper . set…" at bounding box center [790, 381] width 318 height 487
click at [818, 277] on div "# Don't touch the boss code until [PERSON_NAME] says you're ready! helper . set…" at bounding box center [790, 381] width 318 height 487
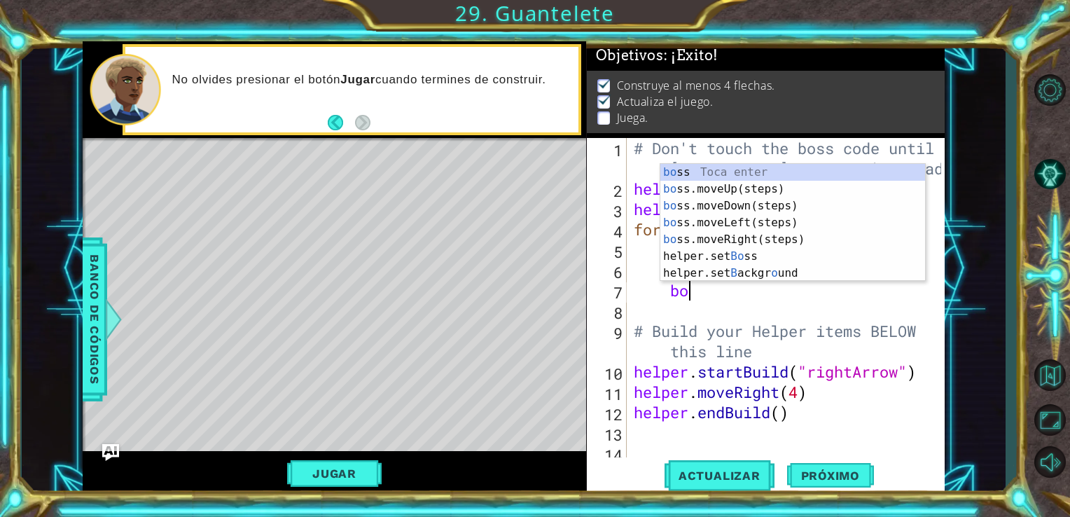
type textarea "bos"
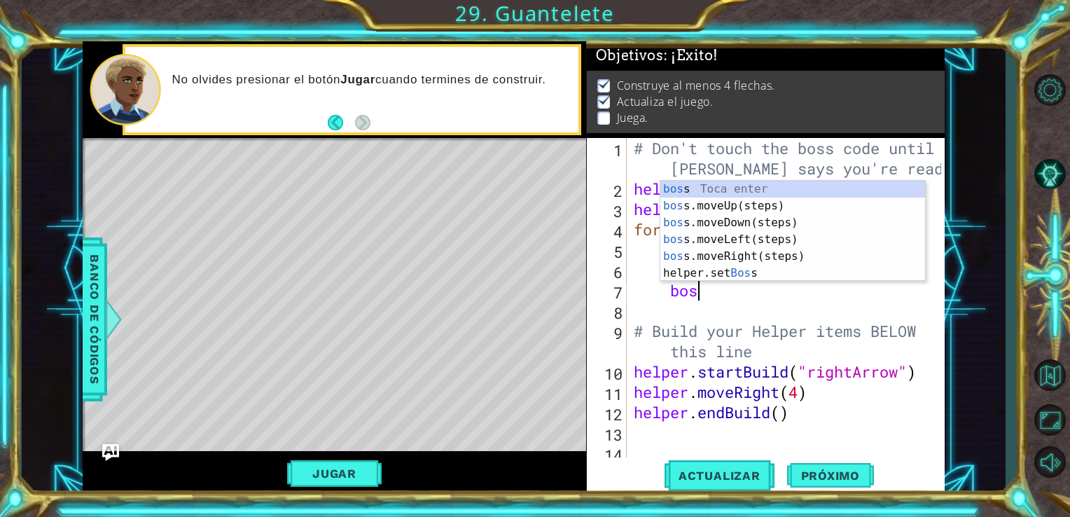
scroll to position [0, 2]
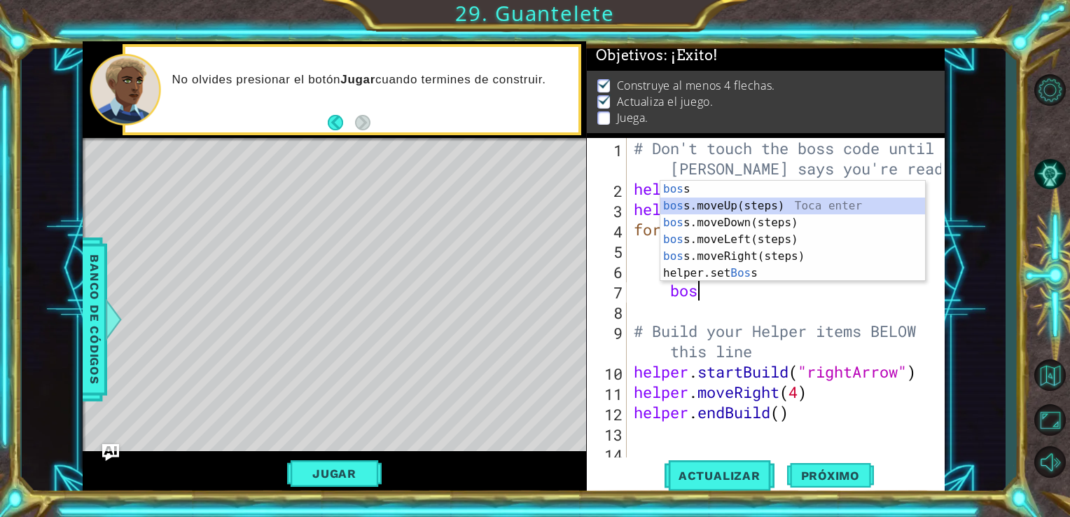
click at [728, 207] on div "bos s Toca enter bos s.moveUp(steps) Toca enter bos s.moveDown(steps) Toca ente…" at bounding box center [792, 248] width 265 height 134
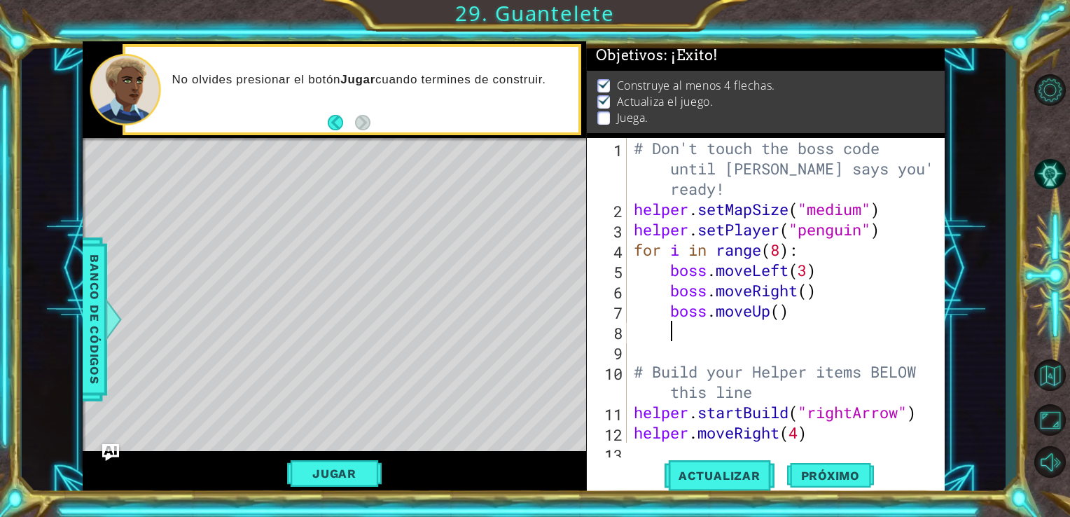
scroll to position [0, 0]
click at [780, 314] on div "# Don't touch the boss code until [PERSON_NAME] says you're ready! helper . set…" at bounding box center [784, 331] width 307 height 386
type textarea "boss.moveUp()"
click at [777, 323] on div "# Don't touch the boss code until [PERSON_NAME] says you're ready! helper . set…" at bounding box center [784, 331] width 307 height 386
click at [779, 315] on div "# Don't touch the boss code until [PERSON_NAME] says you're ready! helper . set…" at bounding box center [784, 331] width 307 height 386
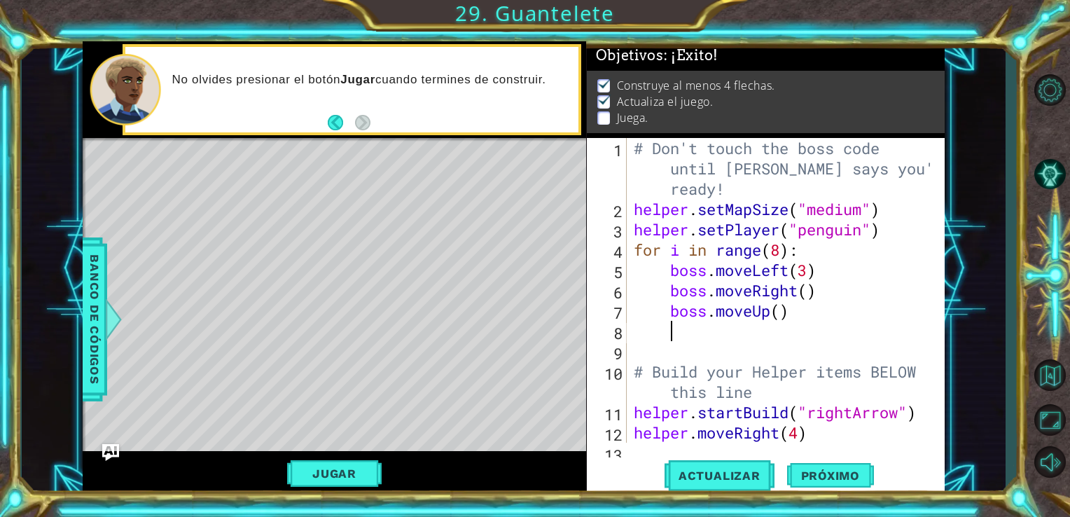
type textarea "boss.moveUp()"
click at [781, 319] on div "# Don't touch the boss code until [PERSON_NAME] says you're ready! helper . set…" at bounding box center [784, 331] width 307 height 386
type textarea "boss.moveUp()"
click at [783, 304] on div "# Don't touch the boss code until [PERSON_NAME] says you're ready! helper . set…" at bounding box center [784, 331] width 307 height 386
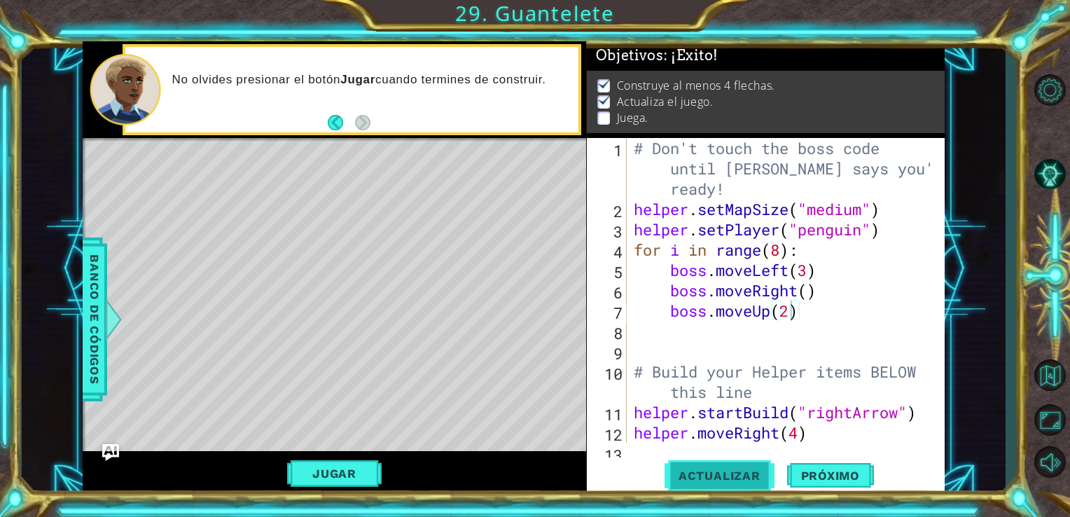
click at [728, 475] on span "Actualizar" at bounding box center [719, 475] width 110 height 14
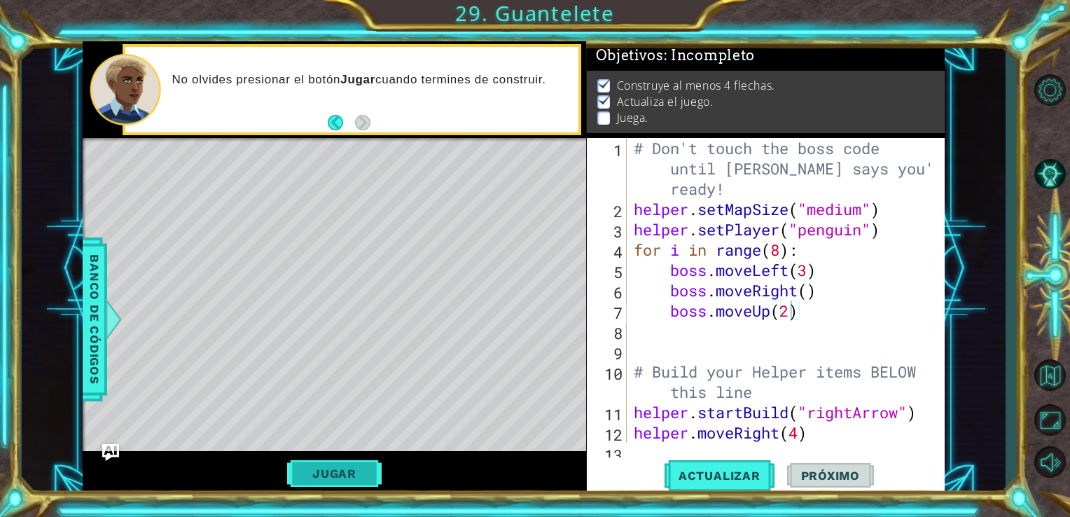
click at [350, 470] on button "Jugar" at bounding box center [334, 473] width 95 height 27
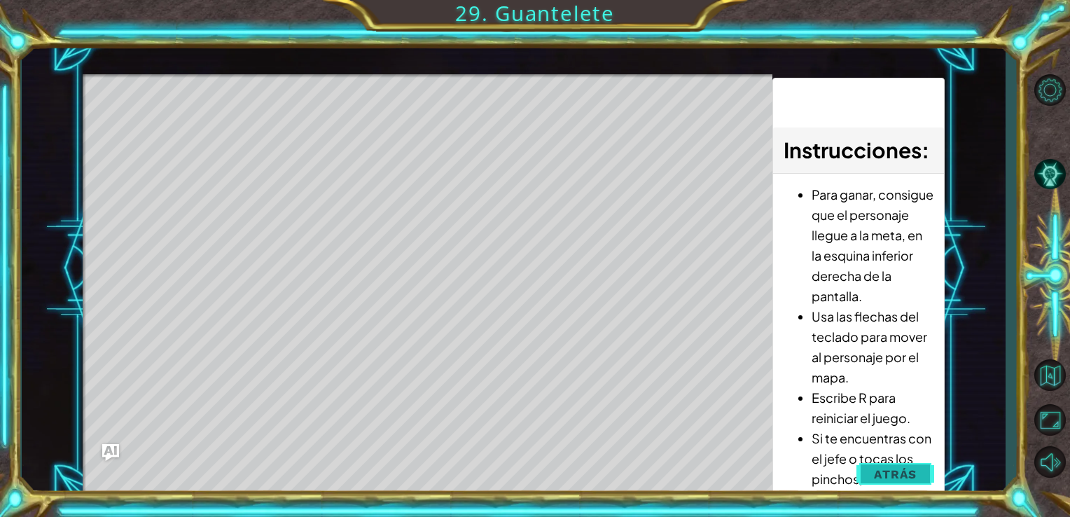
click at [912, 472] on span "Atrás" at bounding box center [895, 474] width 43 height 14
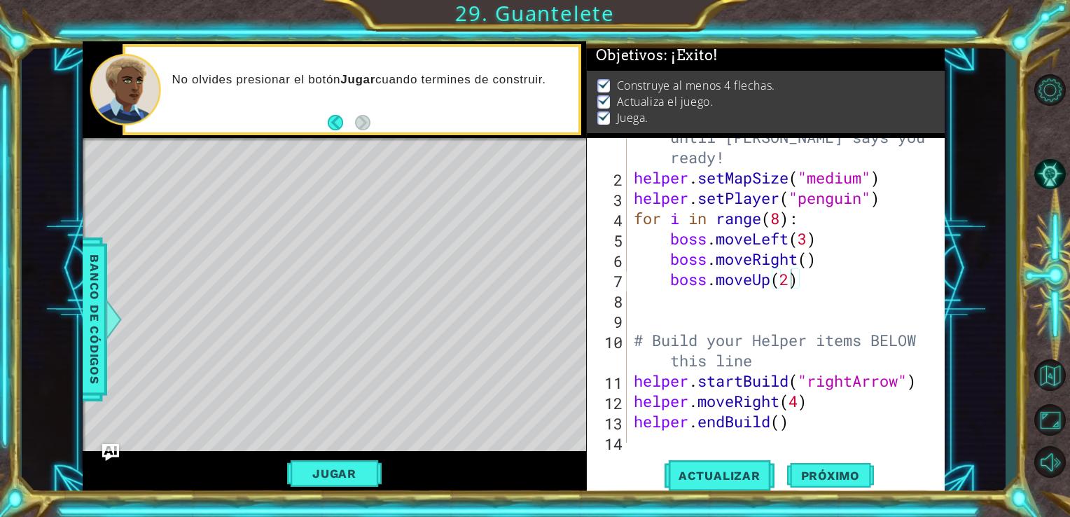
scroll to position [61, 0]
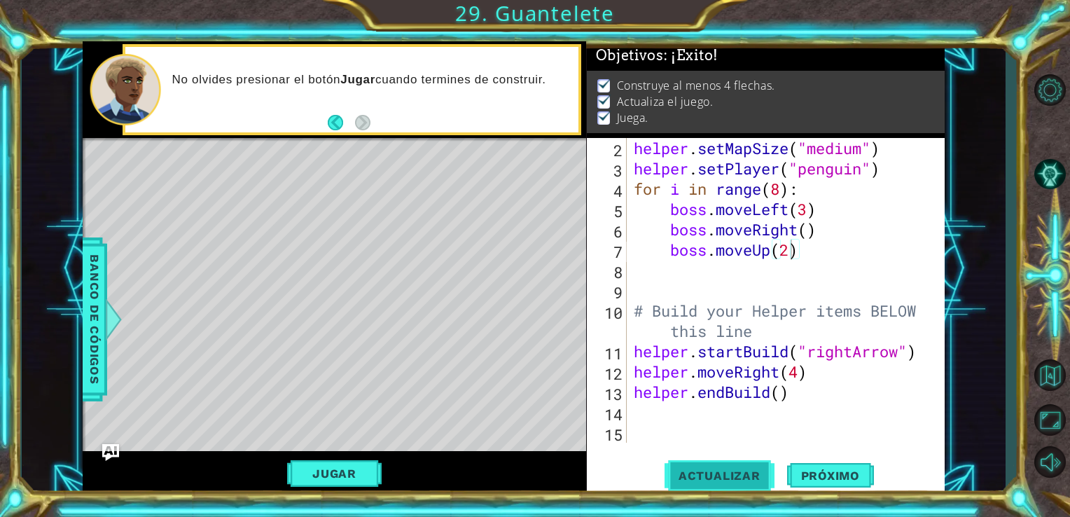
click at [723, 483] on button "Actualizar" at bounding box center [719, 475] width 110 height 36
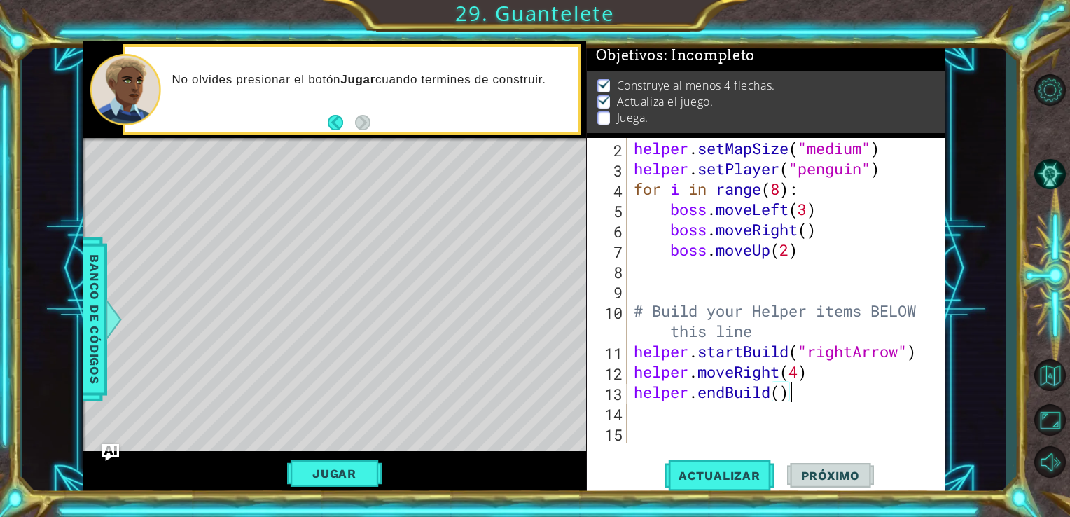
click at [816, 396] on div "helper . setMapSize ( "medium" ) helper . setPlayer ( "penguin" ) for i in rang…" at bounding box center [784, 310] width 307 height 345
type textarea "helper.endBuild()"
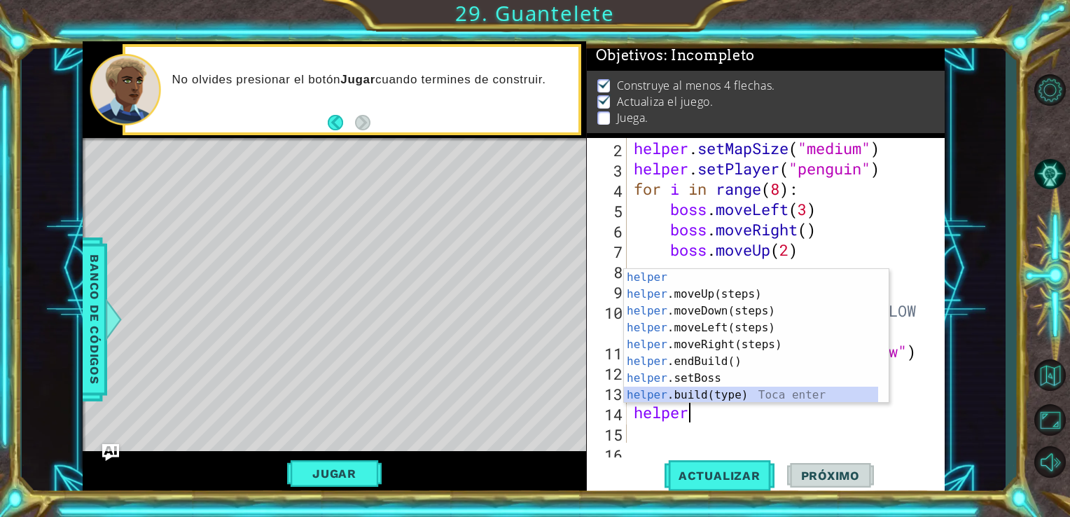
click at [711, 400] on div "helper Toca enter helper .moveUp(steps) Toca enter helper .moveDown(steps) Toca…" at bounding box center [751, 353] width 254 height 168
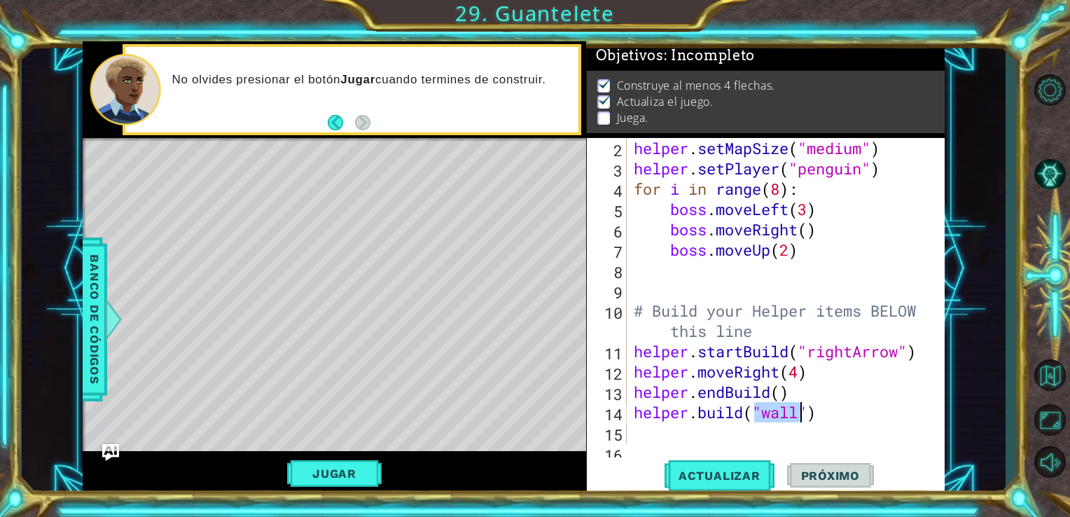
click at [792, 414] on div "helper . setMapSize ( "medium" ) helper . setPlayer ( "penguin" ) for i in rang…" at bounding box center [781, 290] width 300 height 305
click at [796, 416] on div "helper . setMapSize ( "medium" ) helper . setPlayer ( "penguin" ) for i in rang…" at bounding box center [784, 310] width 307 height 345
type textarea "[DOMAIN_NAME]("redBlock")"
click at [734, 470] on span "Actualizar" at bounding box center [719, 475] width 110 height 14
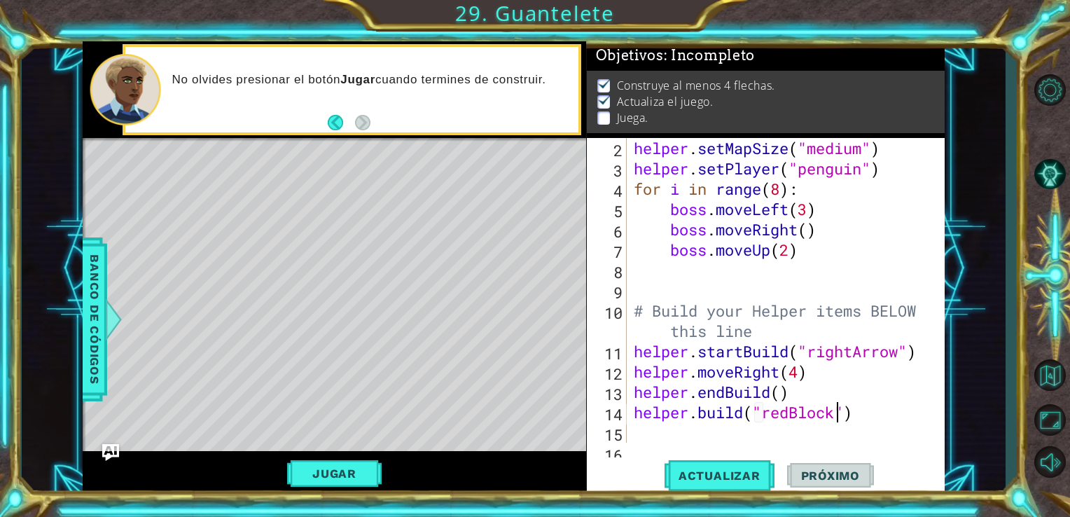
scroll to position [81, 0]
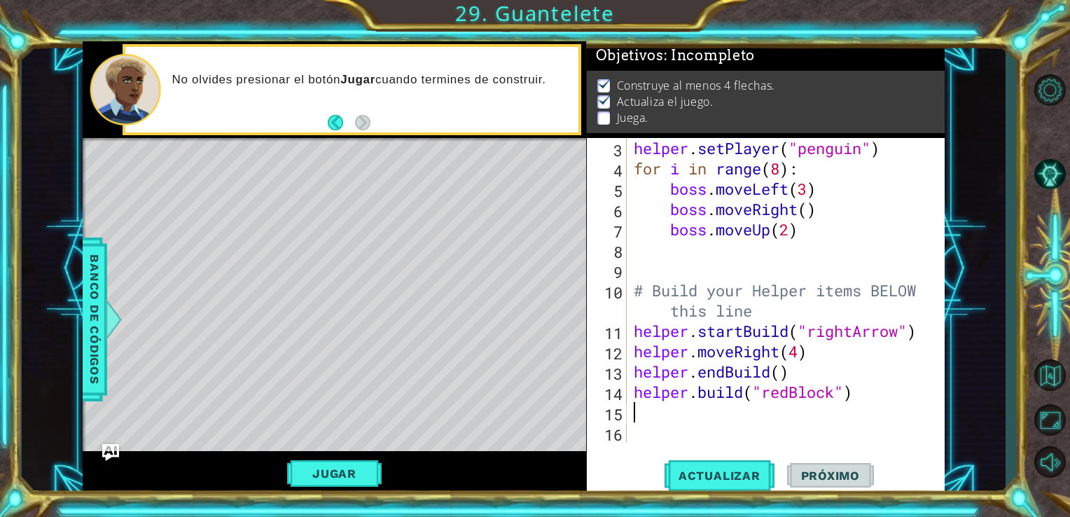
click at [643, 409] on div "helper . setPlayer ( "penguin" ) for i in range ( 8 ) : boss . moveLeft ( 3 ) b…" at bounding box center [784, 310] width 307 height 345
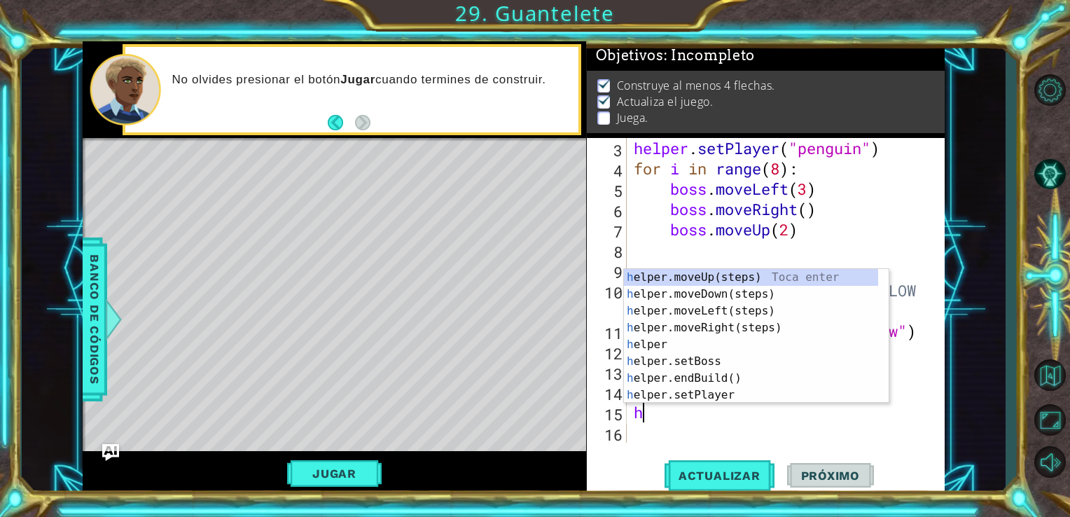
type textarea "he"
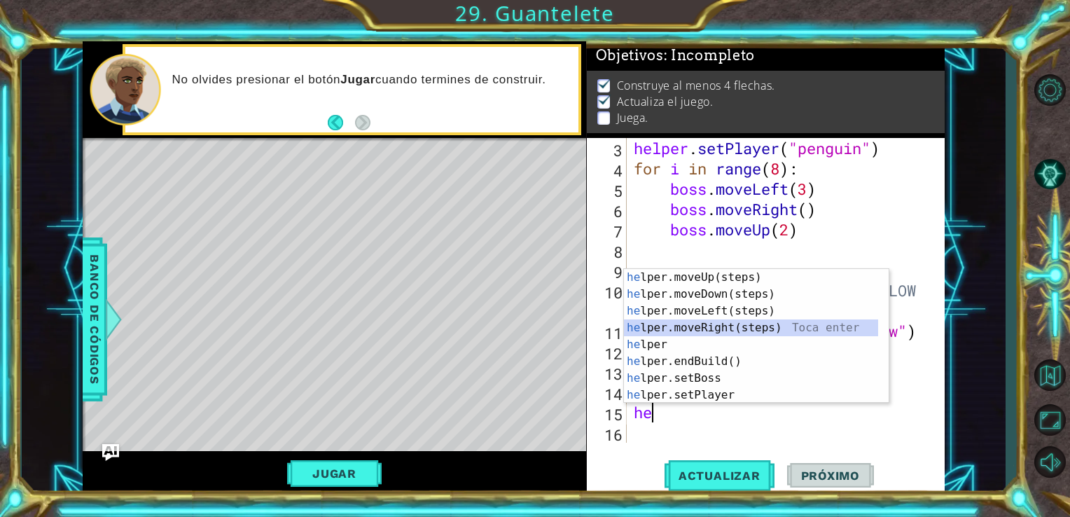
click at [712, 328] on div "he lper.moveUp(steps) Toca enter he lper.moveDown(steps) Toca enter he lper.mov…" at bounding box center [751, 353] width 254 height 168
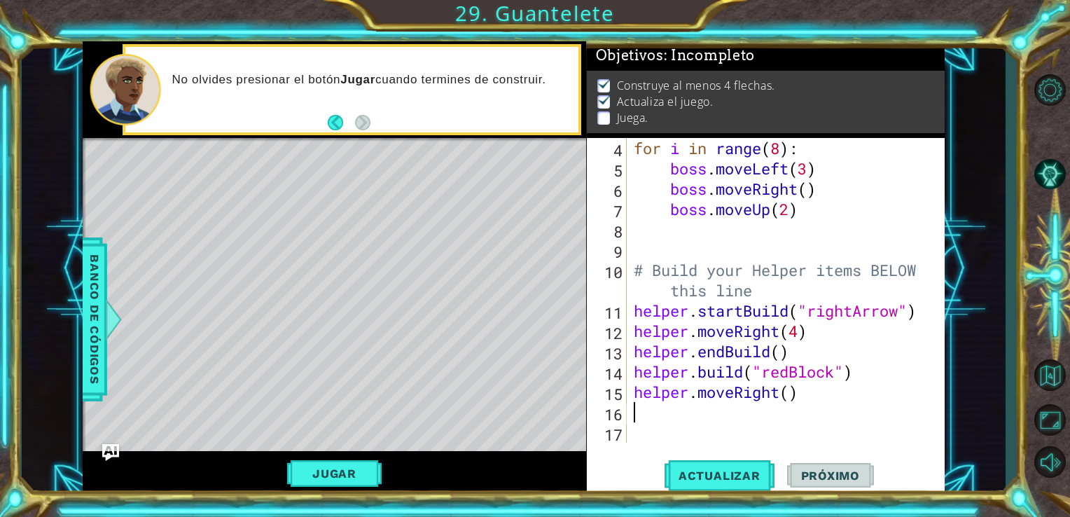
scroll to position [101, 0]
click at [790, 391] on div "for i in range ( 8 ) : boss . moveLeft ( 3 ) boss . moveRight ( ) boss . moveUp…" at bounding box center [784, 310] width 307 height 345
type textarea "helper.moveRight()"
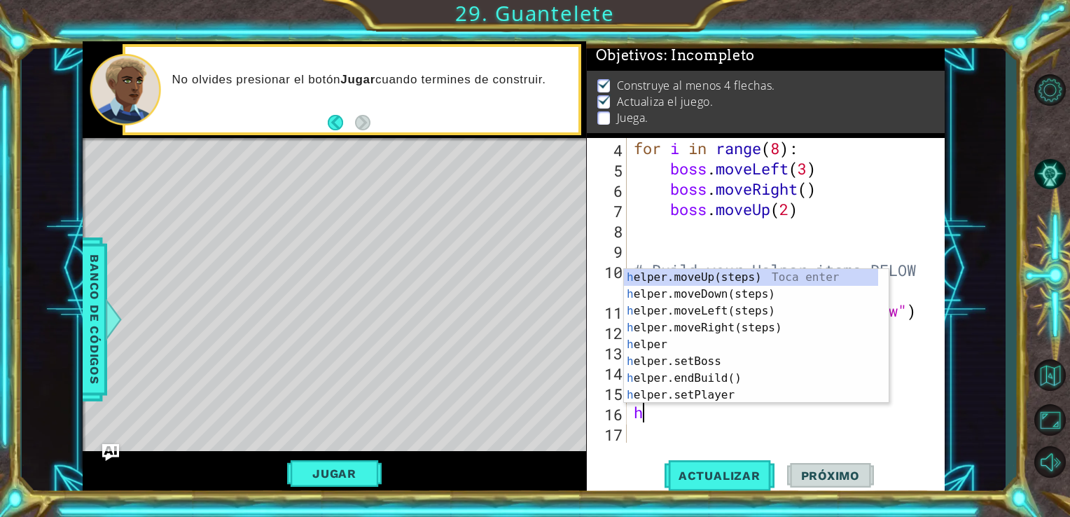
type textarea "he"
click at [725, 300] on div "he lper.moveUp(steps) Toca enter he lper.moveDown(steps) Toca enter he lper.mov…" at bounding box center [751, 353] width 254 height 168
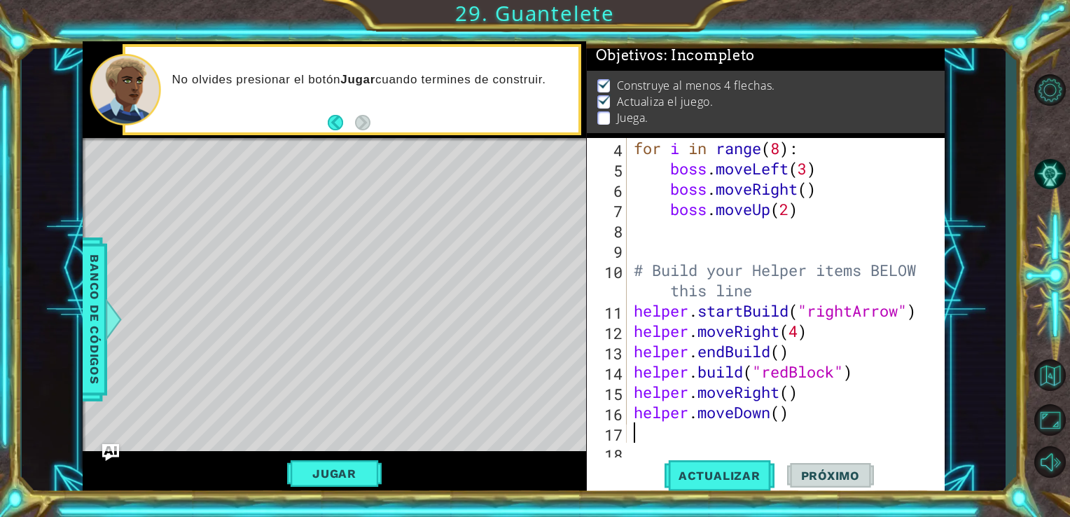
scroll to position [121, 0]
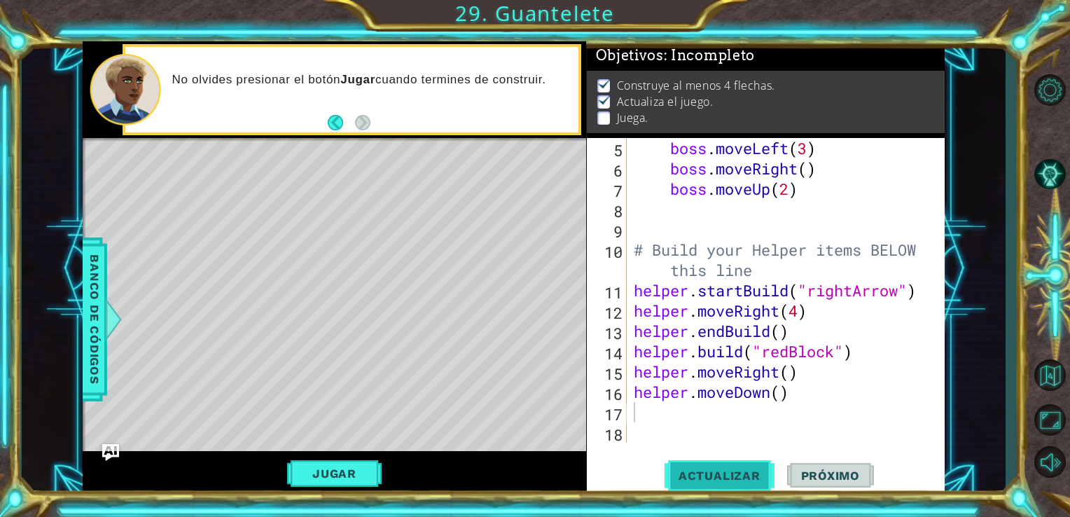
click at [702, 460] on button "Actualizar" at bounding box center [719, 475] width 110 height 36
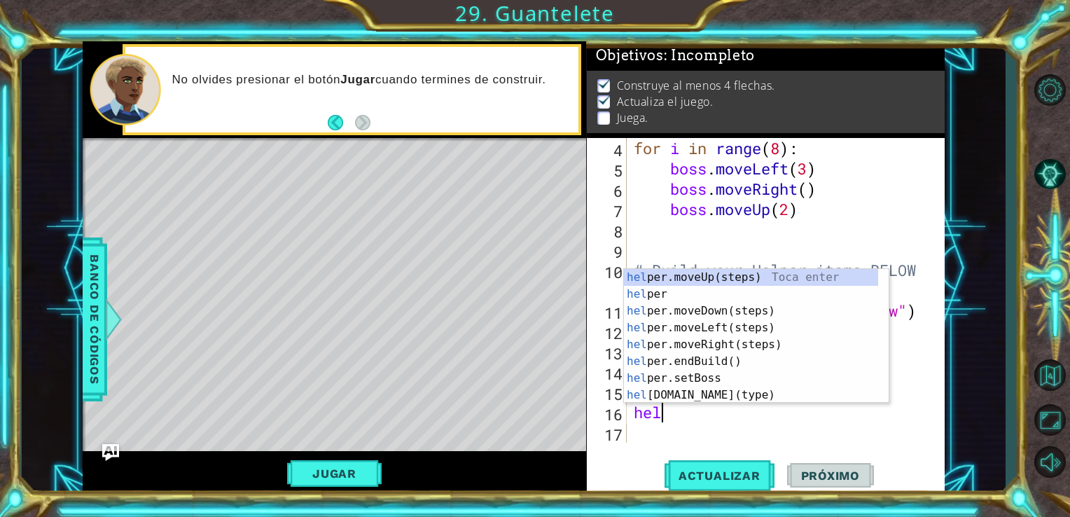
type textarea "h"
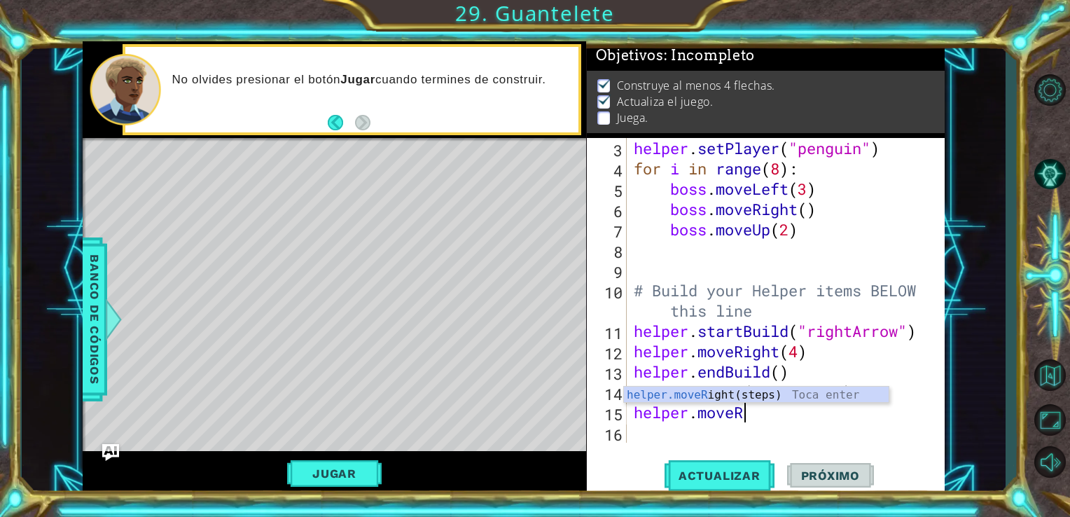
scroll to position [81, 0]
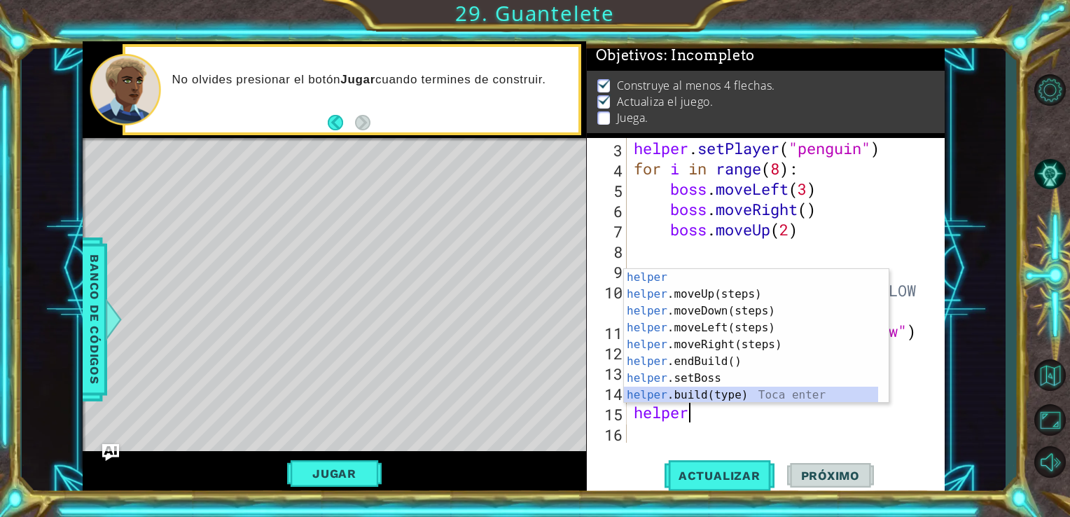
click at [695, 389] on div "helper Toca enter helper .moveUp(steps) Toca enter helper .moveDown(steps) Toca…" at bounding box center [751, 353] width 254 height 168
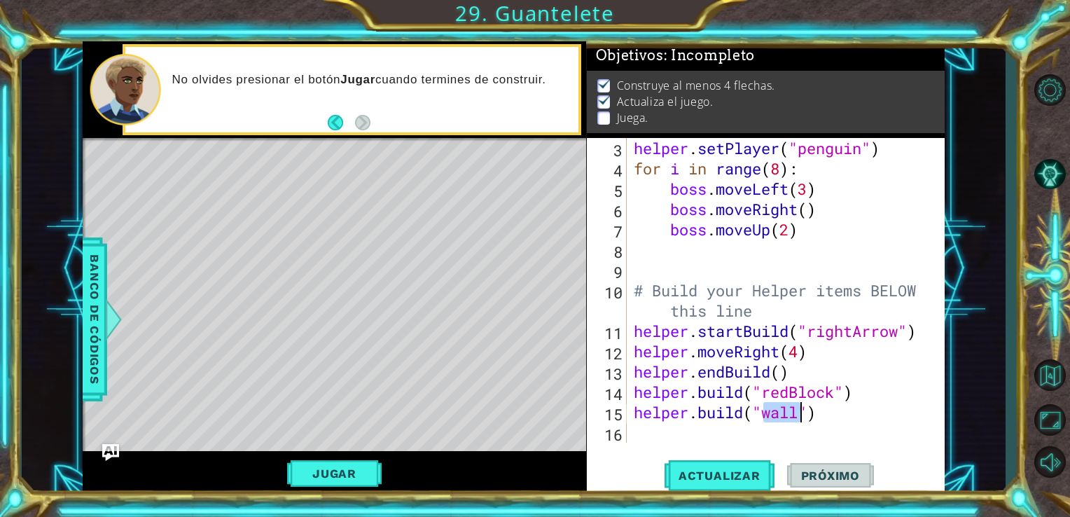
click at [801, 414] on div "helper . setPlayer ( "penguin" ) for i in range ( 8 ) : boss . moveLeft ( 3 ) b…" at bounding box center [781, 290] width 300 height 305
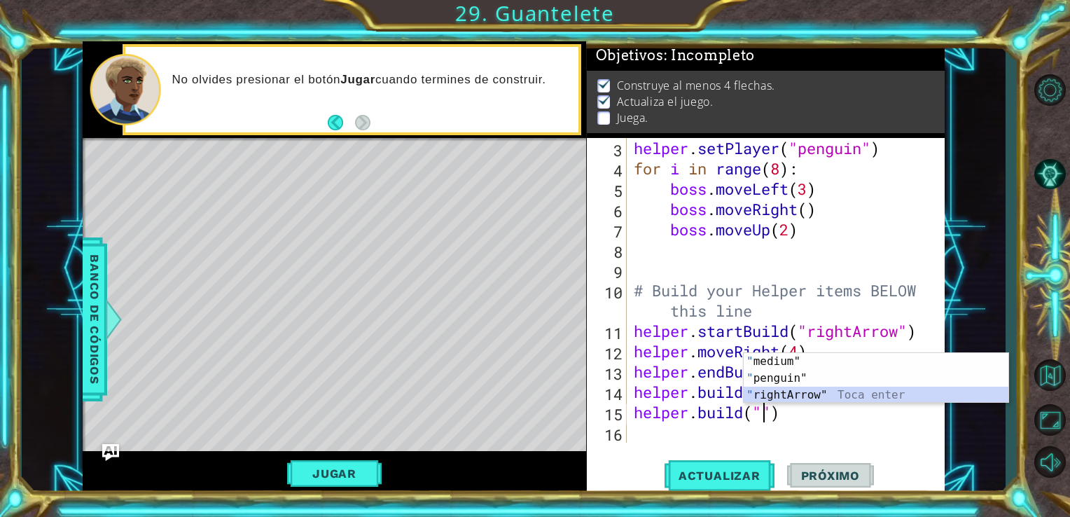
click at [766, 393] on div "" medium" Toca enter " penguin" Toca enter " rightArrow" Toca enter" at bounding box center [876, 395] width 265 height 84
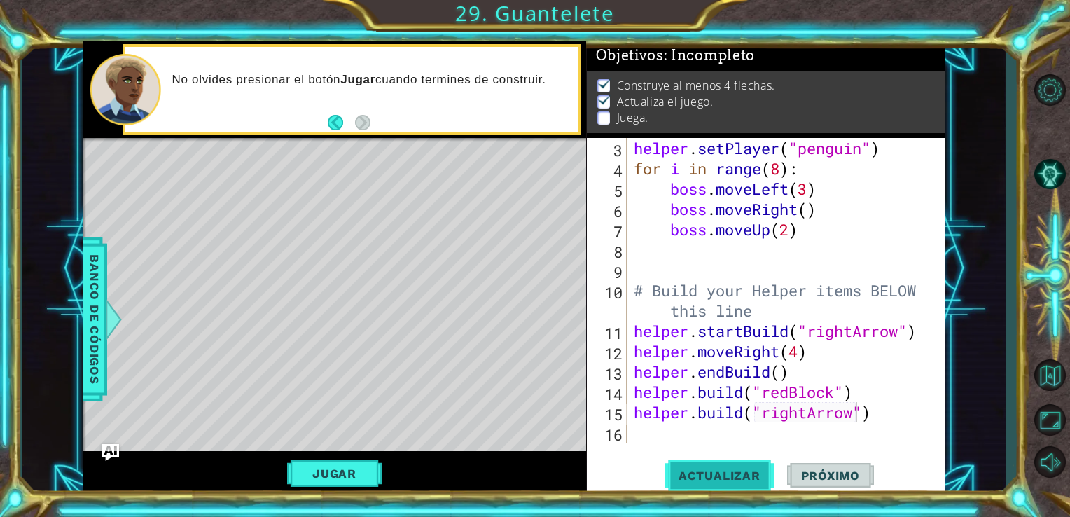
click at [716, 472] on span "Actualizar" at bounding box center [719, 475] width 110 height 14
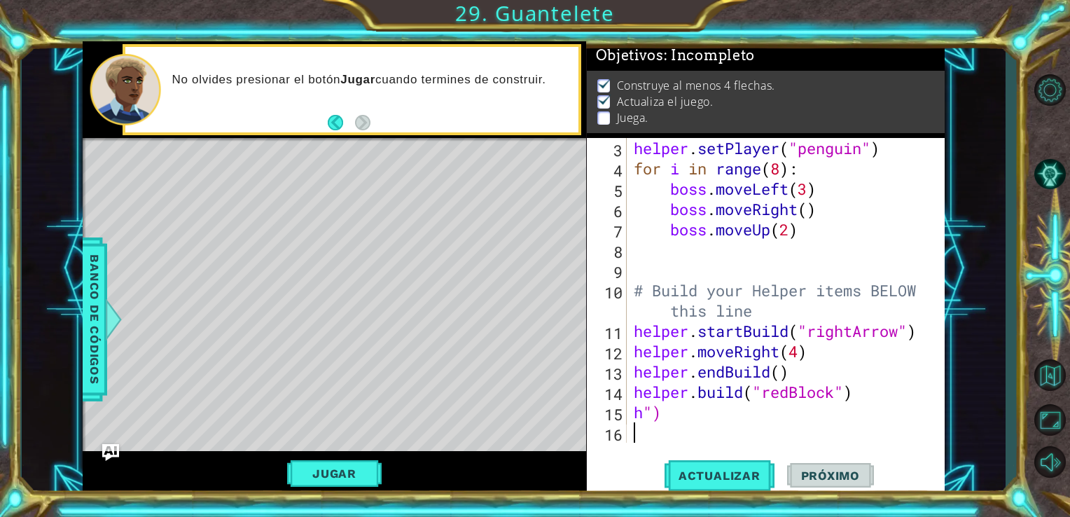
click at [739, 427] on div "helper . setPlayer ( "penguin" ) for i in range ( 8 ) : boss . moveLeft ( 3 ) b…" at bounding box center [784, 310] width 307 height 345
type textarea "h"
click at [723, 478] on span "Actualizar" at bounding box center [719, 475] width 110 height 14
click at [660, 420] on div "helper . setPlayer ( "penguin" ) for i in range ( 8 ) : boss . moveLeft ( 3 ) b…" at bounding box center [784, 310] width 307 height 345
